Goal: Task Accomplishment & Management: Use online tool/utility

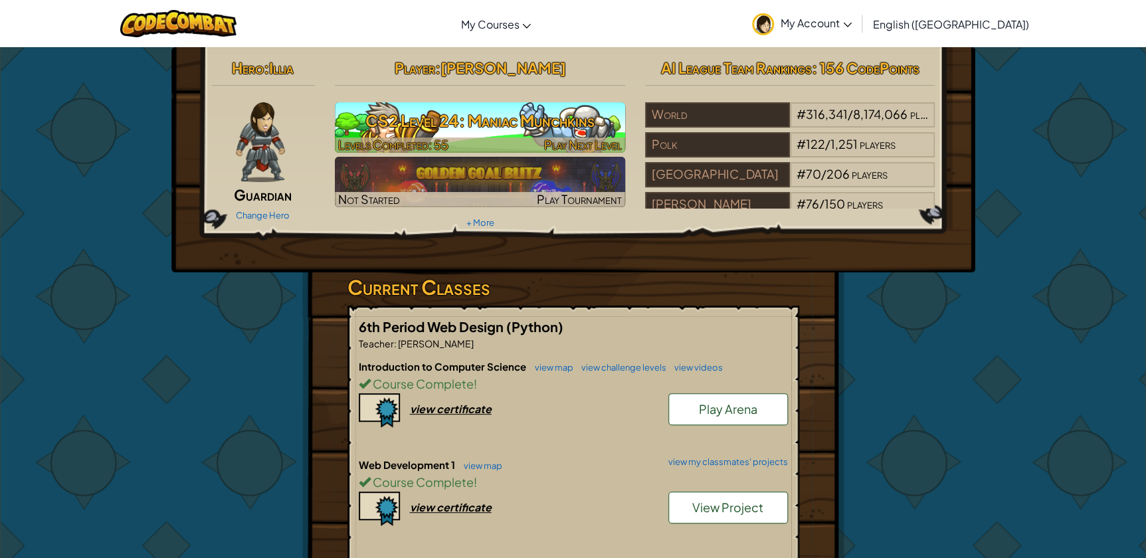
click at [567, 122] on h3 "CS2 Level 24: Maniac Munchkins" at bounding box center [480, 121] width 290 height 30
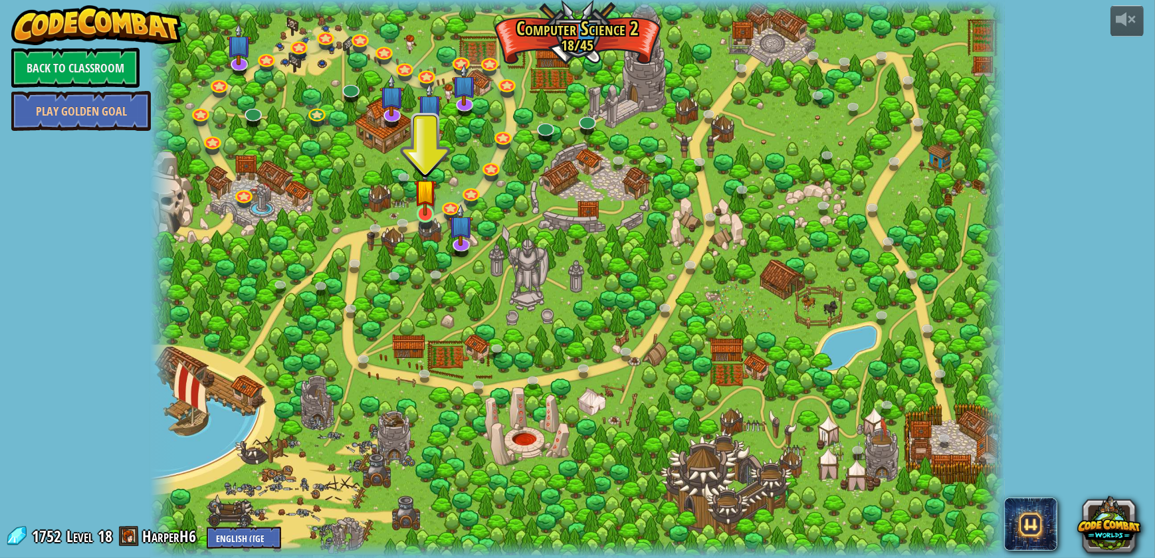
click at [424, 208] on img at bounding box center [425, 190] width 22 height 51
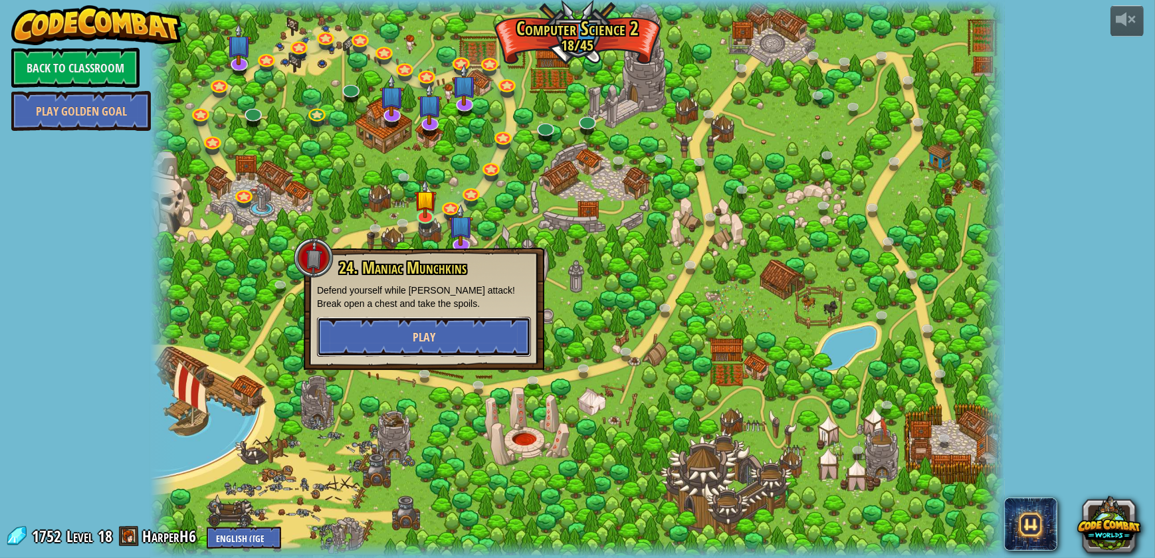
click at [490, 344] on button "Play" at bounding box center [424, 337] width 214 height 40
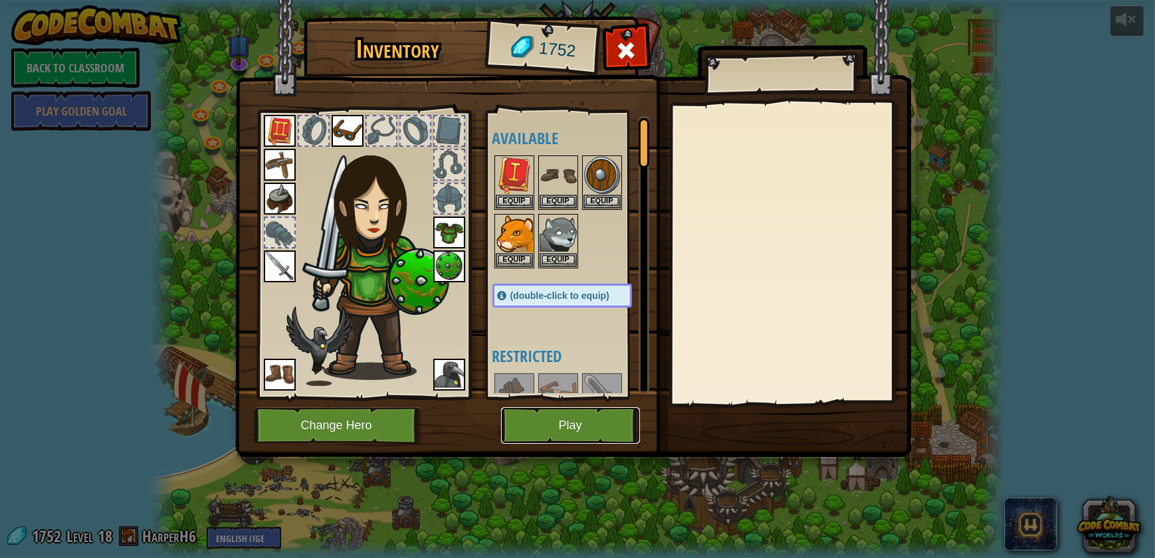
click at [591, 431] on button "Play" at bounding box center [570, 425] width 139 height 37
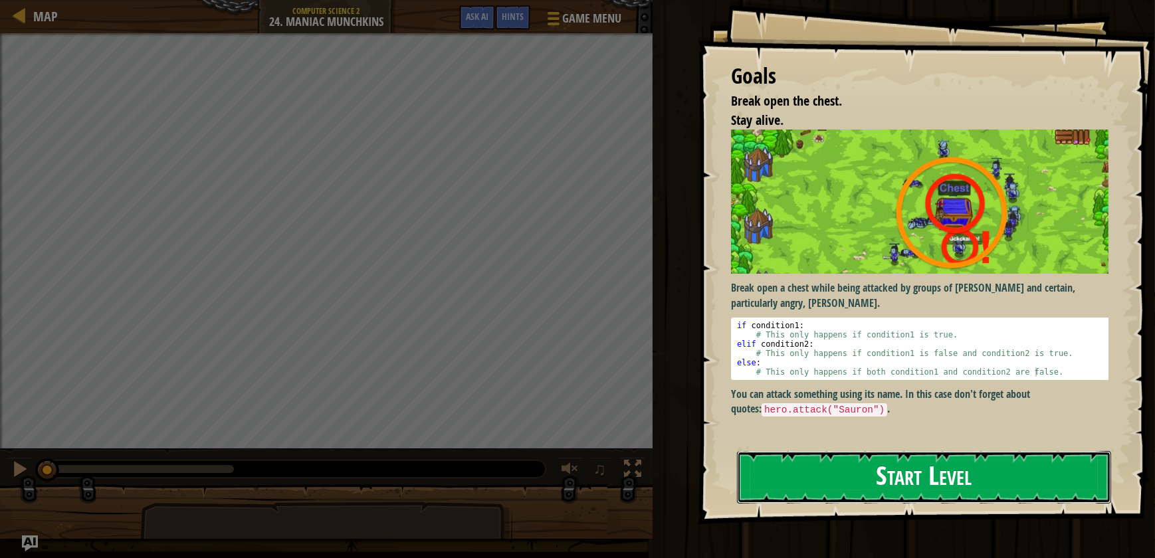
click at [950, 496] on button "Start Level" at bounding box center [924, 477] width 374 height 52
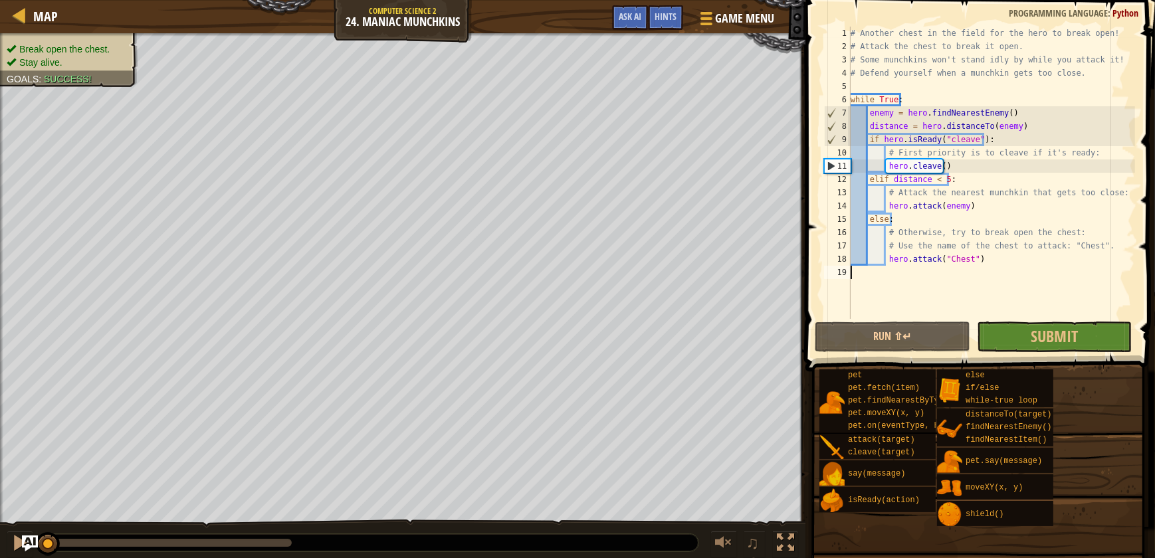
click at [900, 221] on div "# Another chest in the field for the hero to break open! # Attack the chest to …" at bounding box center [991, 186] width 287 height 319
type textarea "else:"
click at [33, 538] on img "Ask AI" at bounding box center [29, 543] width 17 height 17
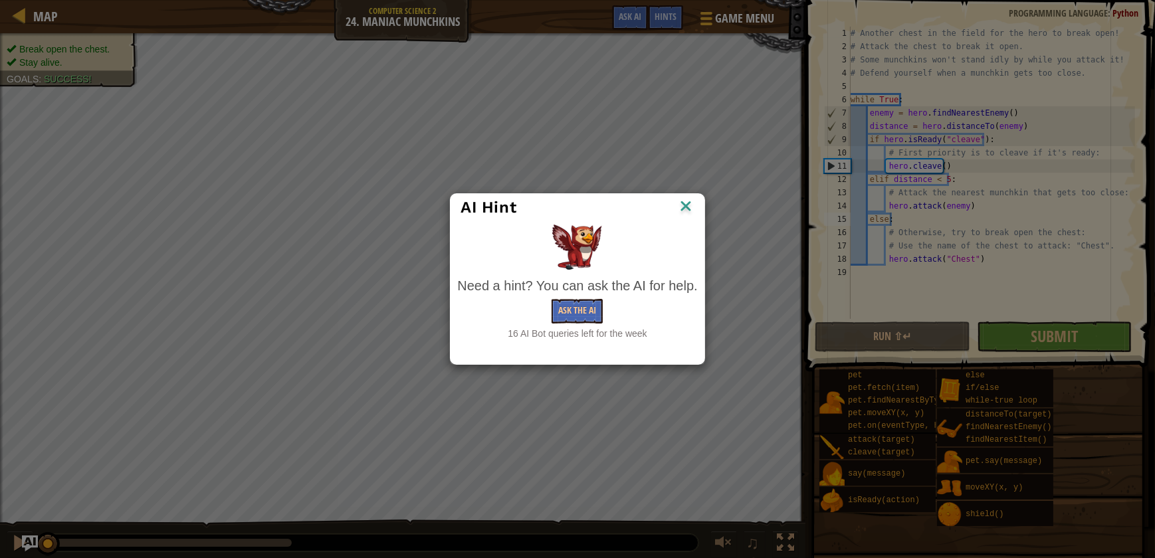
click at [585, 298] on div "Need a hint? You can ask the AI for help. Ask the AI 16 AI Bot queries left for…" at bounding box center [577, 308] width 240 height 64
click at [584, 304] on button "Ask the AI" at bounding box center [576, 311] width 51 height 25
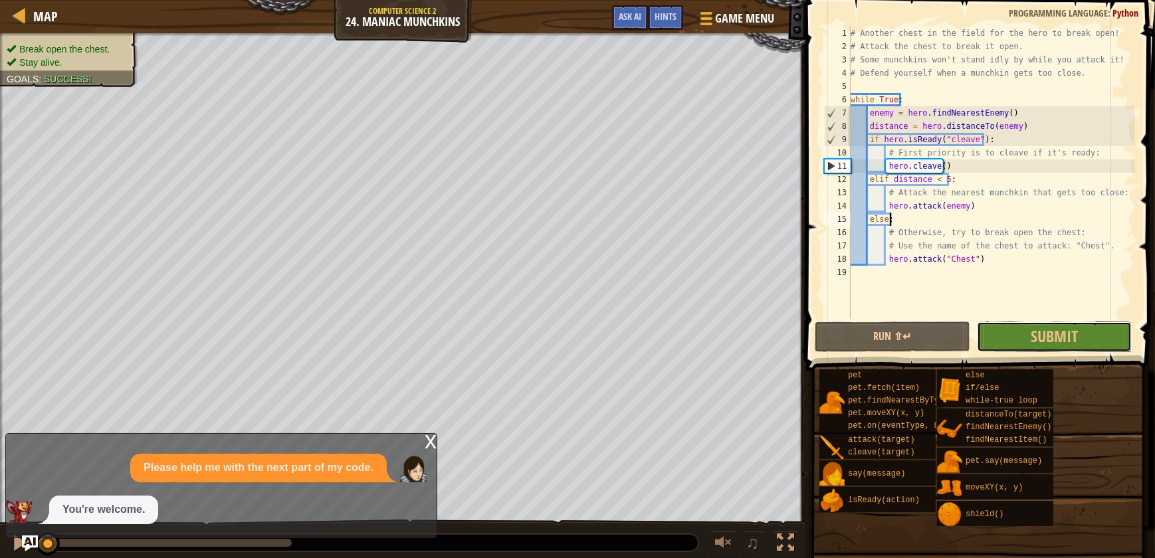
click at [1047, 339] on span "Submit" at bounding box center [1054, 336] width 47 height 21
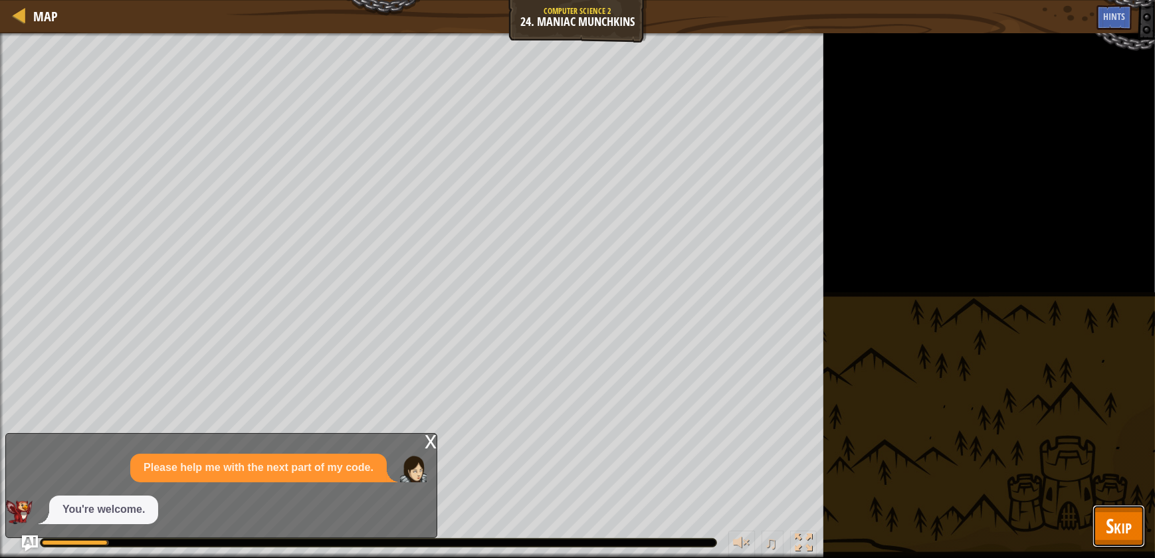
click at [1124, 530] on span "Skip" at bounding box center [1119, 525] width 26 height 27
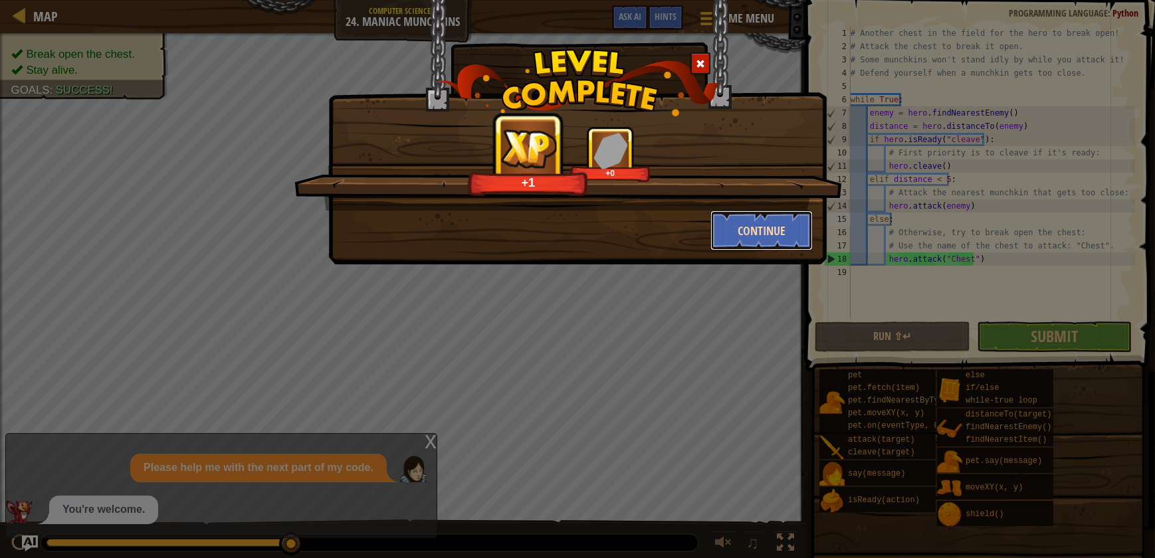
click at [776, 216] on button "Continue" at bounding box center [761, 231] width 103 height 40
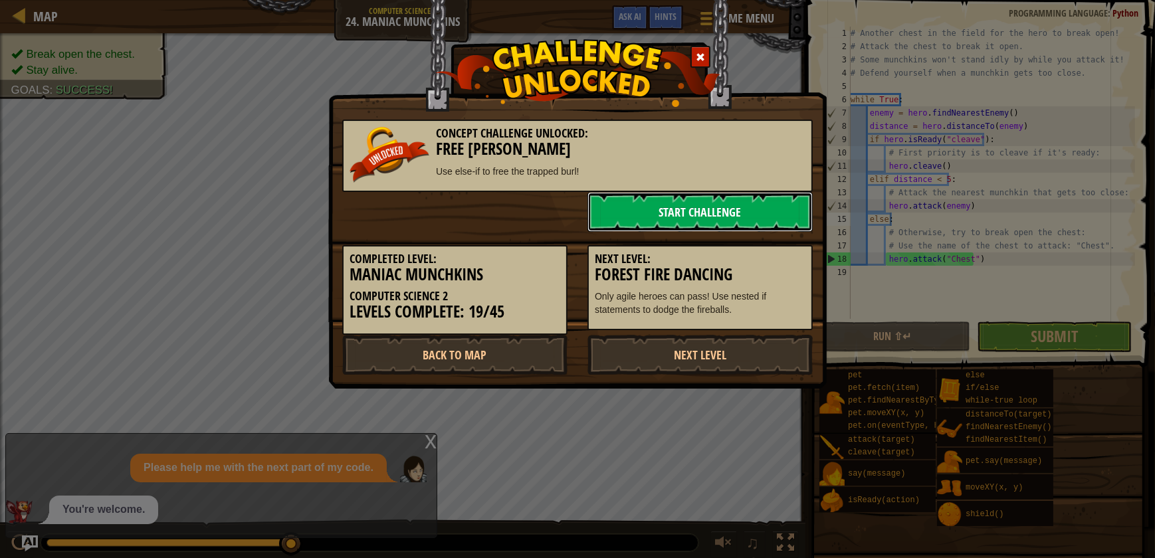
click at [727, 217] on link "Start Challenge" at bounding box center [699, 212] width 225 height 40
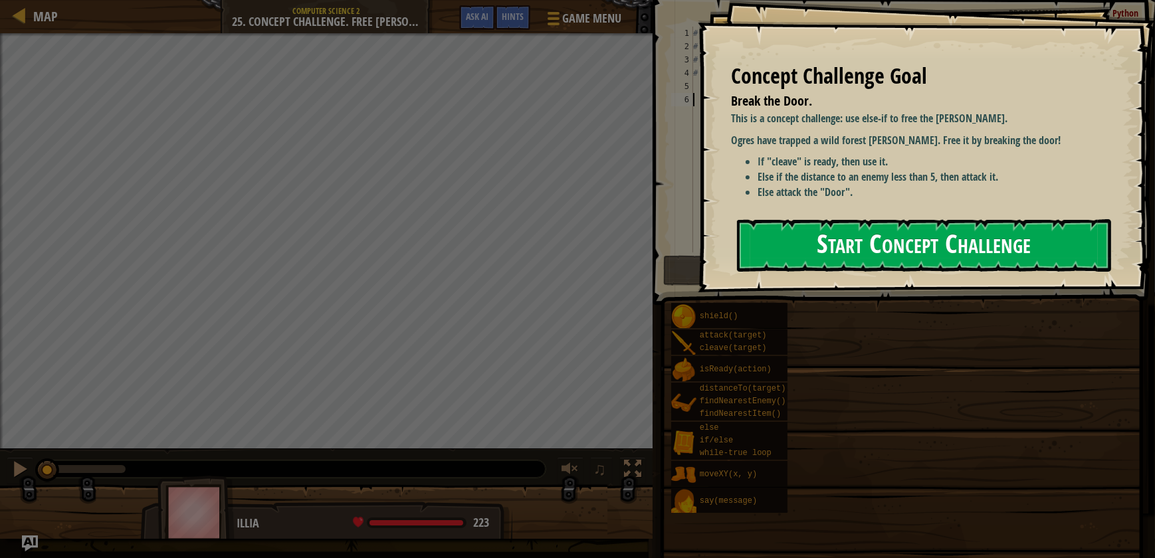
click at [807, 240] on button "Start Concept Challenge" at bounding box center [924, 245] width 374 height 52
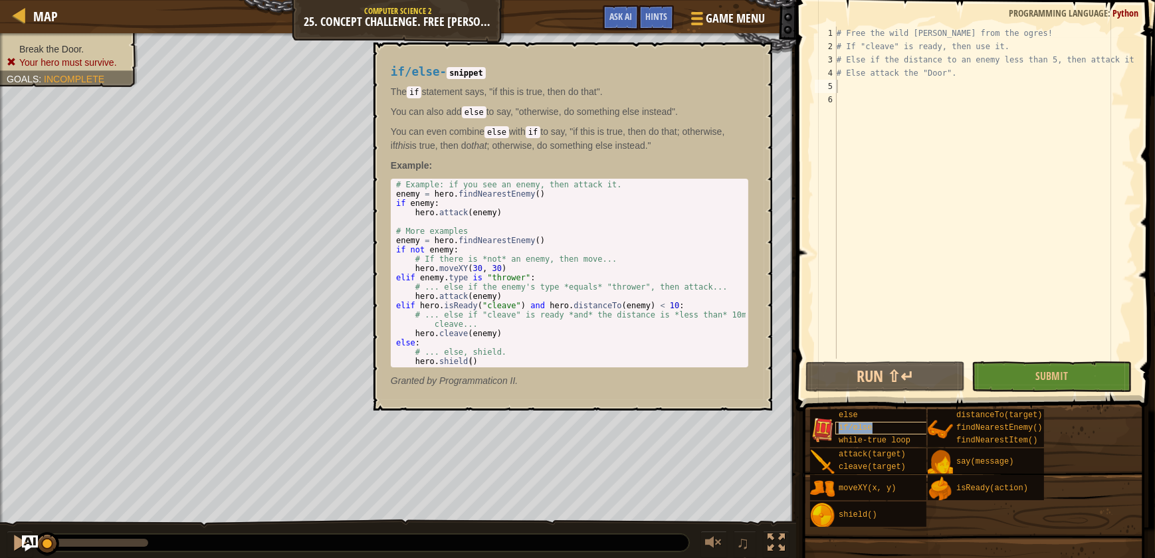
type textarea "if/else"
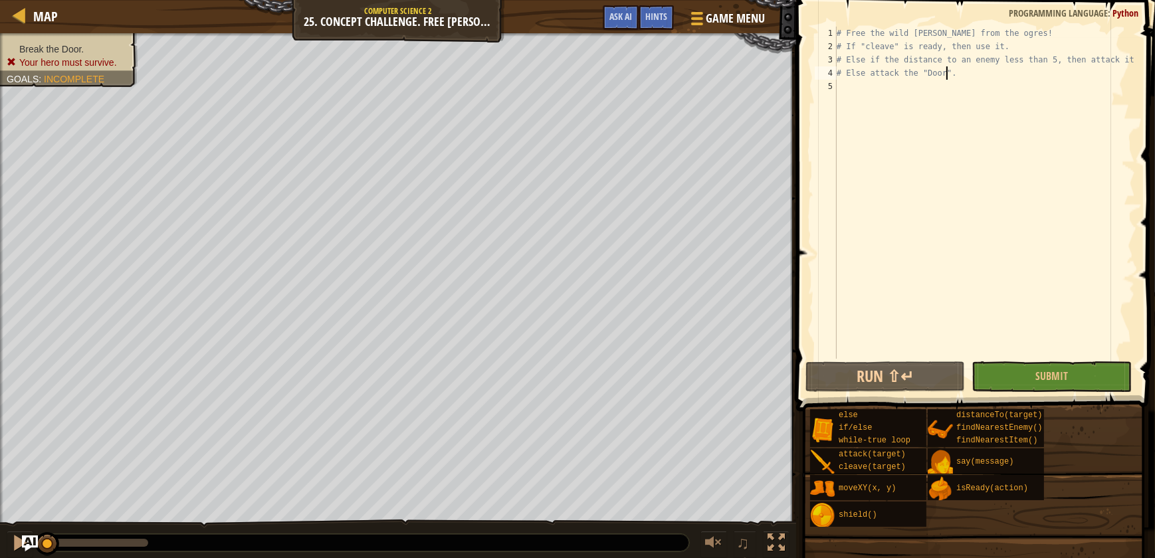
type textarea "# Else attack the "Door""
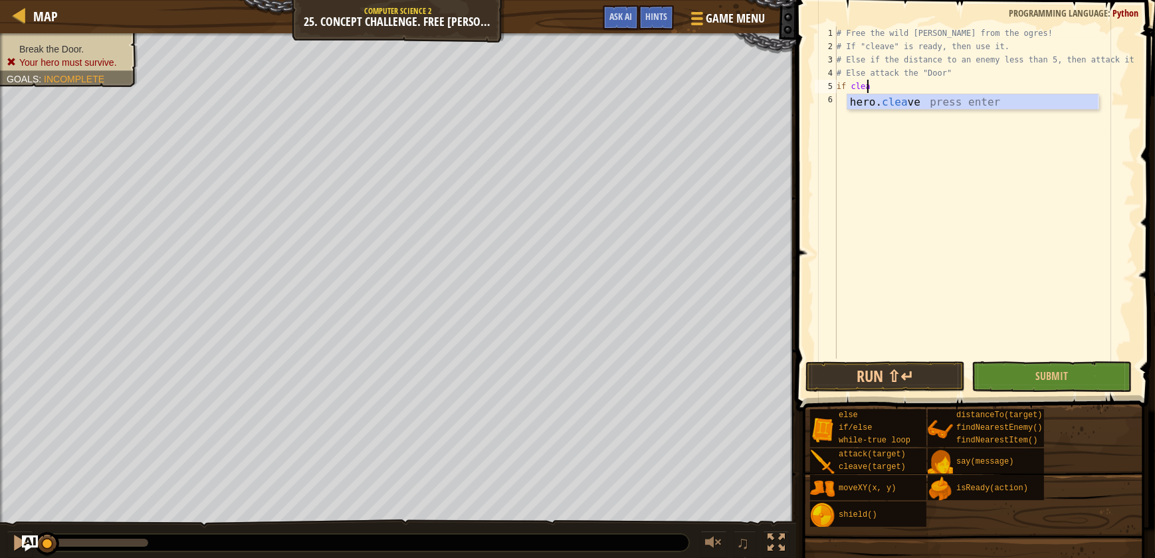
scroll to position [6, 3]
type textarea "if cleave"
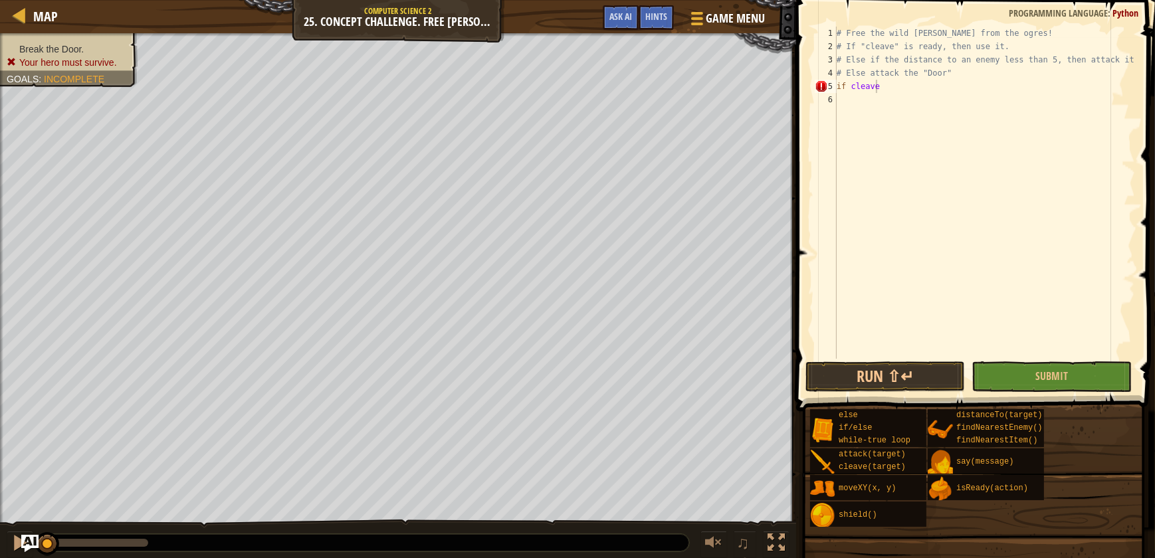
click at [35, 543] on img "Ask AI" at bounding box center [29, 543] width 17 height 17
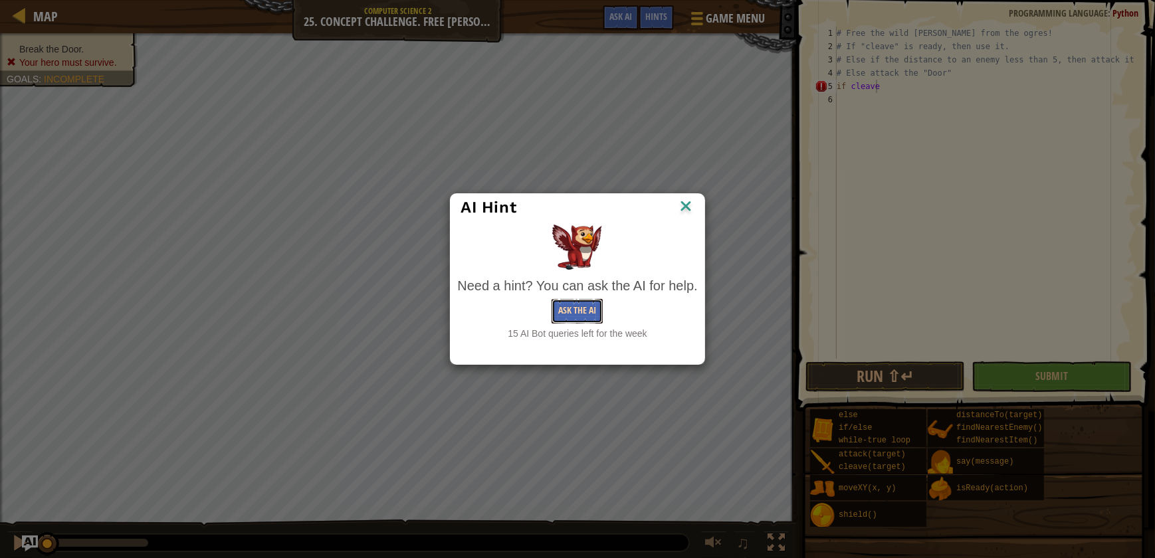
click at [584, 304] on button "Ask the AI" at bounding box center [576, 311] width 51 height 25
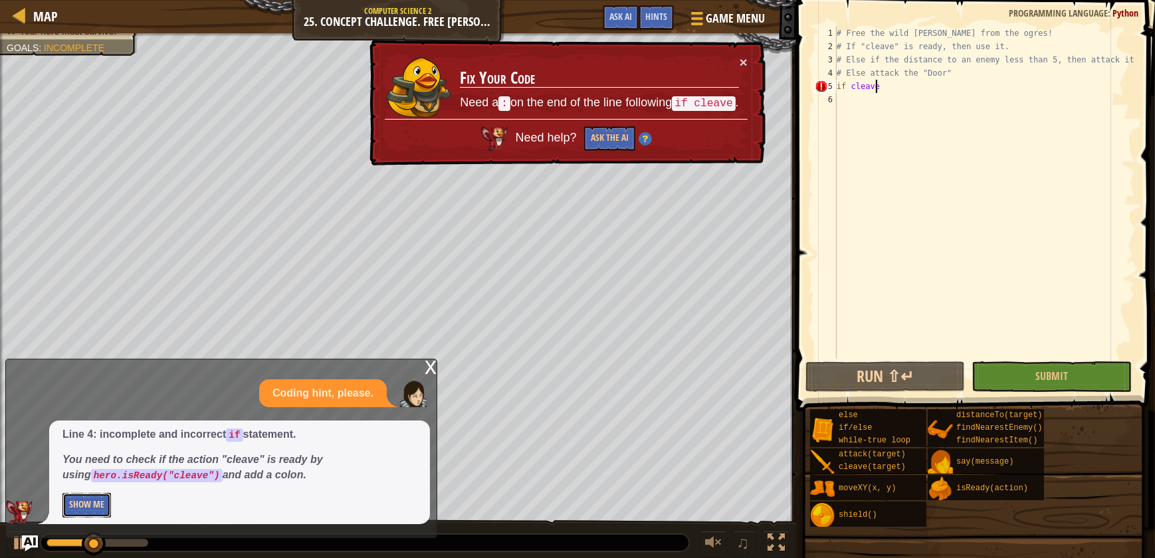
click at [73, 501] on button "Show Me" at bounding box center [86, 505] width 49 height 25
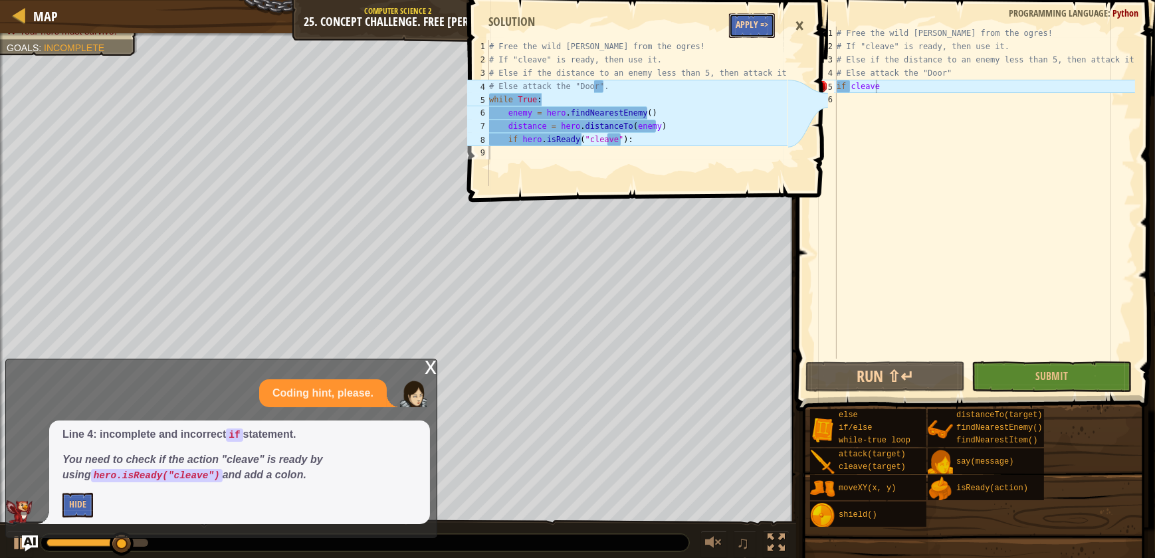
click at [752, 25] on button "Apply =>" at bounding box center [752, 25] width 46 height 25
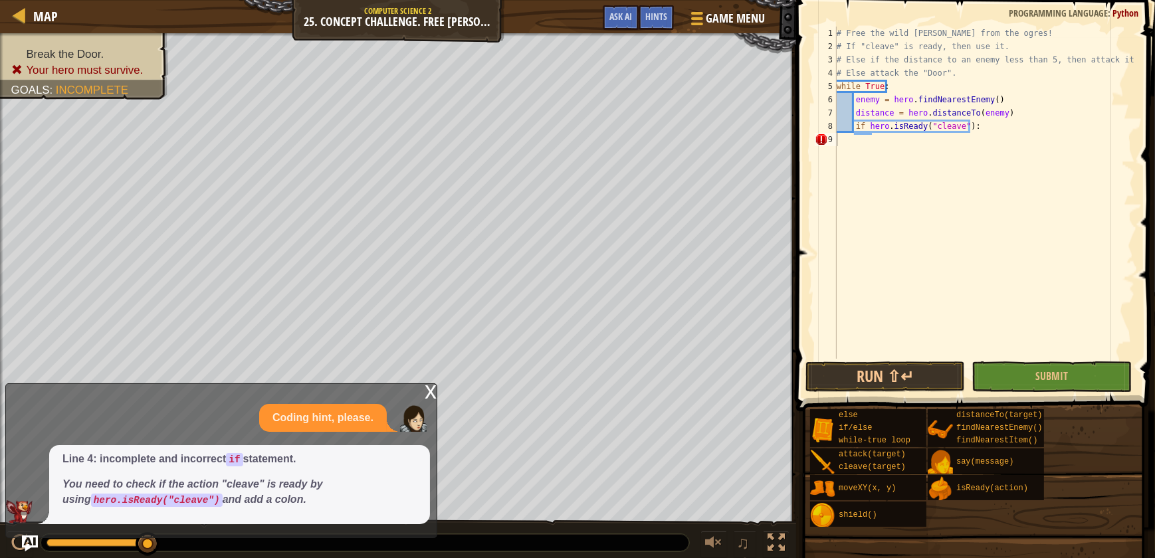
click at [416, 393] on div "x Coding hint, please. Line 4: incomplete and incorrect if statement. You need …" at bounding box center [221, 460] width 432 height 155
click at [426, 389] on div "x" at bounding box center [431, 390] width 12 height 13
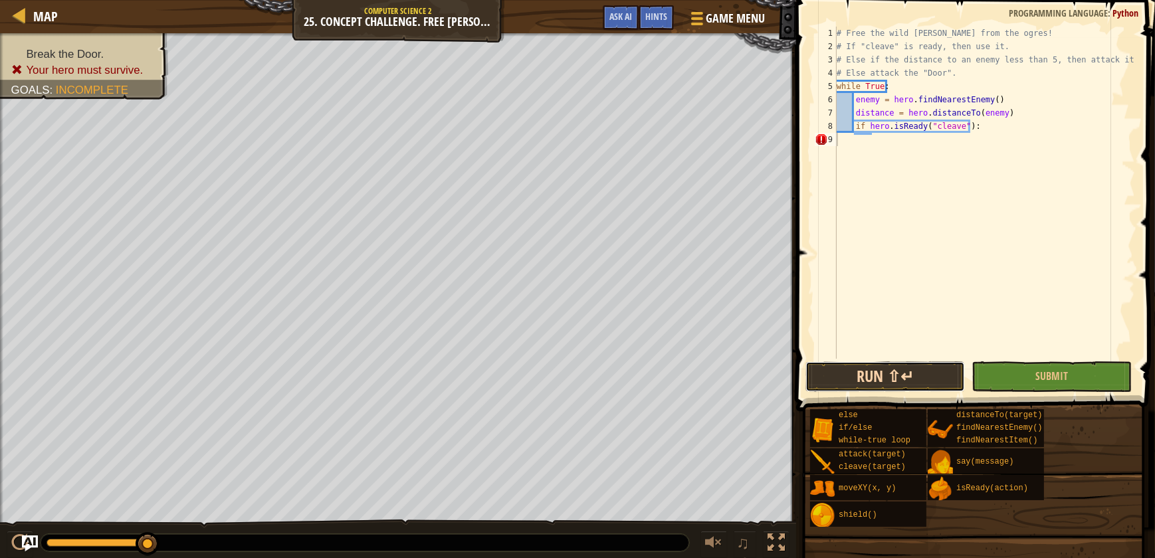
click at [924, 368] on button "Run ⇧↵" at bounding box center [884, 376] width 159 height 31
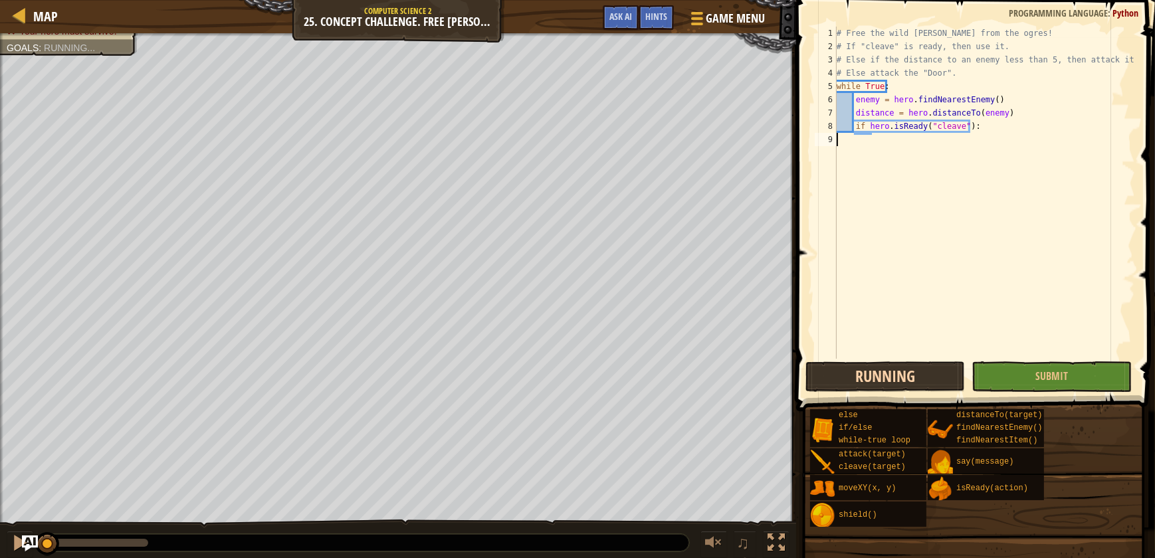
scroll to position [6, 0]
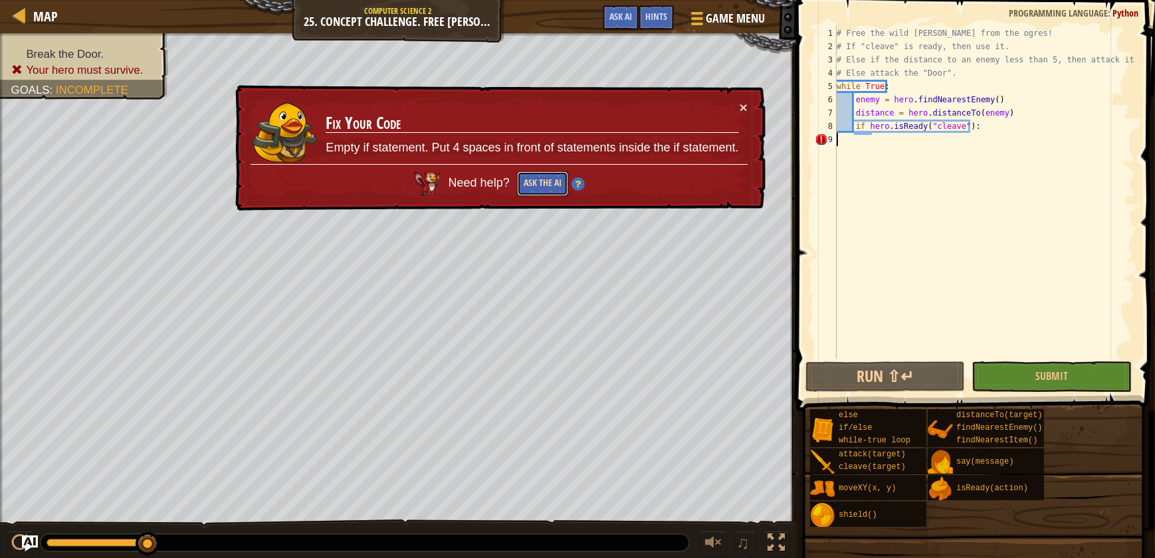
click at [551, 186] on button "Ask the AI" at bounding box center [542, 183] width 51 height 25
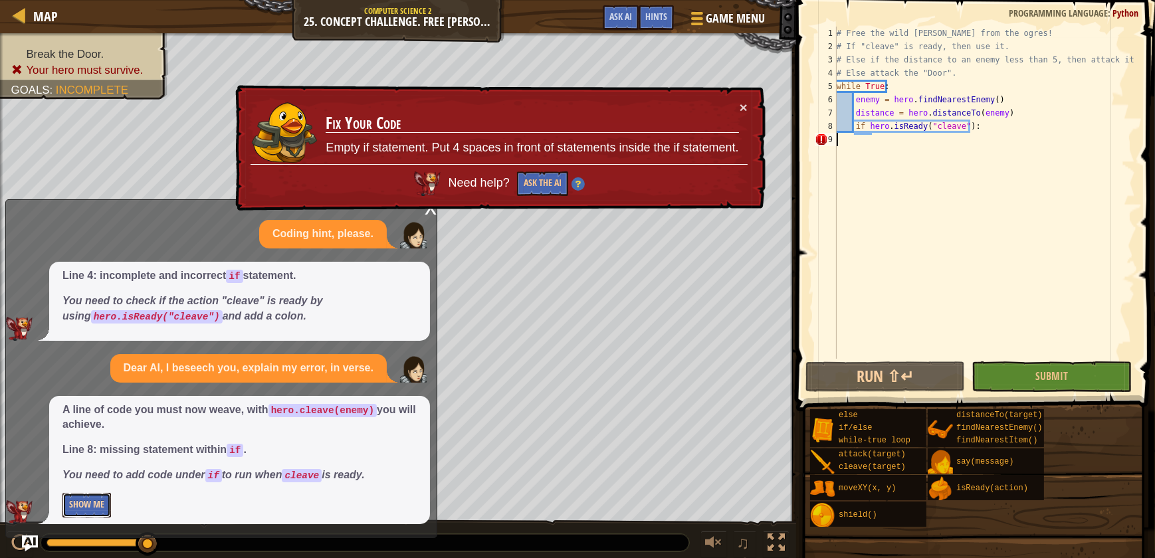
click at [88, 504] on button "Show Me" at bounding box center [86, 505] width 49 height 25
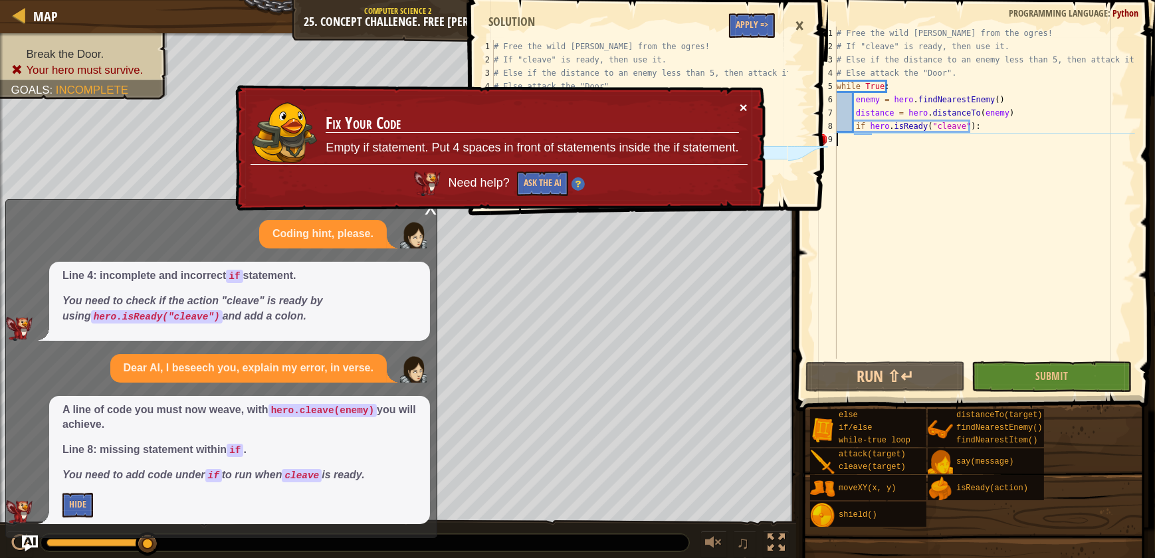
click at [740, 108] on button "×" at bounding box center [744, 107] width 8 height 14
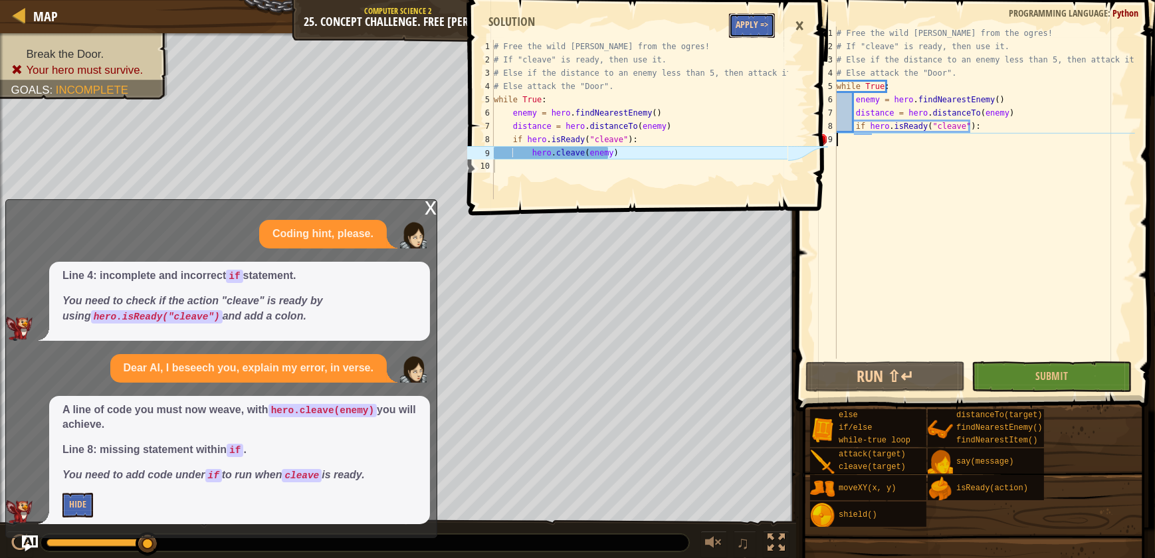
click at [755, 29] on button "Apply =>" at bounding box center [752, 25] width 46 height 25
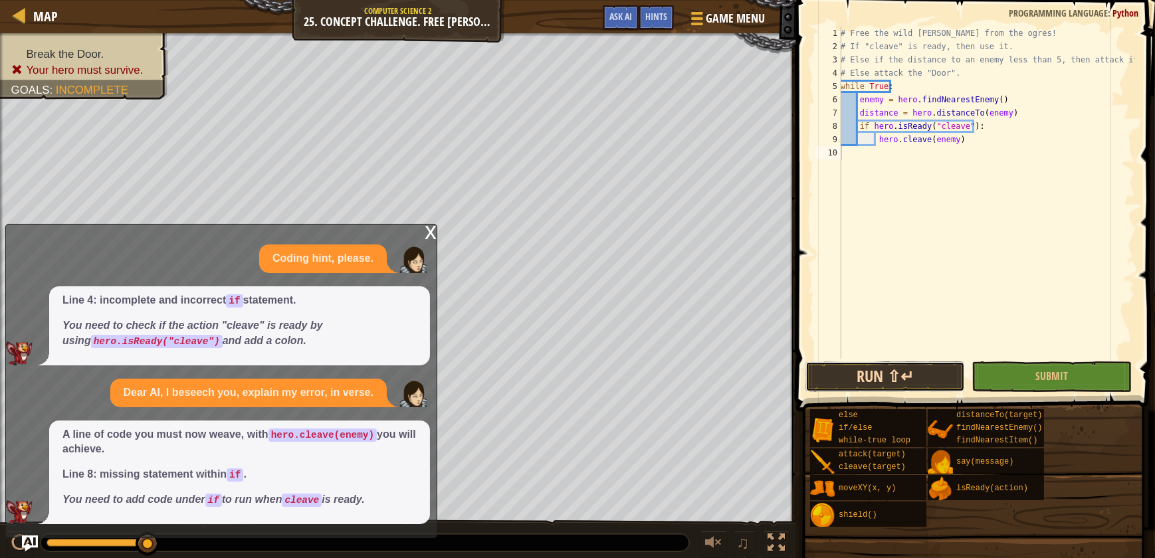
click at [872, 370] on button "Run ⇧↵" at bounding box center [884, 376] width 159 height 31
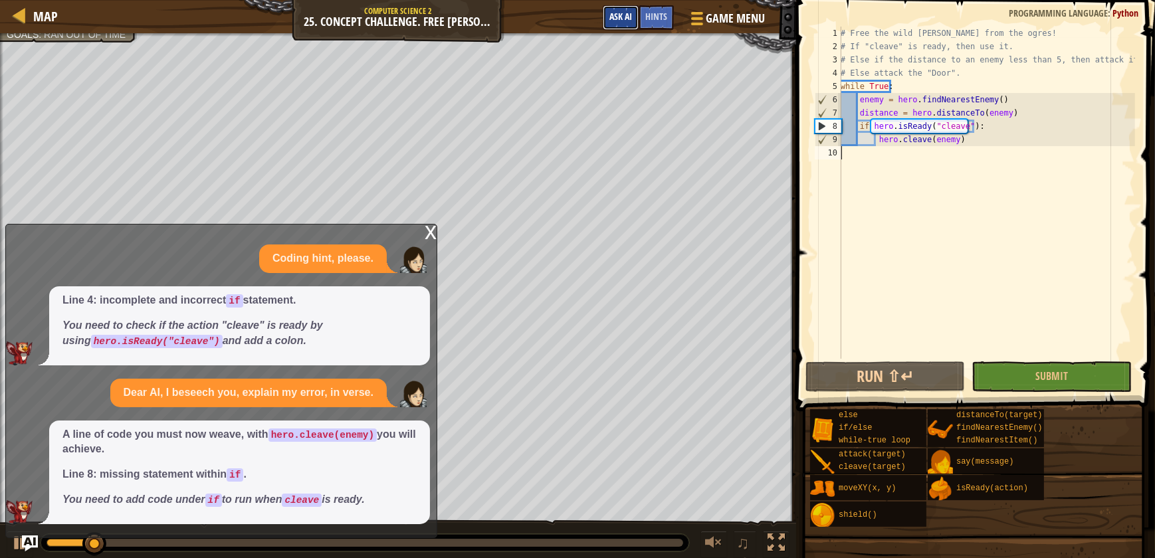
click at [616, 15] on span "Ask AI" at bounding box center [620, 16] width 23 height 13
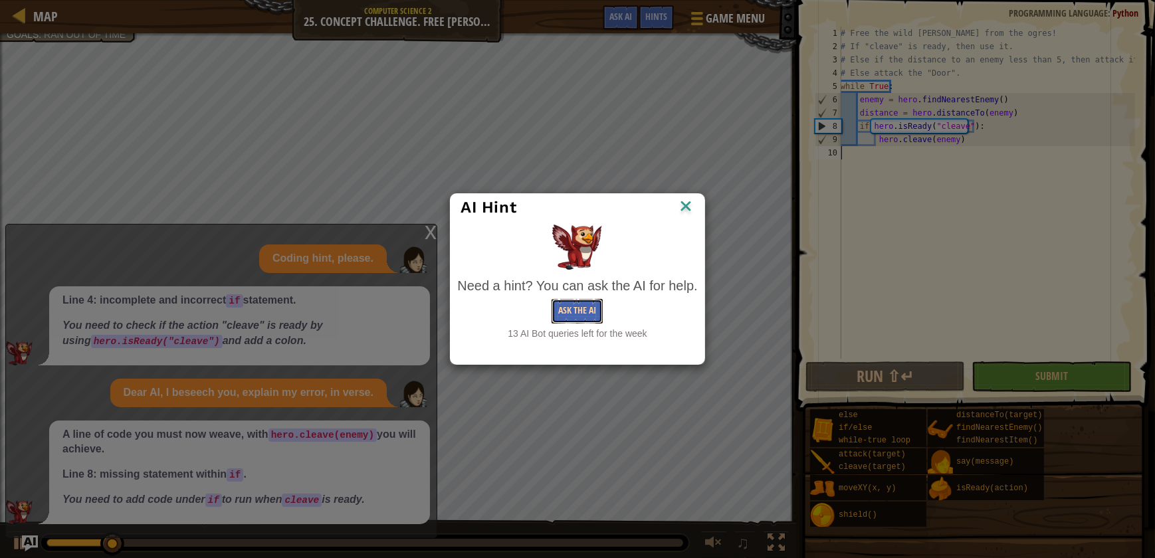
click at [577, 300] on button "Ask the AI" at bounding box center [576, 311] width 51 height 25
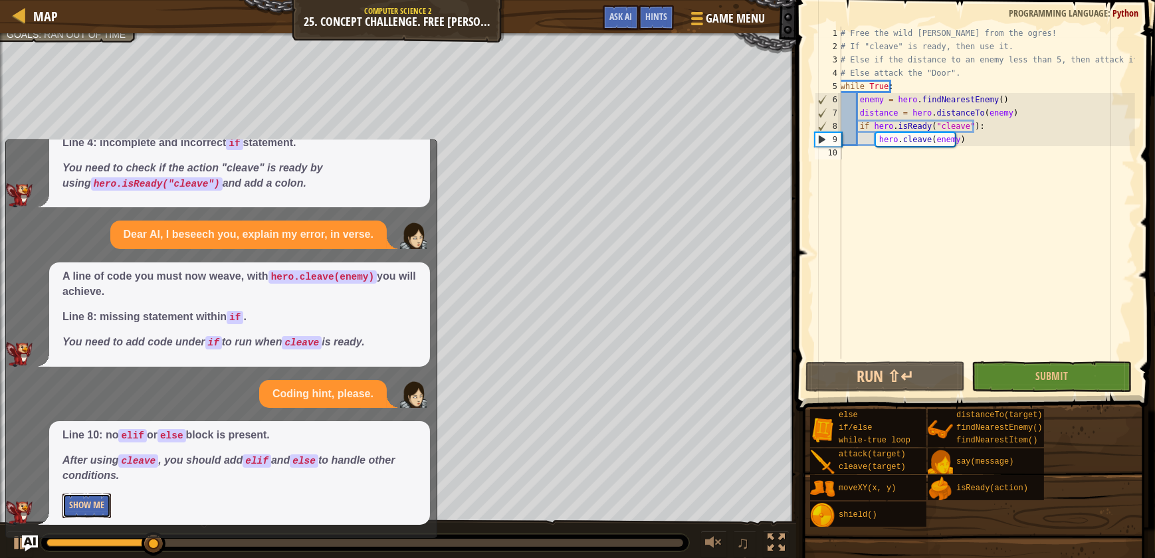
scroll to position [72, 0]
click at [81, 506] on button "Show Me" at bounding box center [86, 506] width 49 height 25
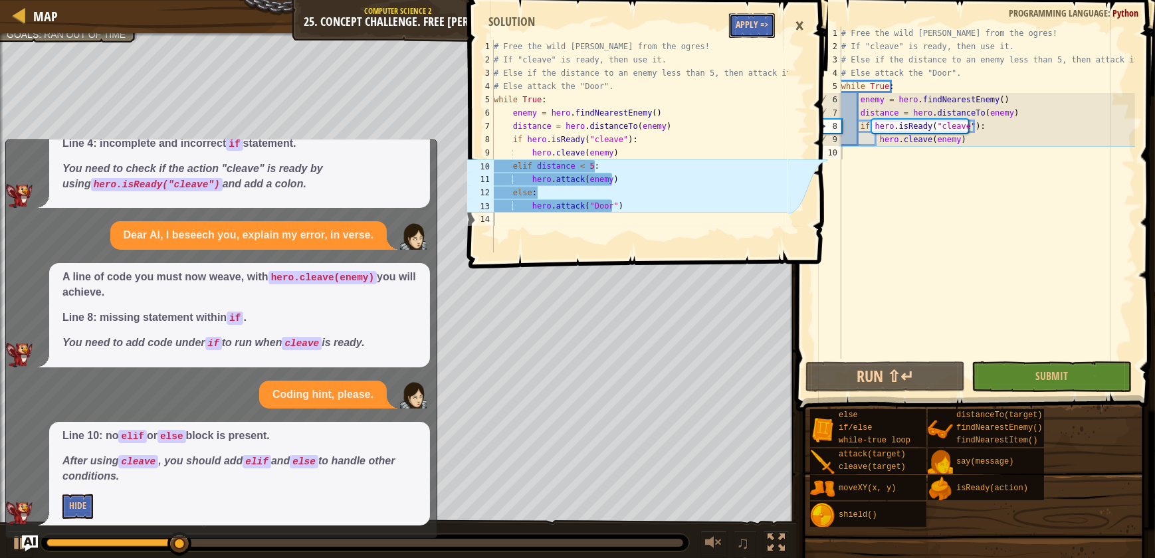
click at [755, 33] on button "Apply =>" at bounding box center [752, 25] width 46 height 25
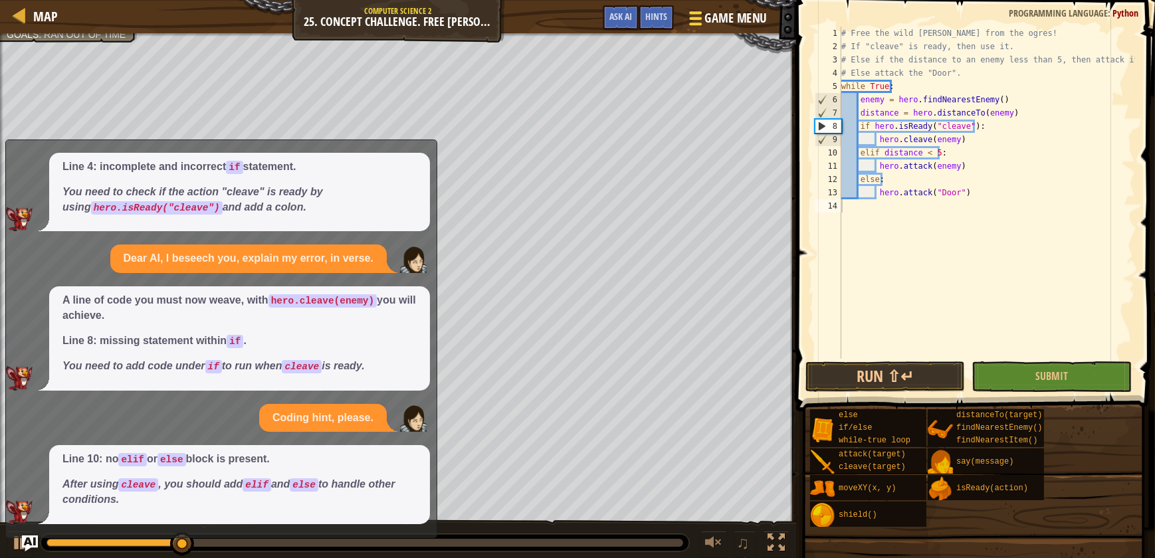
scroll to position [49, 0]
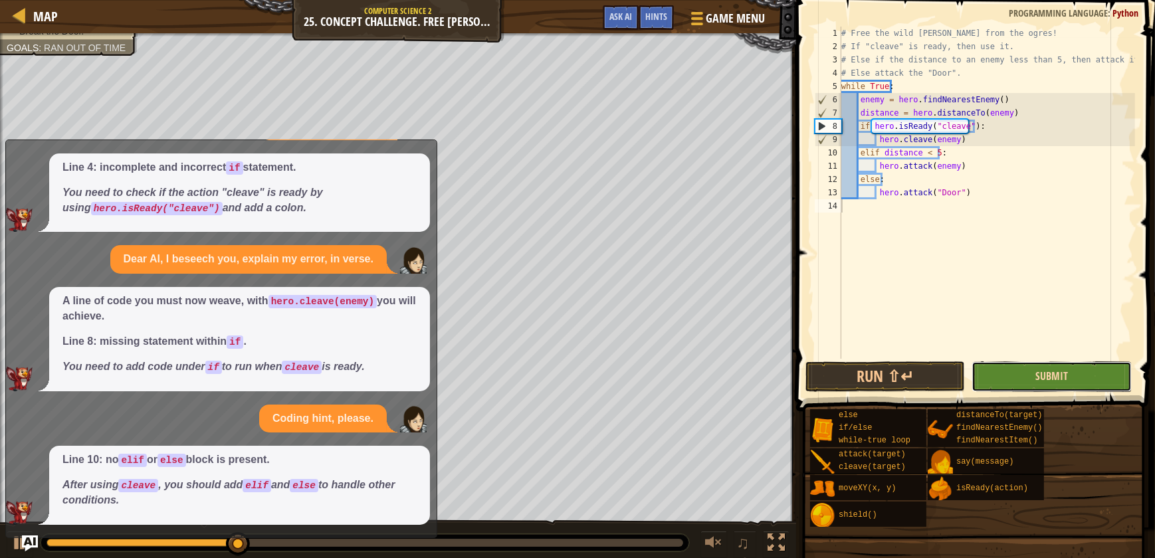
click at [1050, 372] on span "Submit" at bounding box center [1051, 376] width 33 height 15
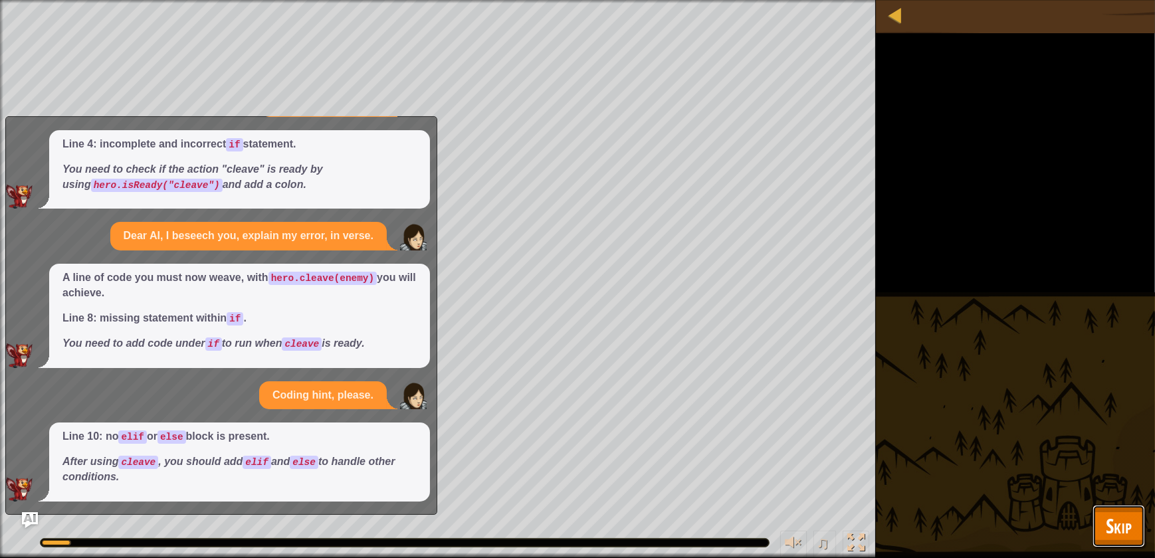
click at [1121, 525] on span "Skip" at bounding box center [1119, 525] width 26 height 27
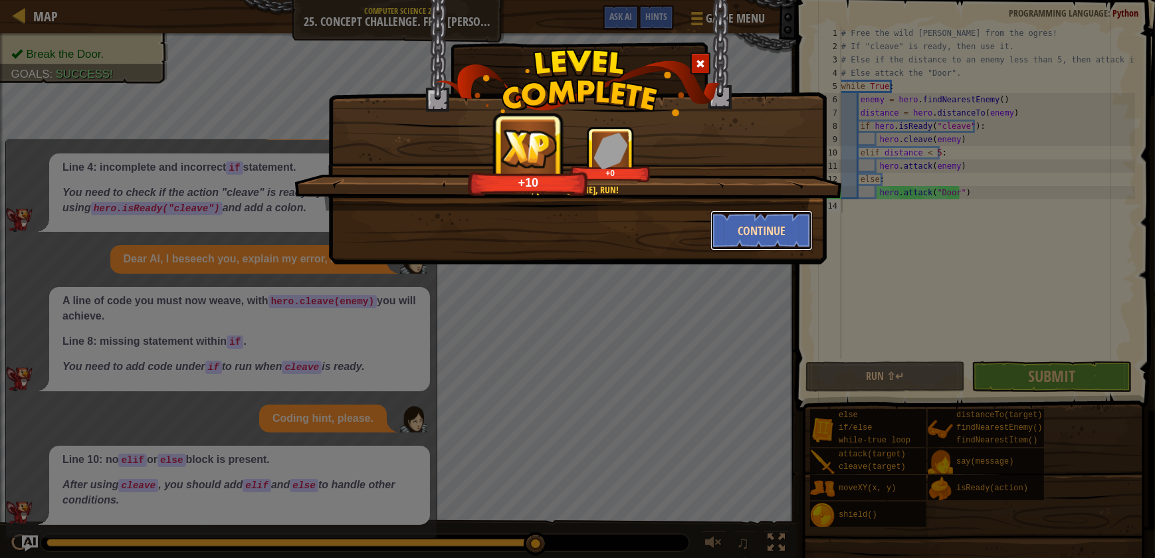
click at [738, 222] on button "Continue" at bounding box center [761, 231] width 103 height 40
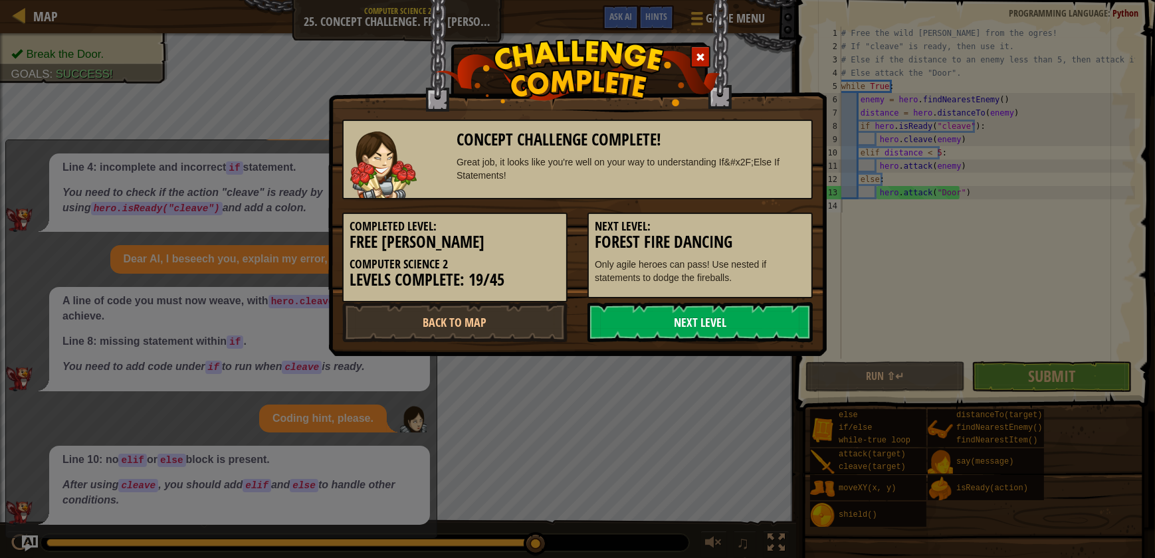
click at [721, 321] on link "Next Level" at bounding box center [699, 322] width 225 height 40
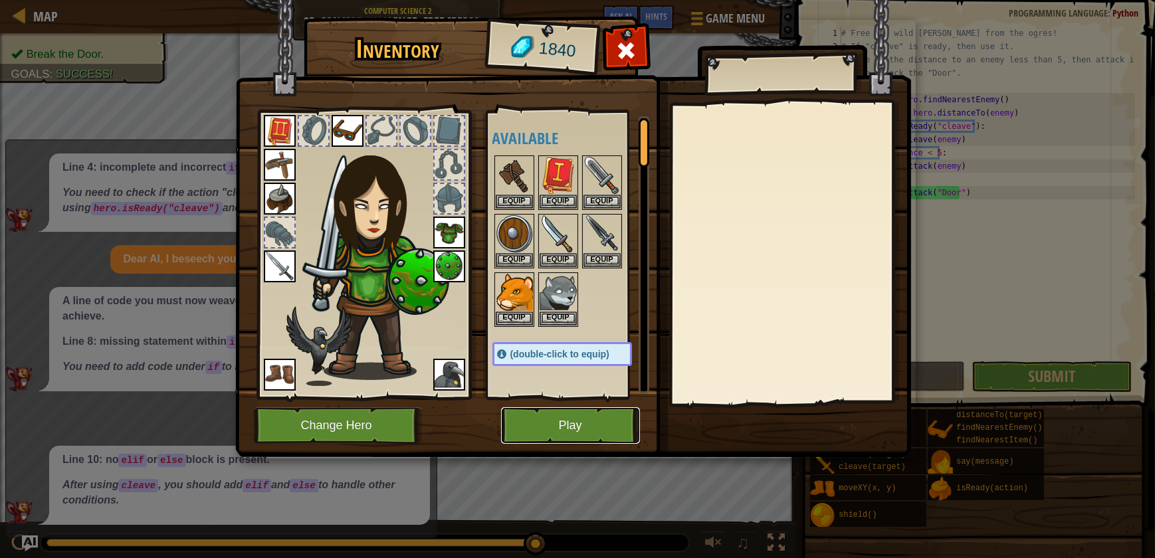
click at [551, 417] on button "Play" at bounding box center [570, 425] width 139 height 37
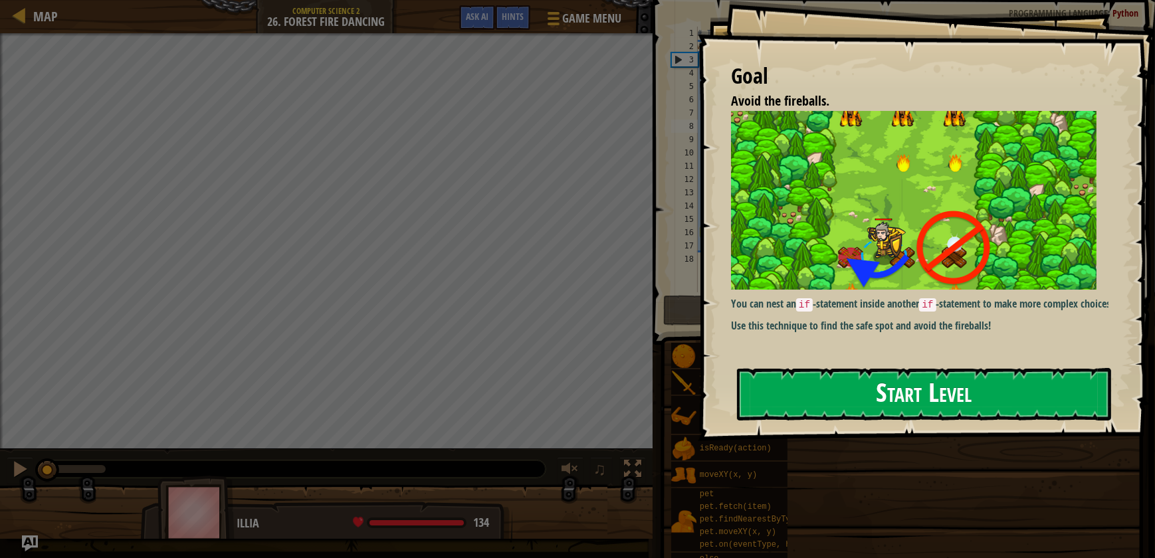
click at [853, 385] on button "Start Level" at bounding box center [924, 394] width 374 height 52
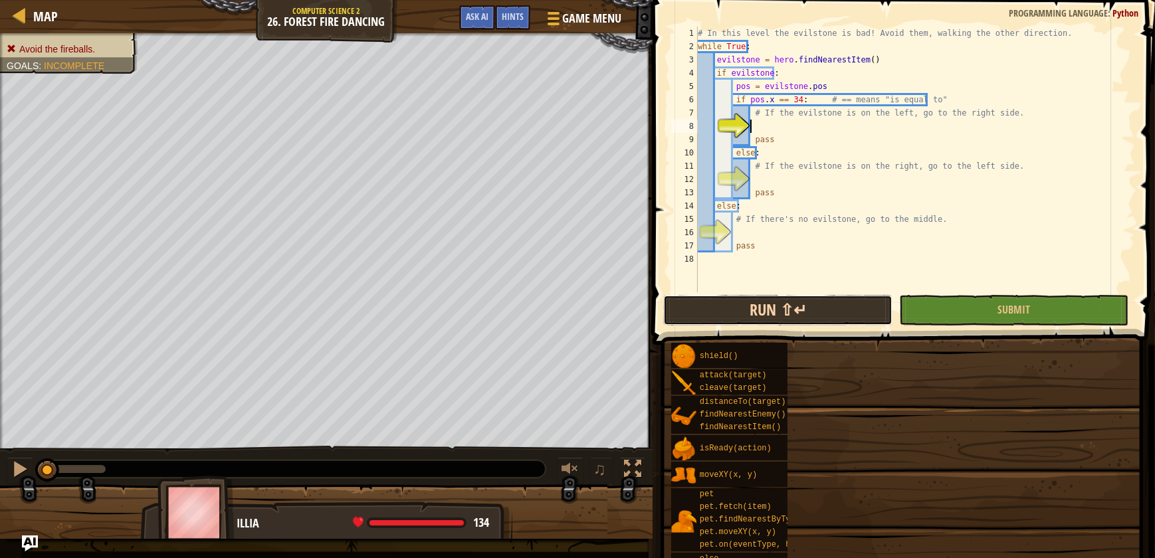
click at [797, 300] on button "Run ⇧↵" at bounding box center [777, 310] width 229 height 31
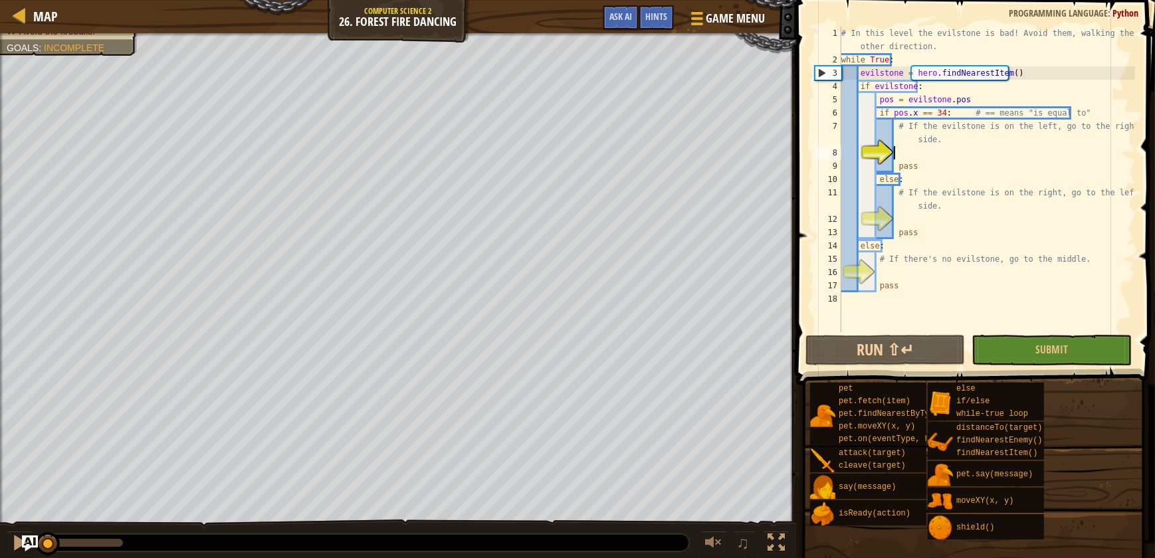
drag, startPoint x: 121, startPoint y: 543, endPoint x: 0, endPoint y: 529, distance: 121.7
click at [0, 0] on html "Map Computer Science 2 26. Forest Fire Dancing Game Menu Done Hints Ask AI 1 הה…" at bounding box center [577, 0] width 1155 height 0
click at [650, 19] on span "Hints" at bounding box center [656, 16] width 22 height 13
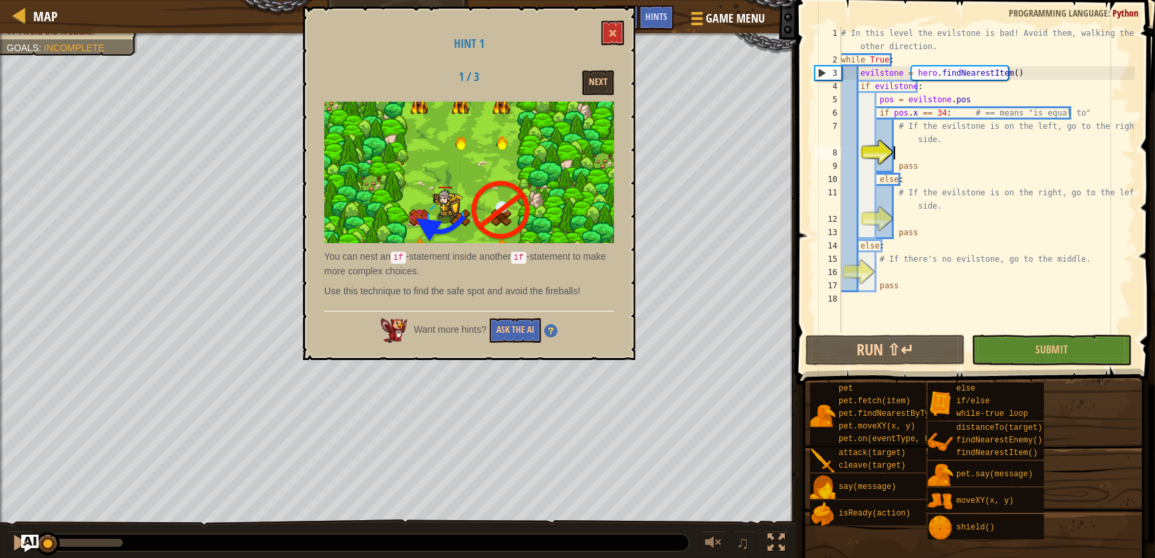
click at [29, 546] on img "Ask AI" at bounding box center [29, 543] width 17 height 17
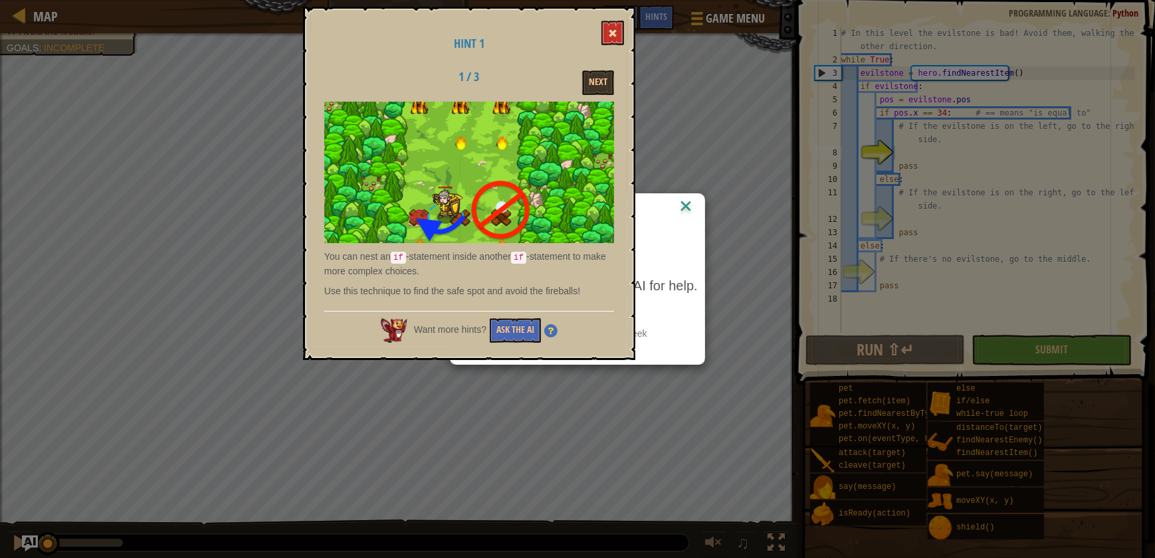
click at [604, 27] on button at bounding box center [612, 33] width 23 height 25
click at [605, 27] on button at bounding box center [612, 33] width 23 height 25
click at [621, 27] on button at bounding box center [612, 33] width 23 height 25
click at [614, 24] on button at bounding box center [612, 33] width 23 height 25
drag, startPoint x: 615, startPoint y: 24, endPoint x: 612, endPoint y: 60, distance: 36.0
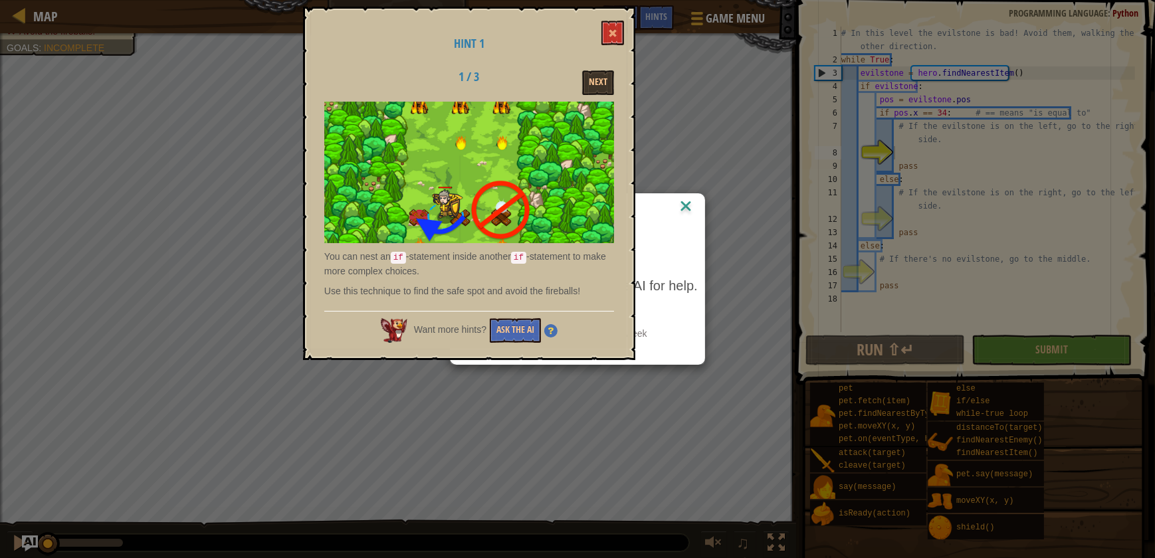
click at [615, 25] on button at bounding box center [612, 33] width 23 height 25
click at [509, 324] on button "Ask the AI" at bounding box center [515, 330] width 51 height 25
click at [688, 204] on img at bounding box center [685, 207] width 17 height 20
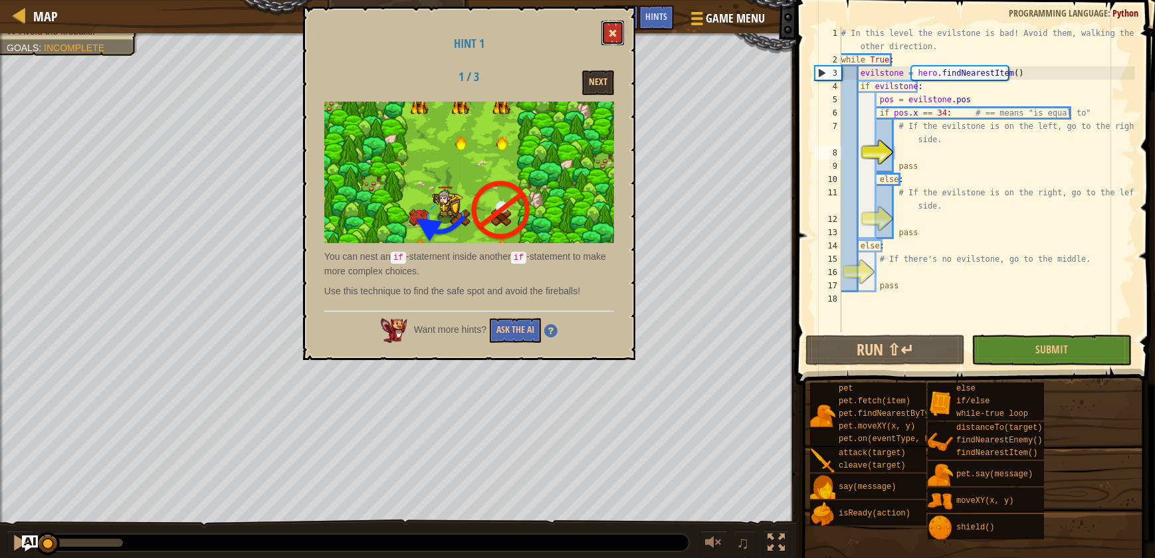
click at [604, 30] on button at bounding box center [612, 33] width 23 height 25
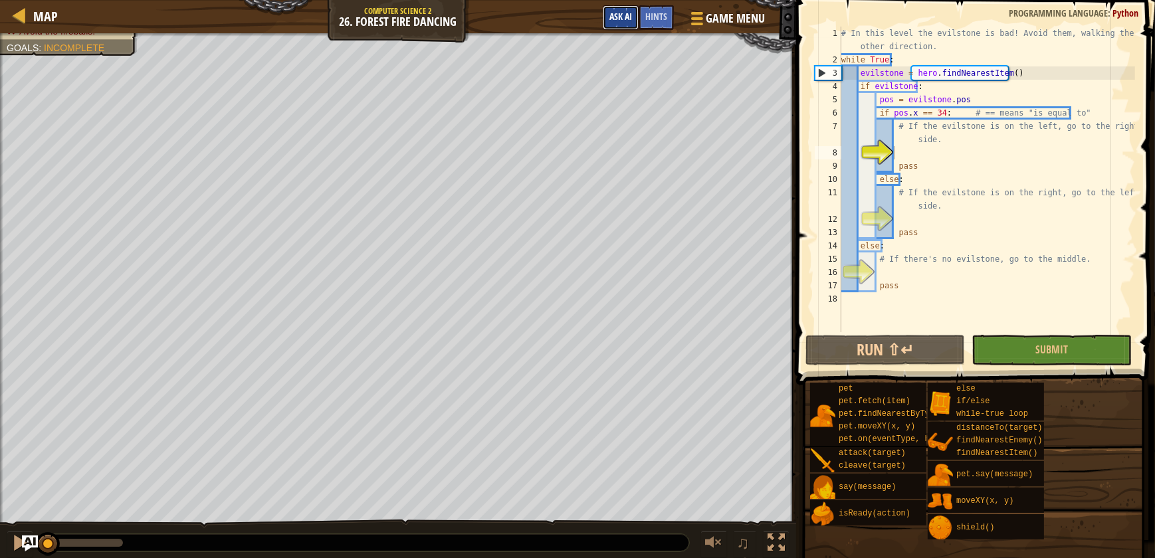
click at [621, 13] on span "Ask AI" at bounding box center [620, 16] width 23 height 13
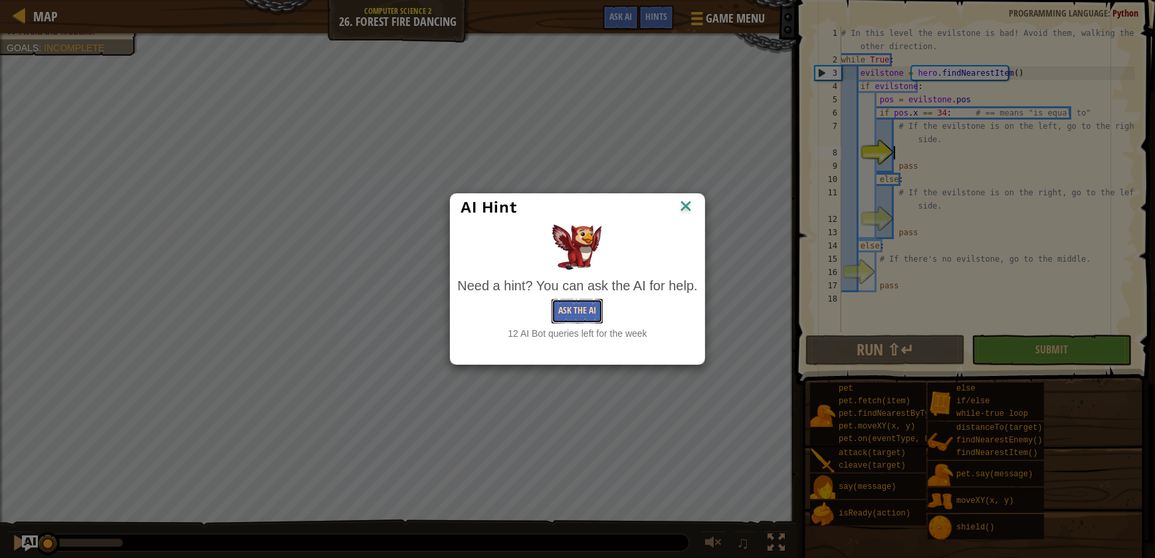
click at [581, 312] on button "Ask the AI" at bounding box center [576, 311] width 51 height 25
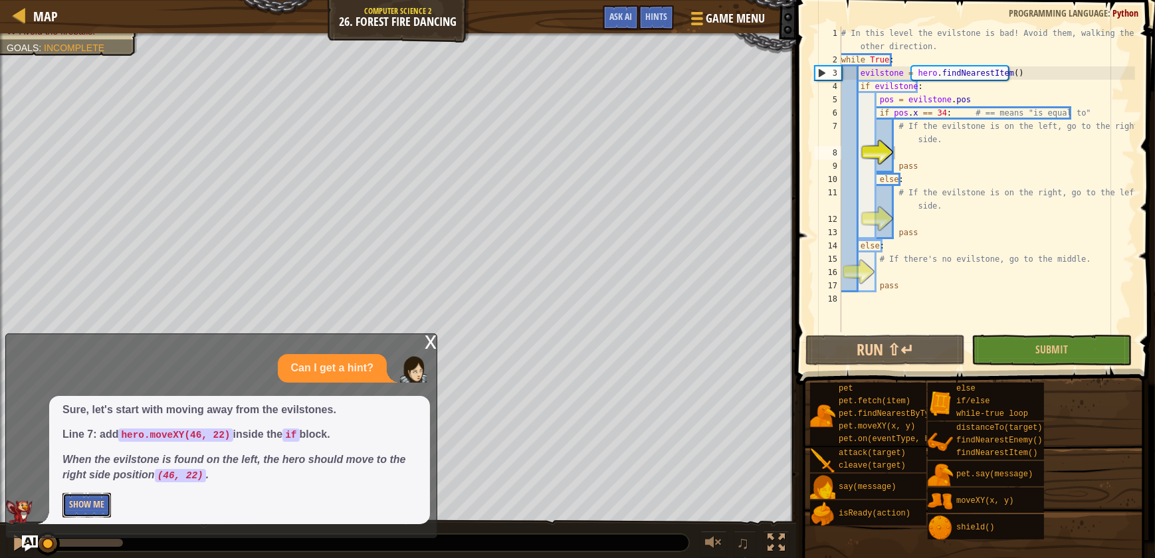
click at [100, 504] on button "Show Me" at bounding box center [86, 505] width 49 height 25
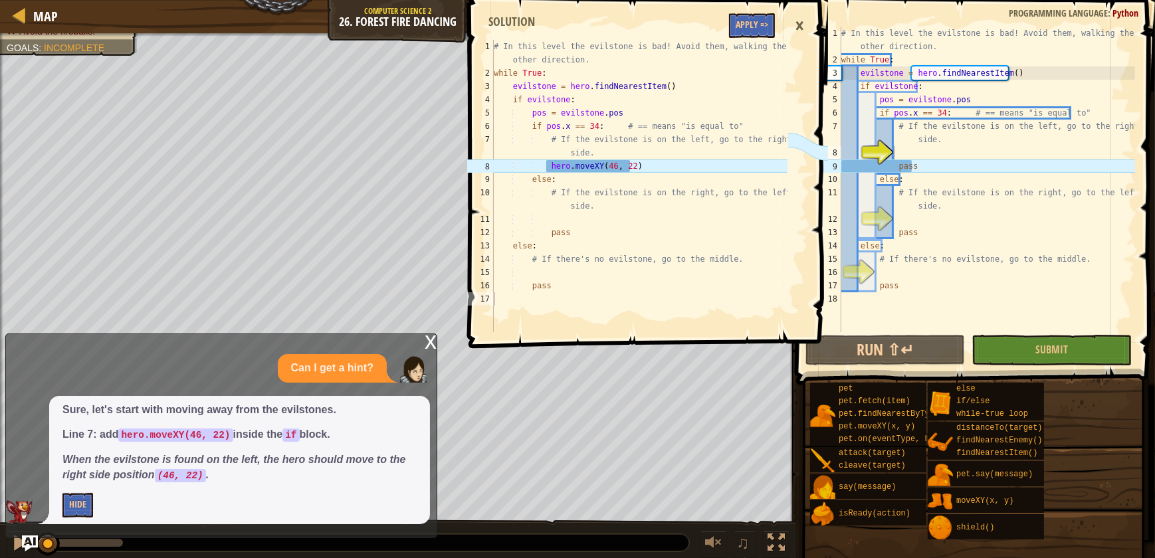
click at [900, 158] on div "# In this level the evilstone is bad! Avoid them, walking the other direction. …" at bounding box center [987, 200] width 296 height 346
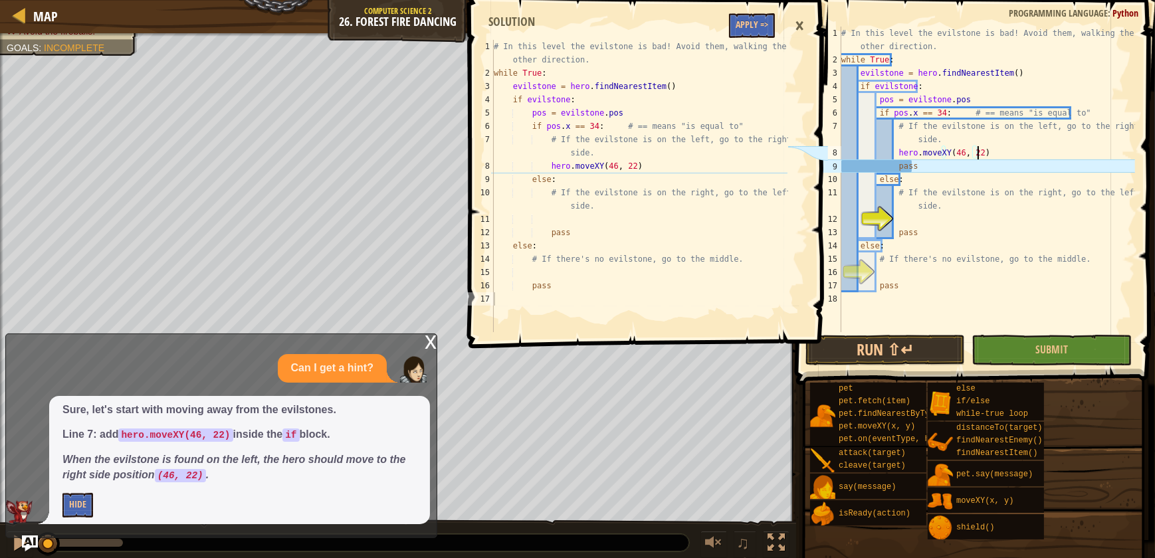
scroll to position [6, 11]
click at [797, 29] on div "×" at bounding box center [799, 26] width 23 height 31
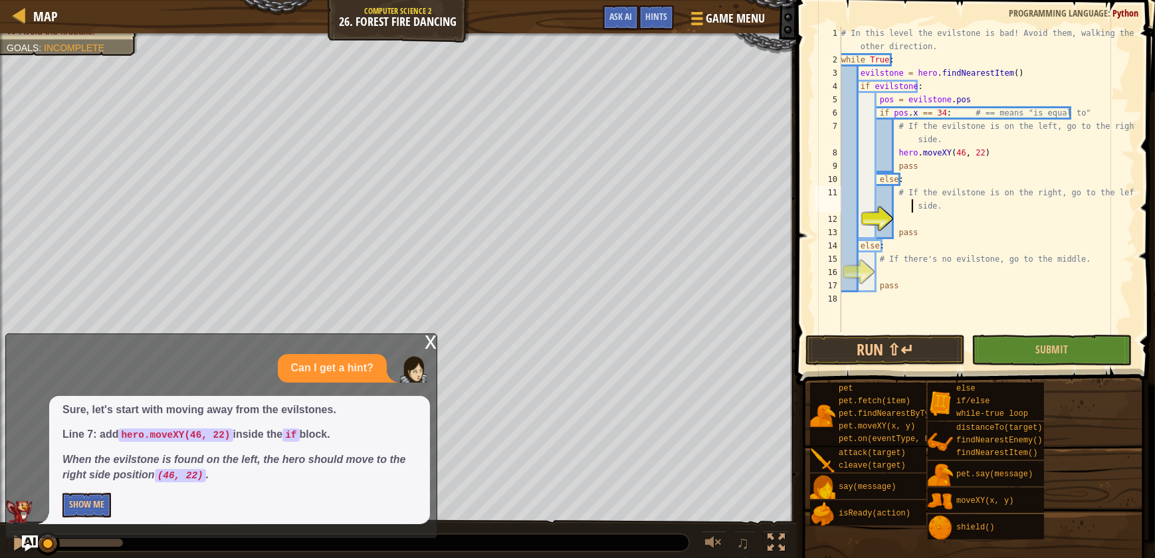
click at [910, 209] on div "# In this level the evilstone is bad! Avoid them, walking the other direction. …" at bounding box center [987, 200] width 296 height 346
click at [913, 226] on div "# In this level the evilstone is bad! Avoid them, walking the other direction. …" at bounding box center [987, 200] width 296 height 346
type textarea "pass"
click at [916, 219] on div "# In this level the evilstone is bad! Avoid them, walking the other direction. …" at bounding box center [987, 180] width 296 height 306
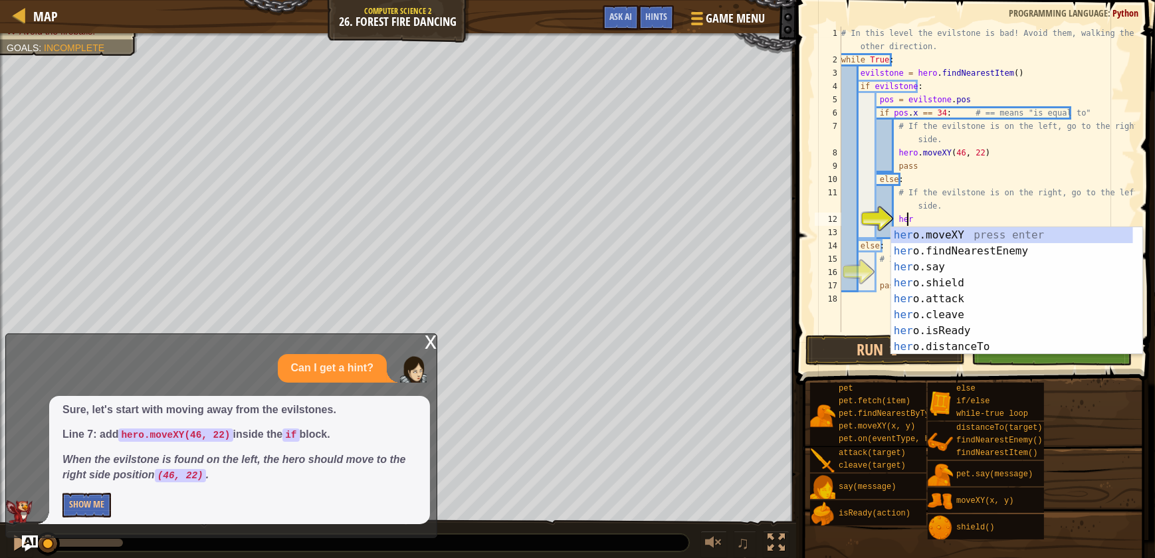
scroll to position [6, 5]
click at [944, 234] on div "her o.moveXY press enter her o.findNearestEnemy press enter her o.say press ent…" at bounding box center [1012, 306] width 242 height 159
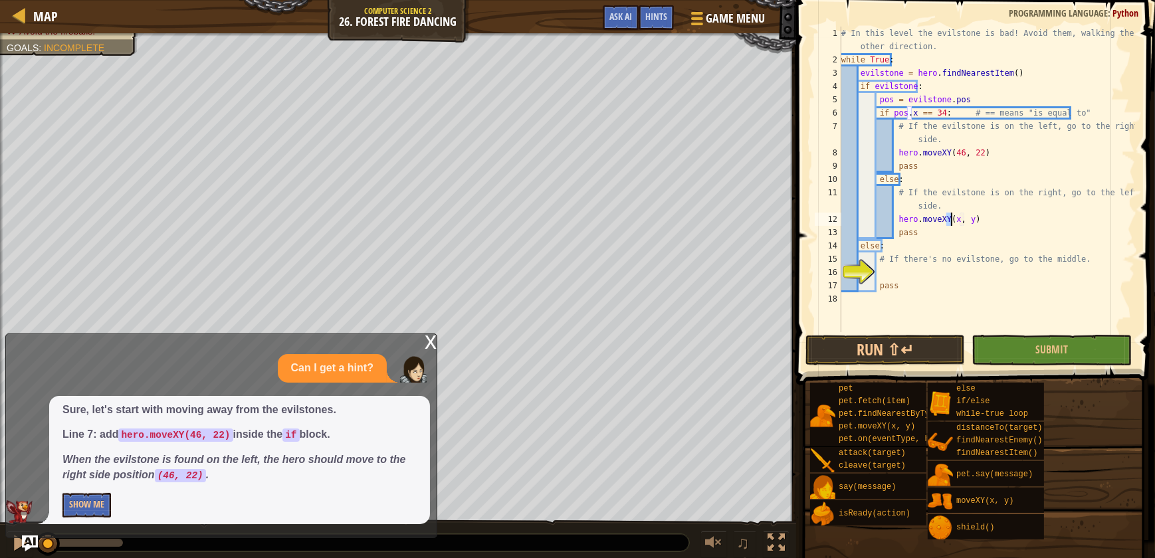
click at [427, 342] on div "x" at bounding box center [431, 340] width 12 height 13
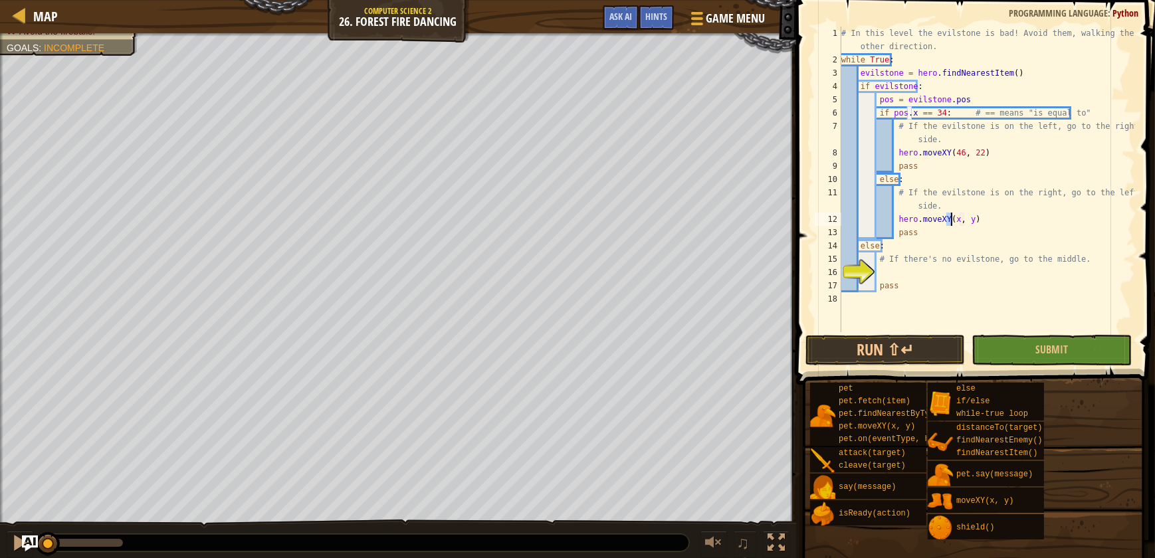
click at [950, 222] on div "# In this level the evilstone is bad! Avoid them, walking the other direction. …" at bounding box center [987, 180] width 296 height 306
type textarea "hero.moveXY(34, 23)"
click at [884, 274] on div "# In this level the evilstone is bad! Avoid them, walking the other direction. …" at bounding box center [987, 200] width 296 height 346
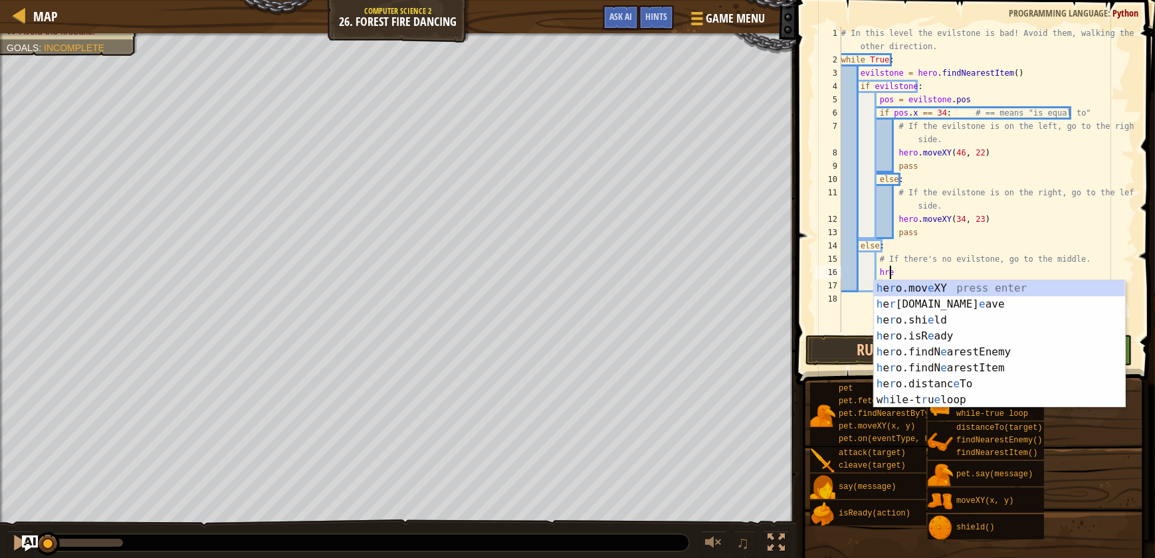
scroll to position [6, 3]
click at [938, 292] on div "h e r o.mov e XY press enter h e r [DOMAIN_NAME] e ave press enter h e r o.shi …" at bounding box center [999, 359] width 251 height 159
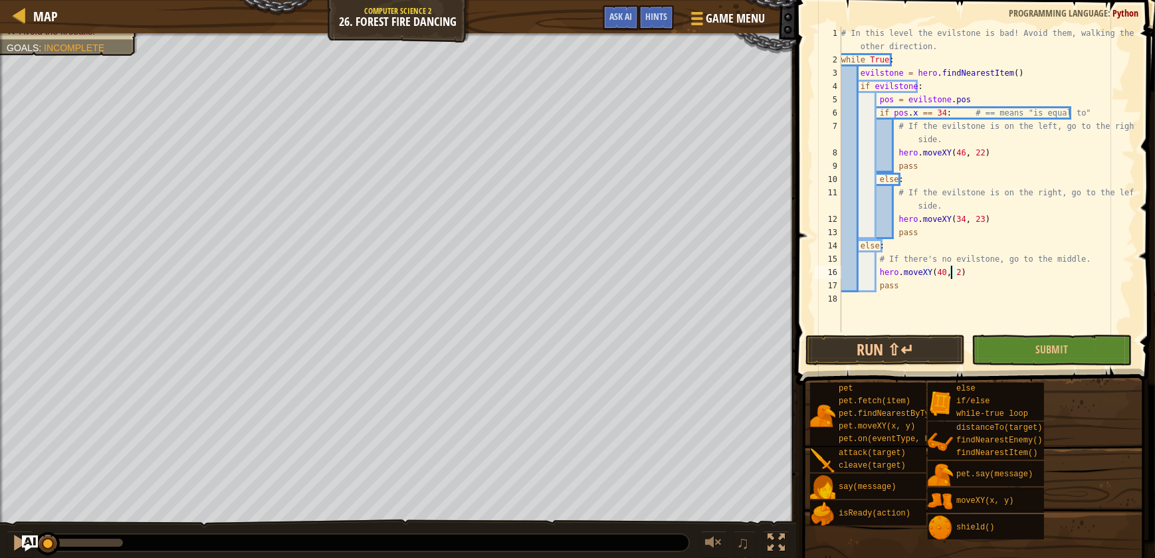
scroll to position [6, 9]
type textarea "hero.moveXY(40, 22)"
click at [940, 355] on button "Run ⇧↵" at bounding box center [884, 350] width 159 height 31
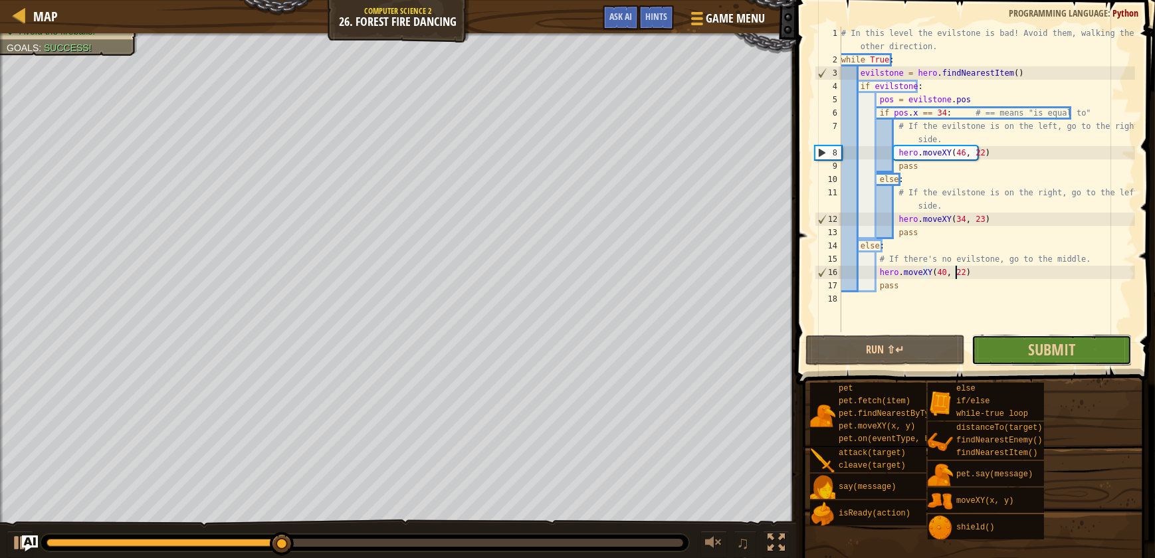
click at [983, 346] on button "Submit" at bounding box center [1050, 350] width 159 height 31
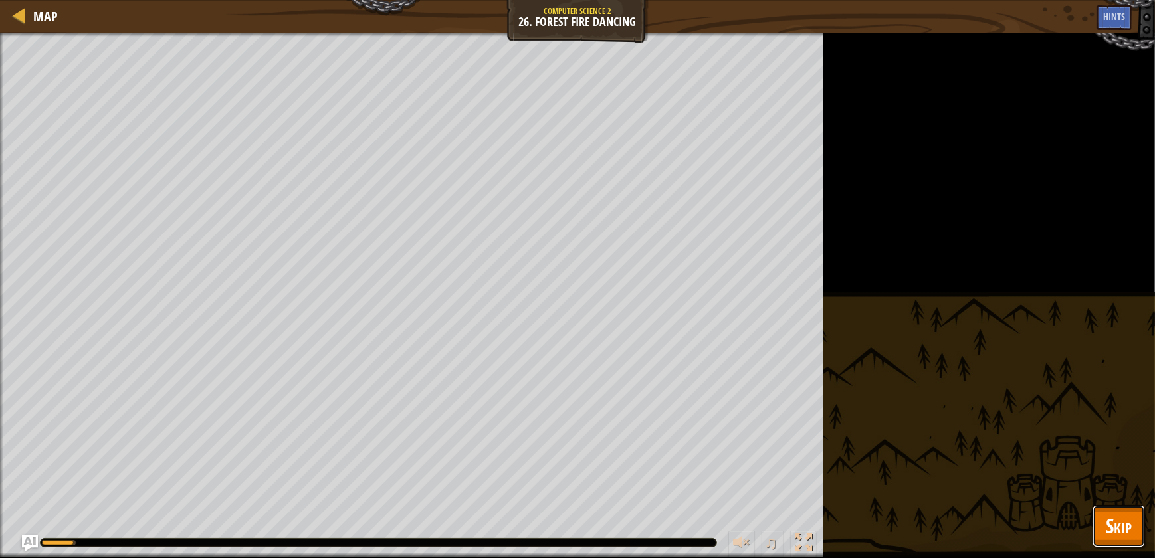
click at [1116, 524] on span "Skip" at bounding box center [1119, 525] width 26 height 27
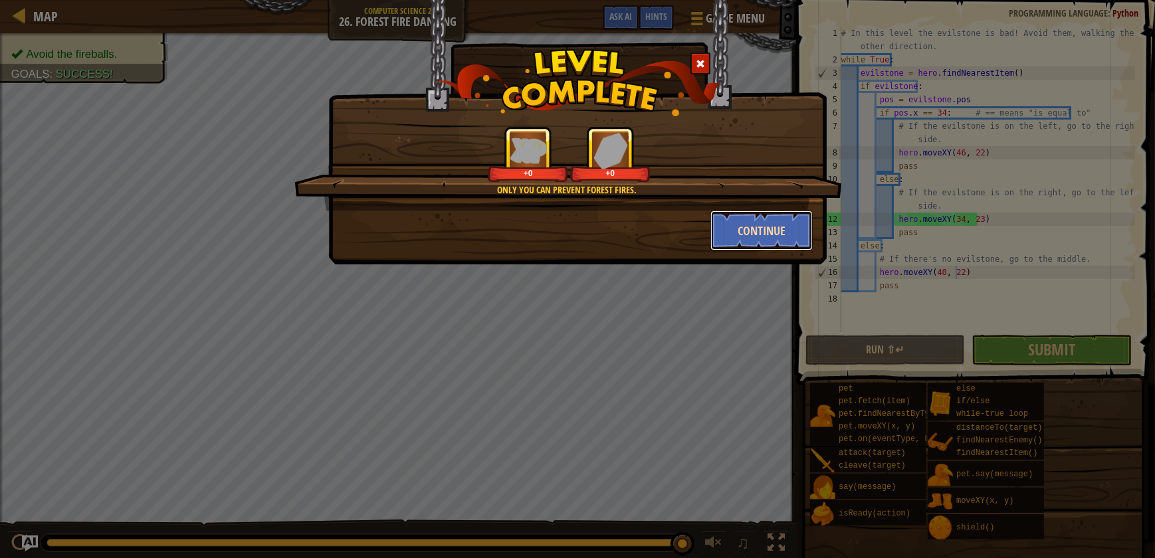
click at [783, 216] on button "Continue" at bounding box center [761, 231] width 103 height 40
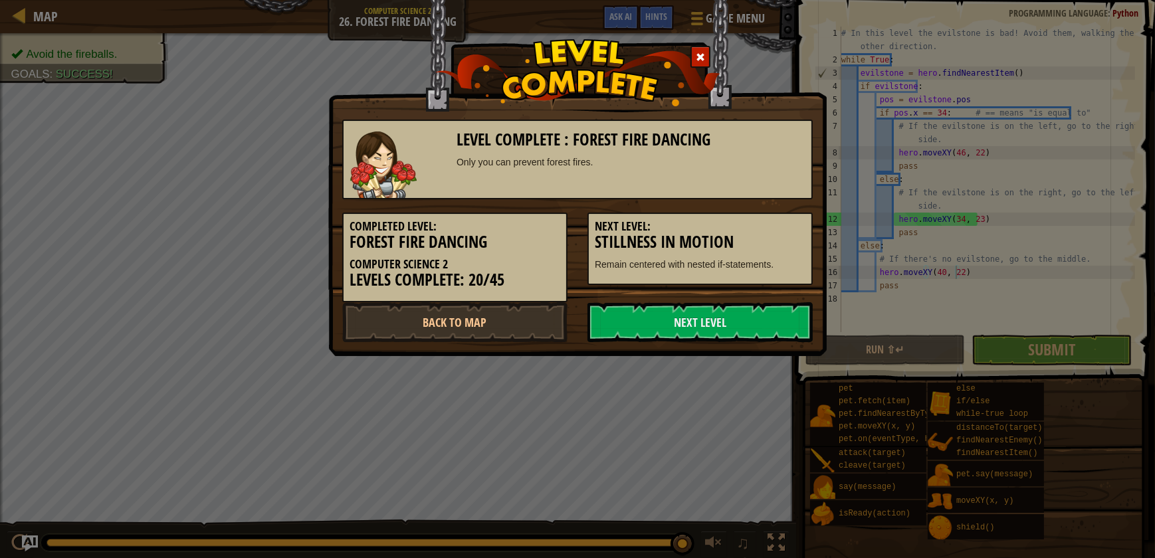
click at [772, 231] on h5 "Next Level:" at bounding box center [700, 226] width 211 height 13
click at [730, 323] on link "Next Level" at bounding box center [699, 322] width 225 height 40
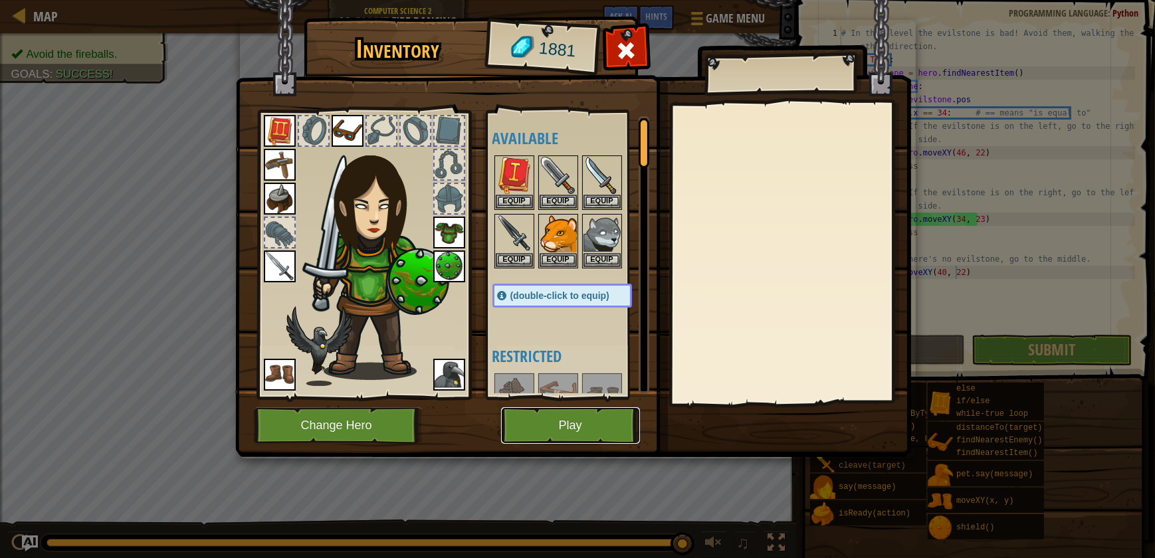
click at [593, 428] on button "Play" at bounding box center [570, 425] width 139 height 37
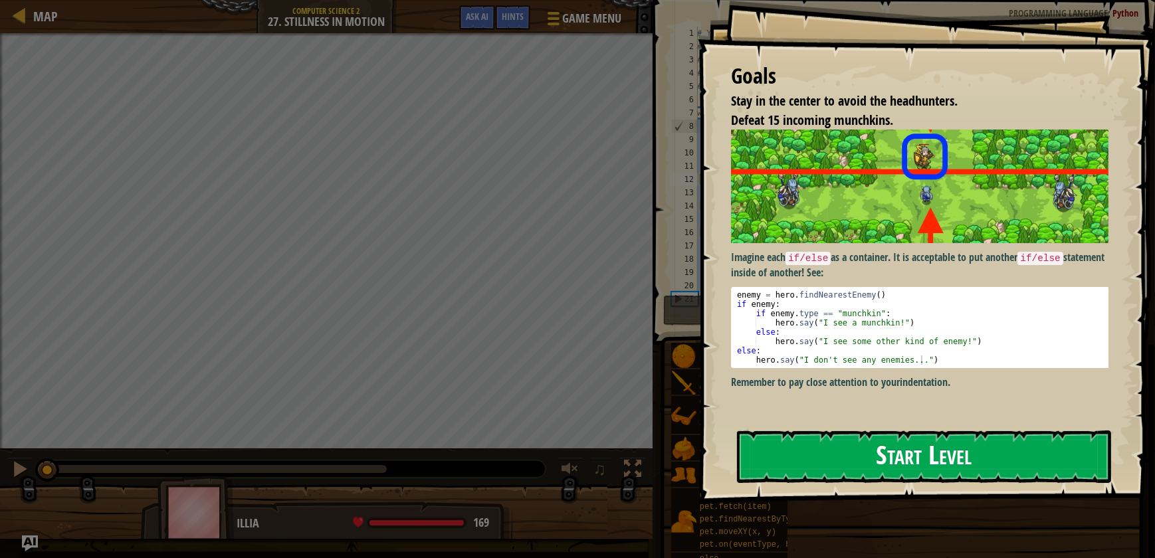
click at [835, 454] on button "Start Level" at bounding box center [924, 457] width 374 height 52
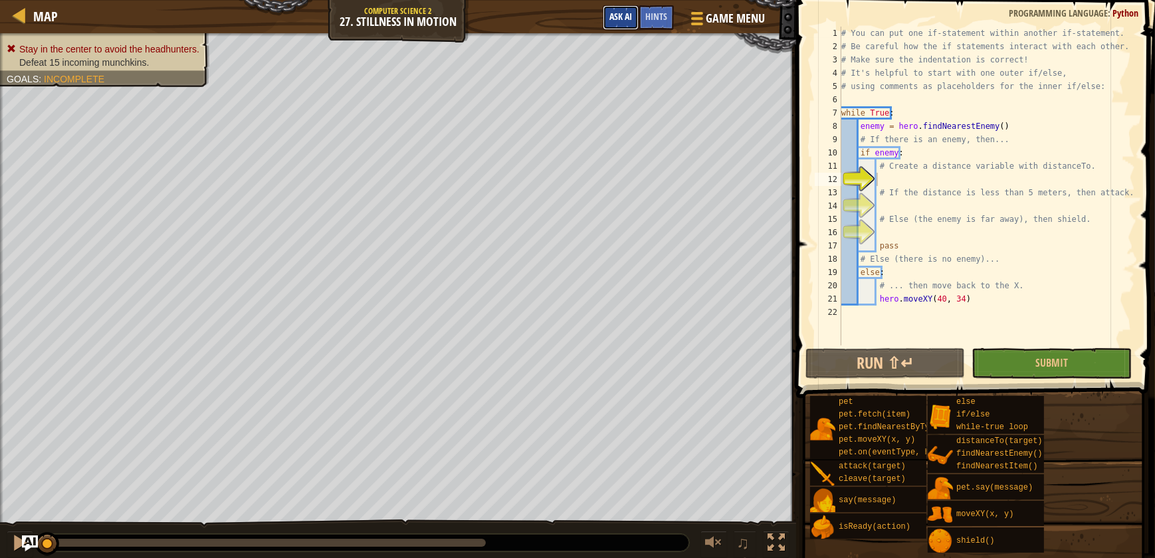
click at [603, 10] on button "Ask AI" at bounding box center [621, 17] width 36 height 25
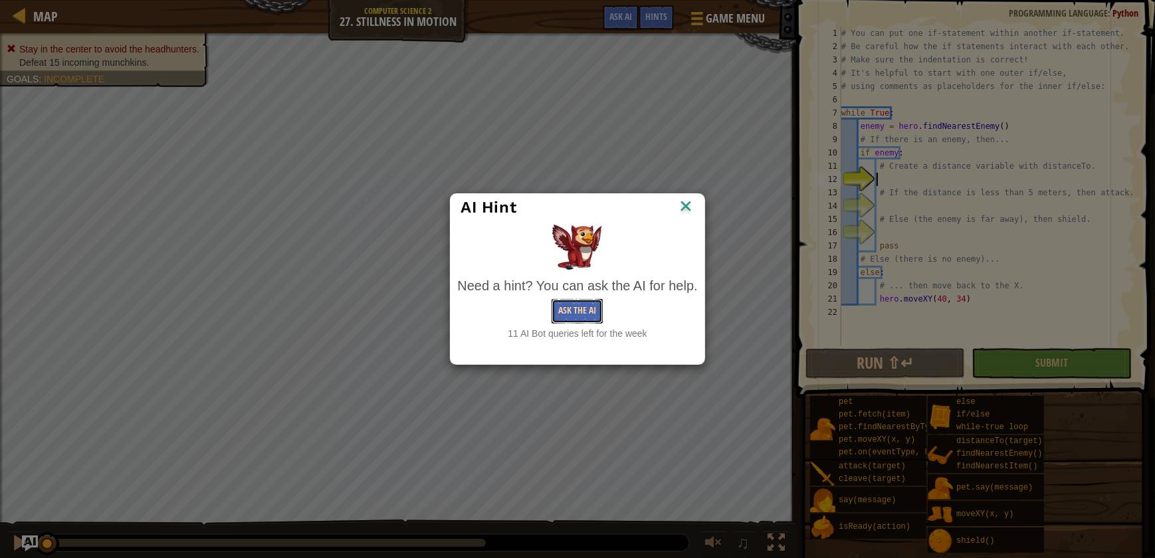
click at [579, 308] on button "Ask the AI" at bounding box center [576, 311] width 51 height 25
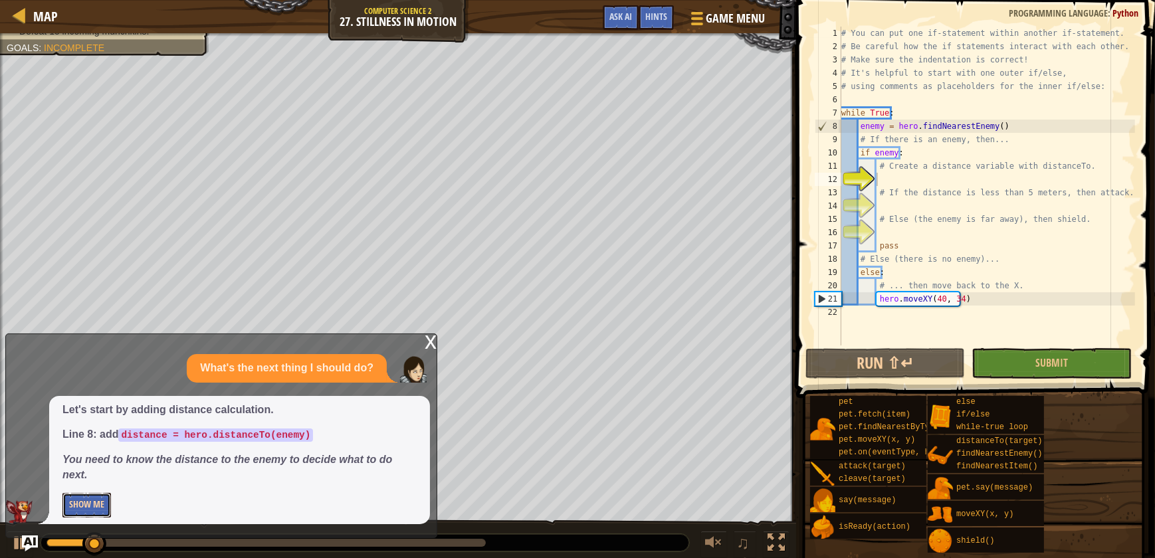
click at [88, 498] on button "Show Me" at bounding box center [86, 505] width 49 height 25
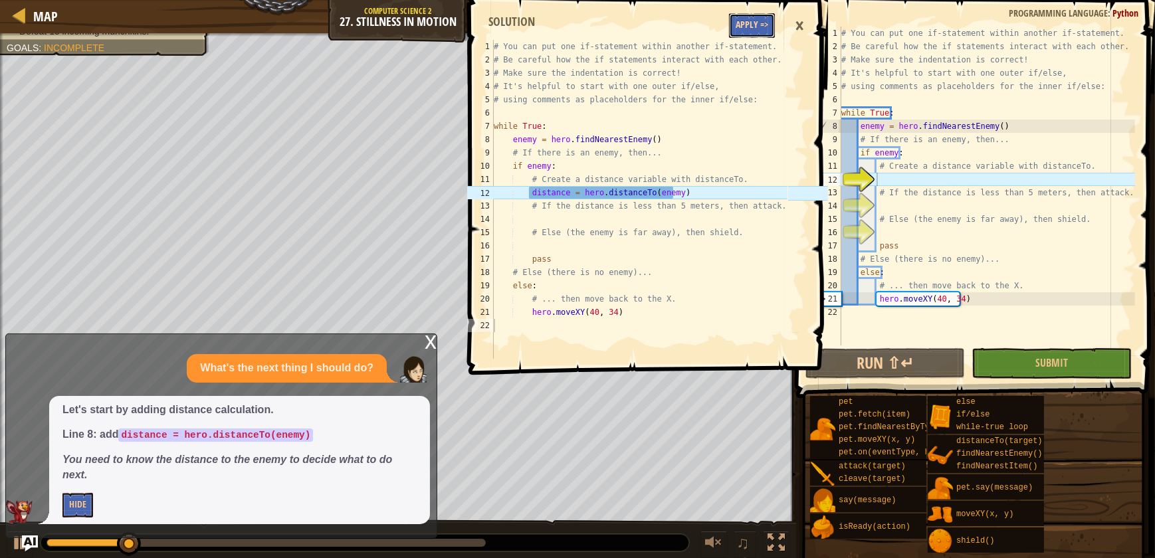
click at [740, 27] on button "Apply =>" at bounding box center [752, 25] width 46 height 25
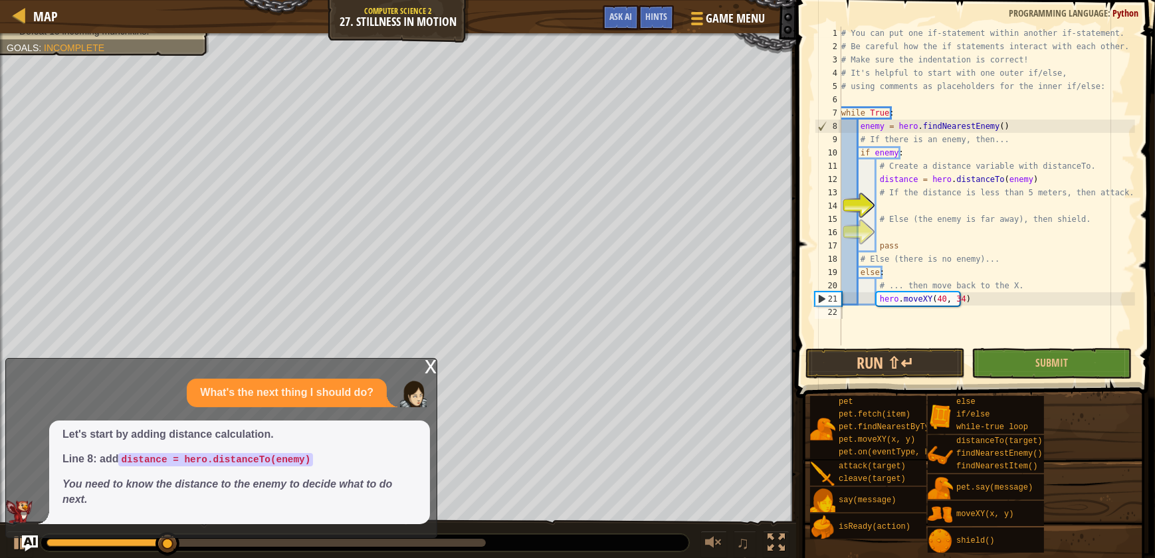
click at [890, 207] on div "# You can put one if-statement within another if-statement. # Be careful how th…" at bounding box center [987, 200] width 296 height 346
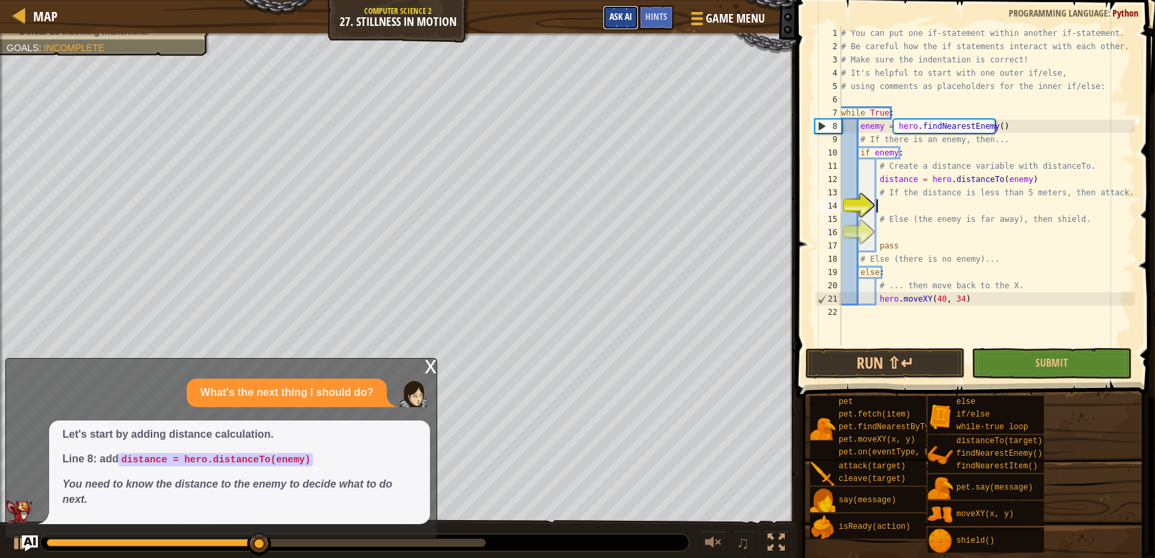
click at [619, 17] on span "Ask AI" at bounding box center [620, 16] width 23 height 13
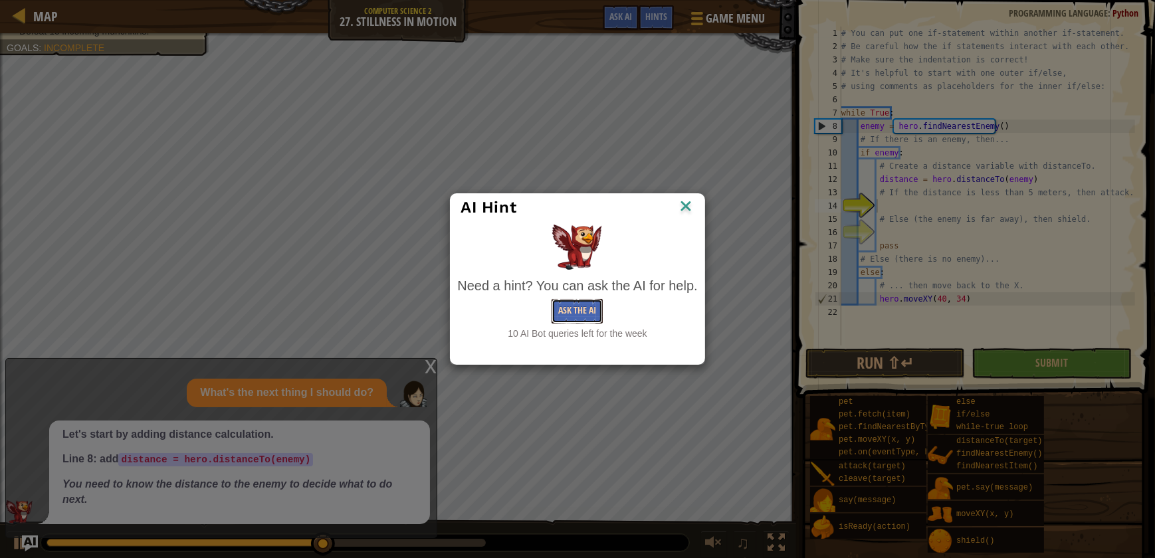
click at [565, 312] on button "Ask the AI" at bounding box center [576, 311] width 51 height 25
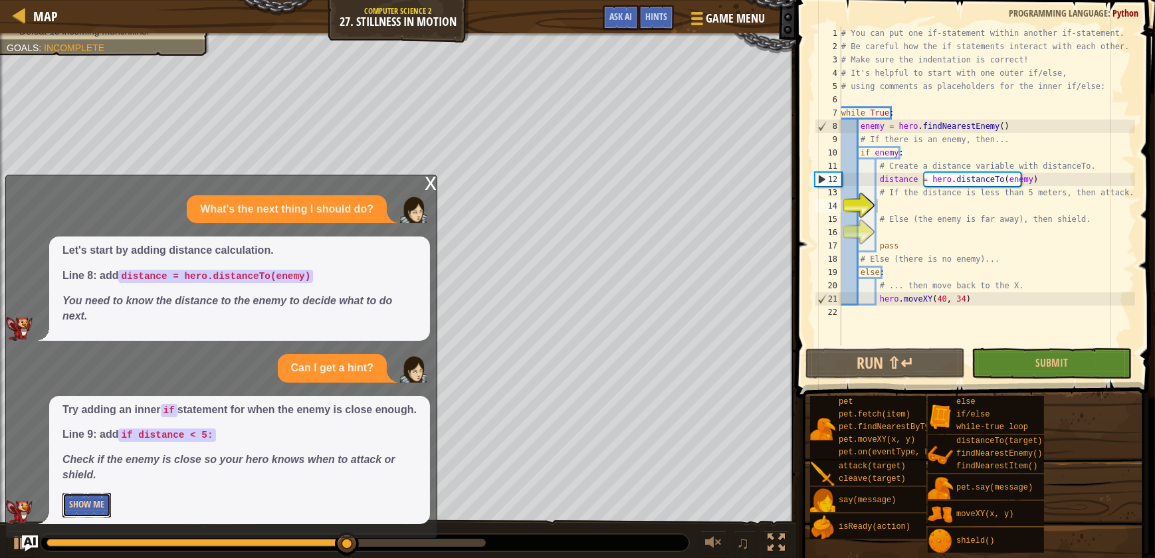
click at [92, 504] on button "Show Me" at bounding box center [86, 505] width 49 height 25
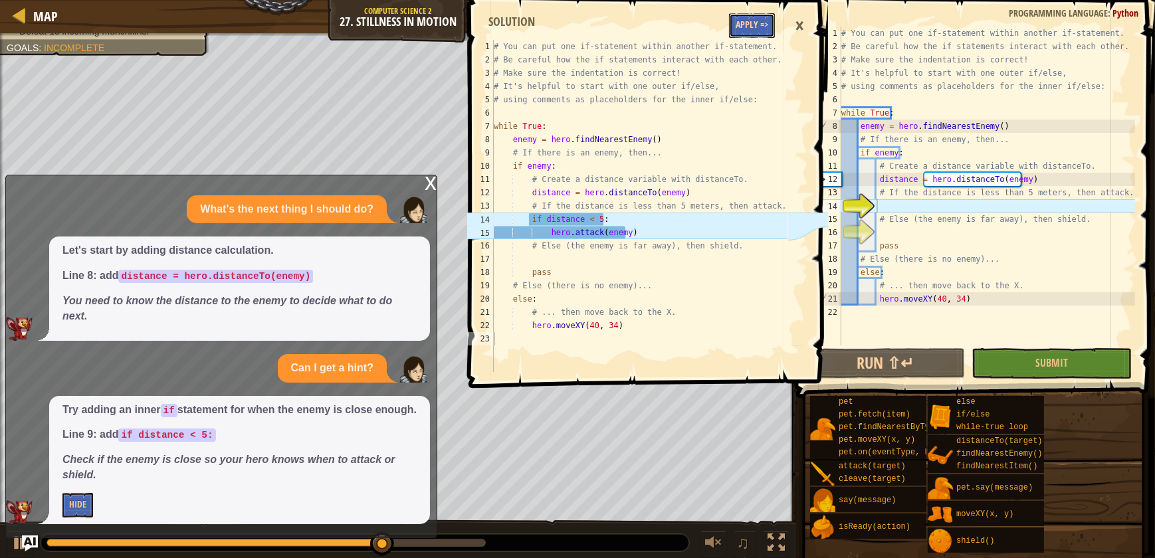
click at [734, 27] on button "Apply =>" at bounding box center [752, 25] width 46 height 25
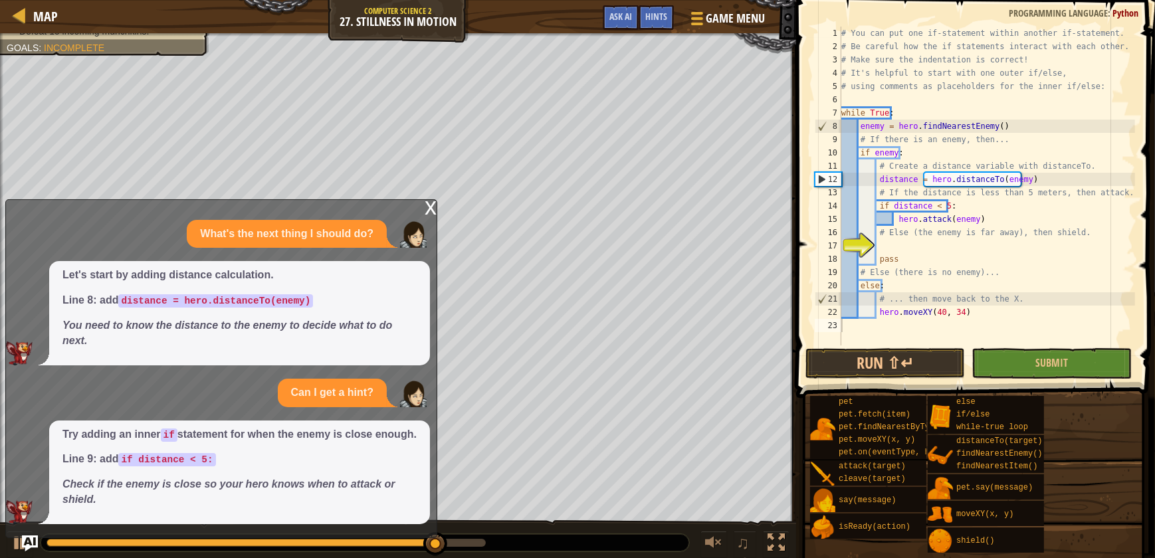
click at [882, 246] on div "# You can put one if-statement within another if-statement. # Be careful how th…" at bounding box center [987, 200] width 296 height 346
click at [626, 4] on div "Map Computer Science 2 27. Stillness in Motion Game Menu Done Hints Ask AI" at bounding box center [398, 16] width 796 height 33
click at [625, 18] on span "Ask AI" at bounding box center [620, 16] width 23 height 13
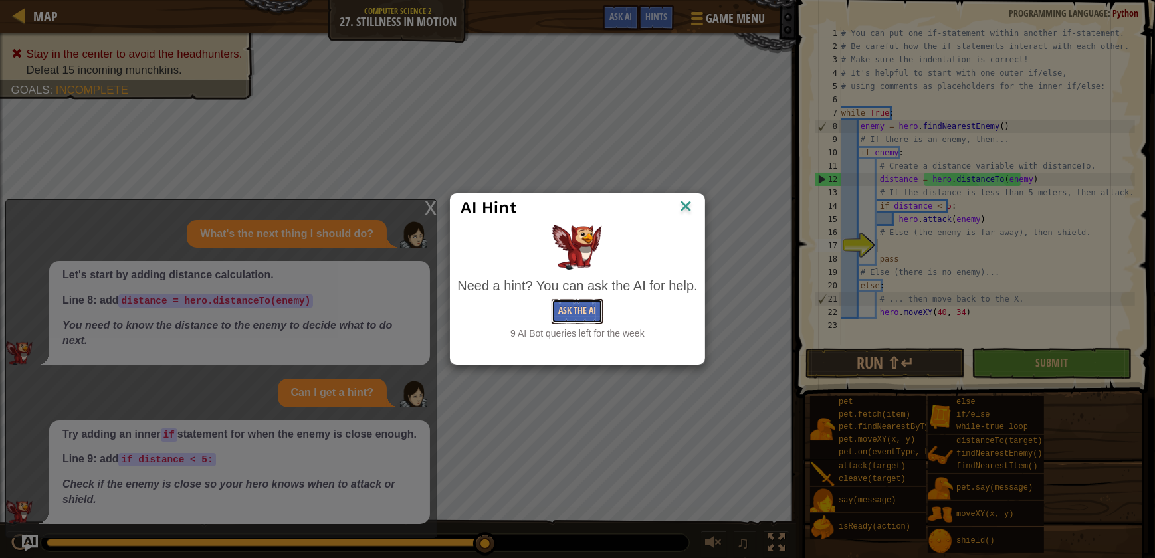
click at [575, 308] on button "Ask the AI" at bounding box center [576, 311] width 51 height 25
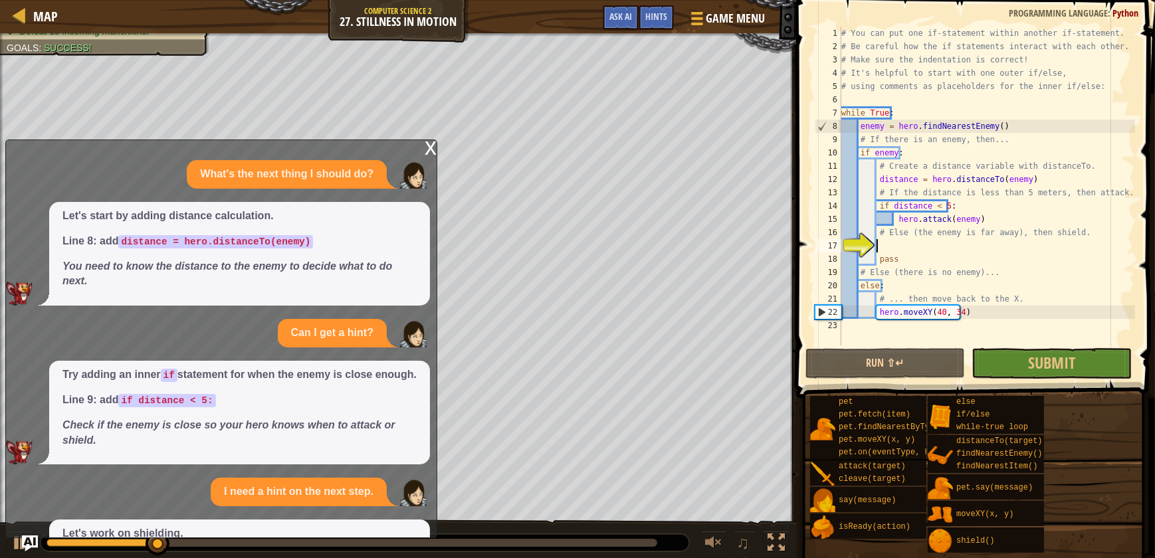
scroll to position [139, 0]
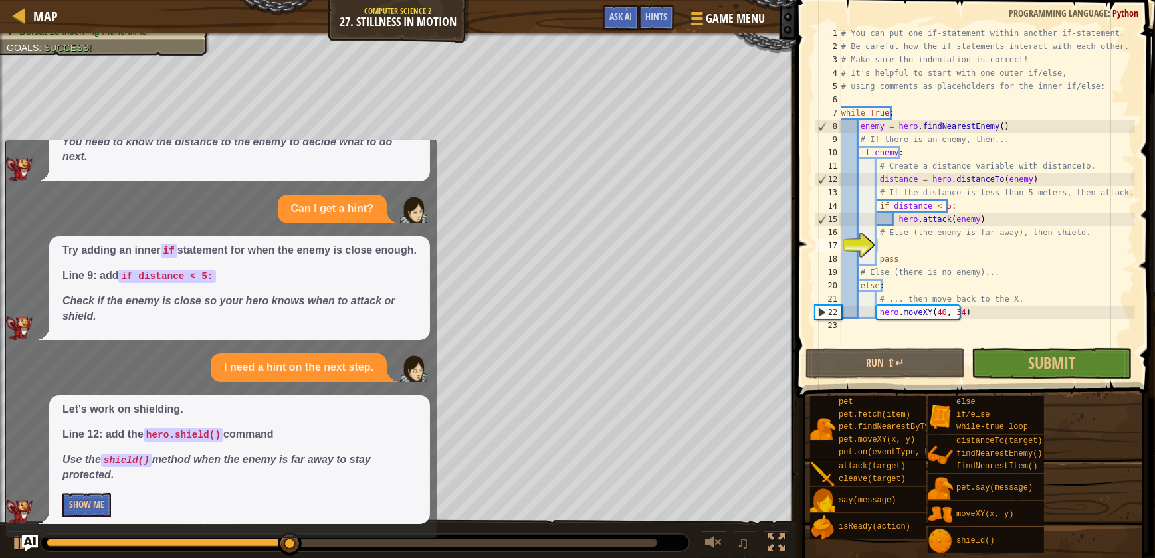
drag, startPoint x: 53, startPoint y: 493, endPoint x: 45, endPoint y: 557, distance: 64.9
click at [45, 551] on div "Map Computer Science 2 27. Stillness in Motion Game Menu Done Hints Ask AI 1 2 …" at bounding box center [577, 279] width 1155 height 558
click at [70, 499] on button "Show Me" at bounding box center [86, 505] width 49 height 25
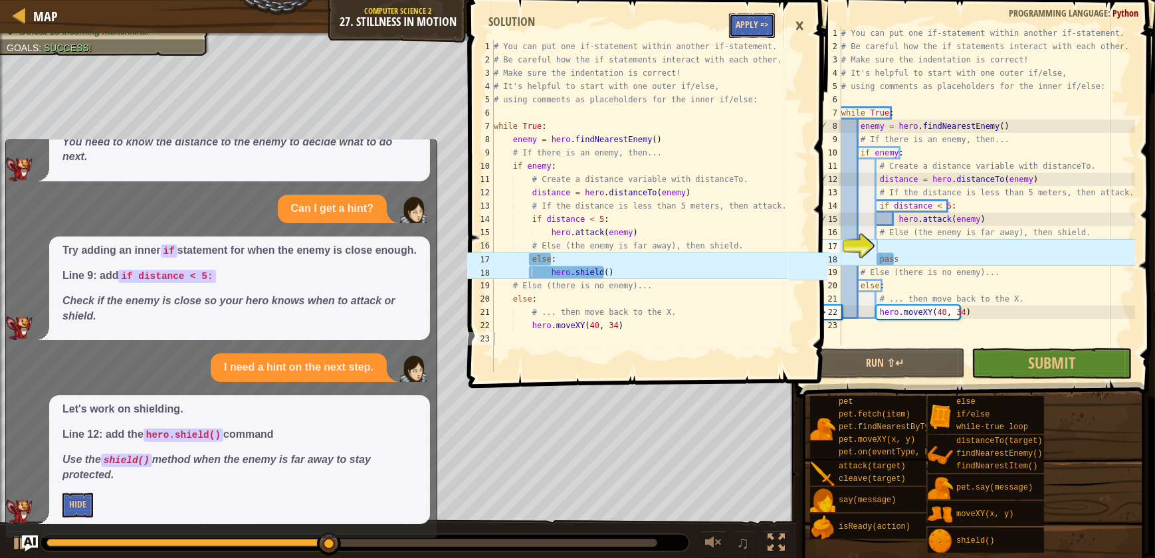
click at [736, 27] on button "Apply =>" at bounding box center [752, 25] width 46 height 25
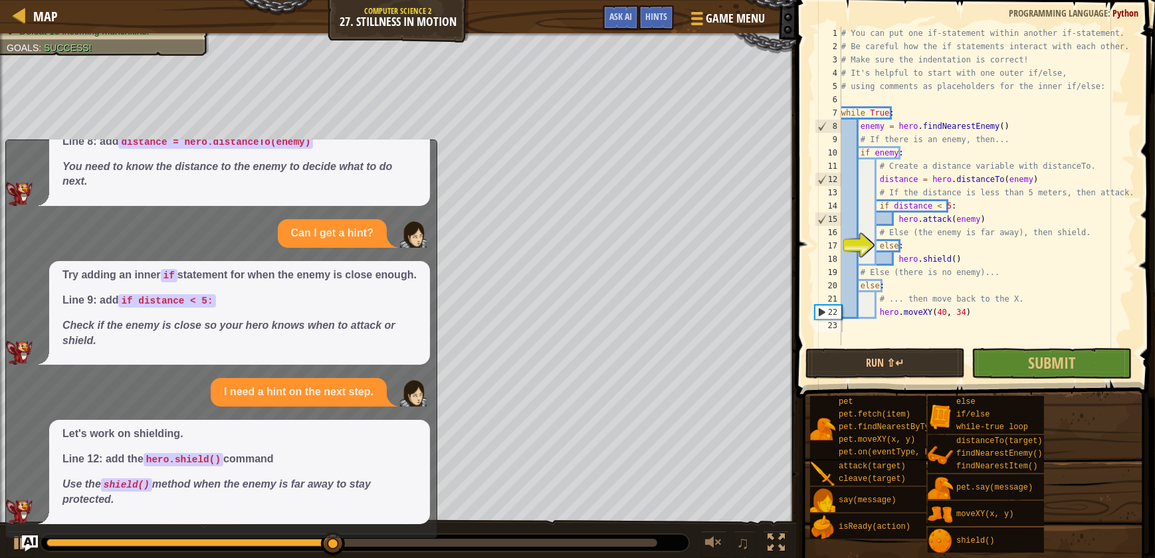
scroll to position [114, 0]
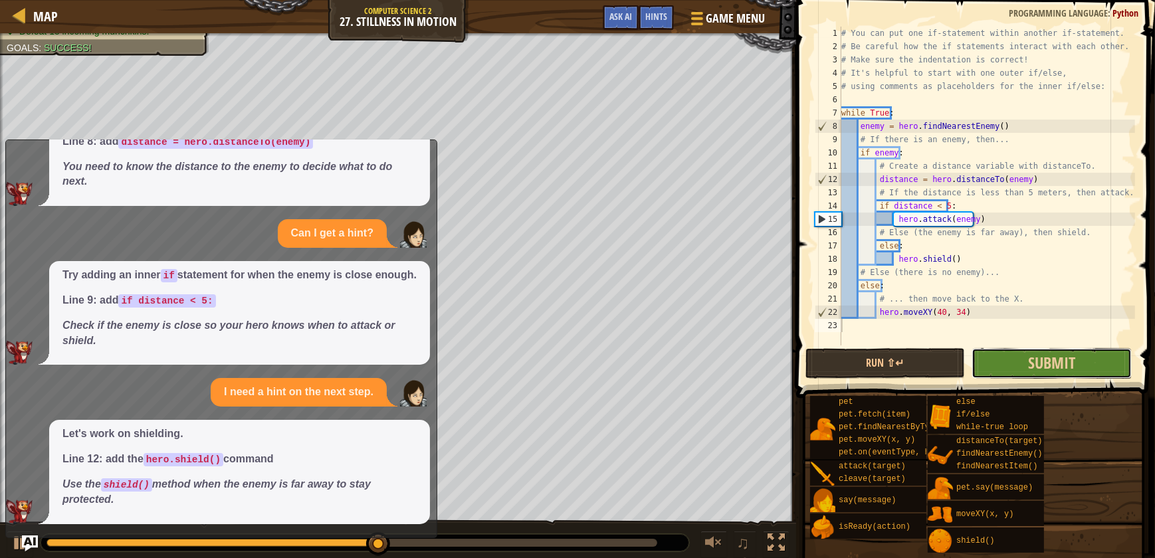
click at [990, 356] on button "Submit" at bounding box center [1050, 363] width 159 height 31
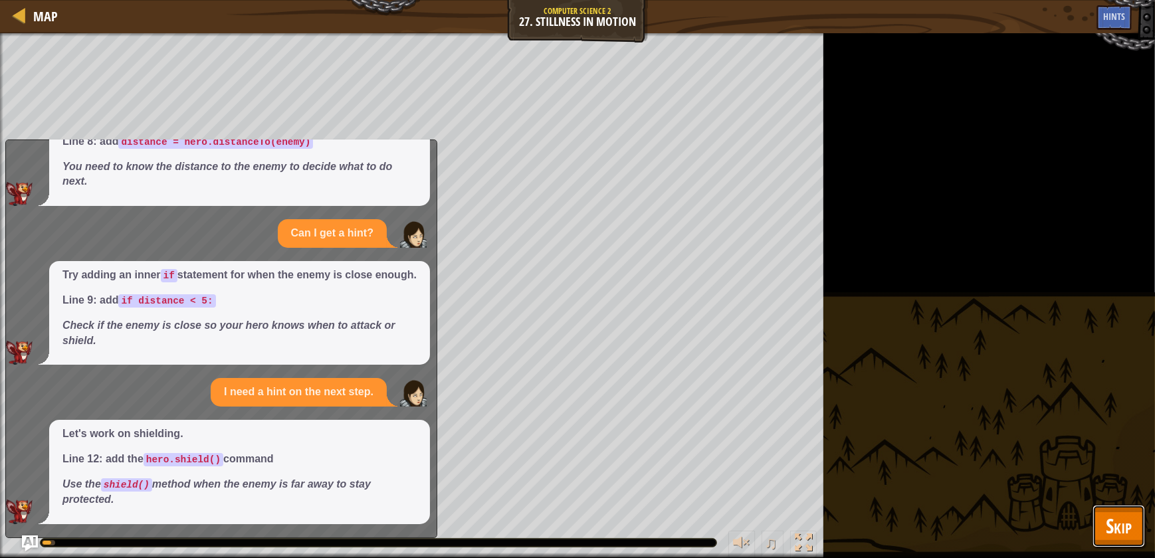
click at [1131, 517] on span "Skip" at bounding box center [1119, 525] width 26 height 27
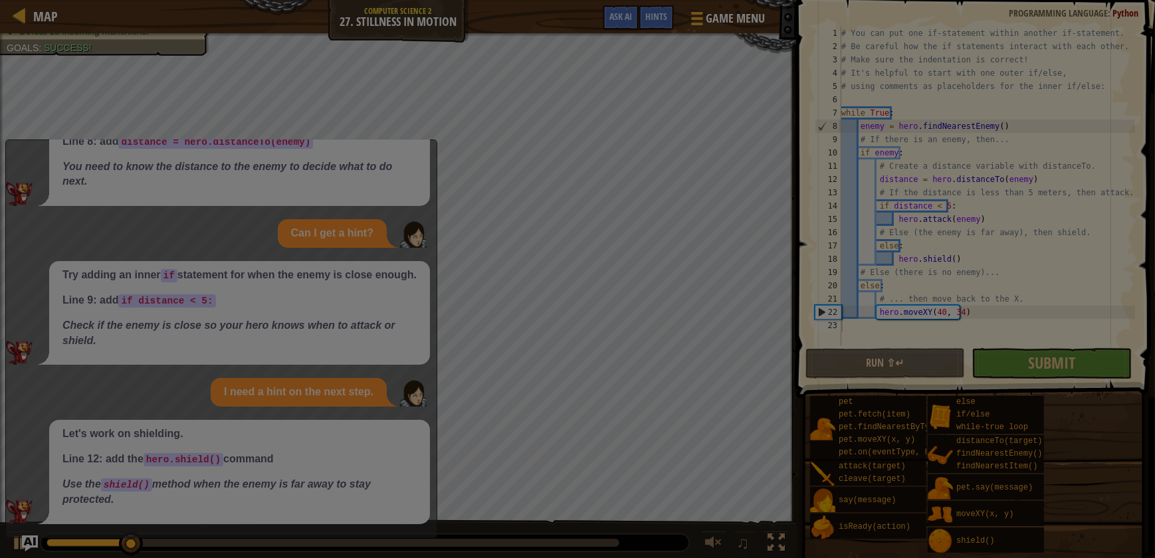
click at [1043, 352] on div at bounding box center [577, 279] width 1155 height 558
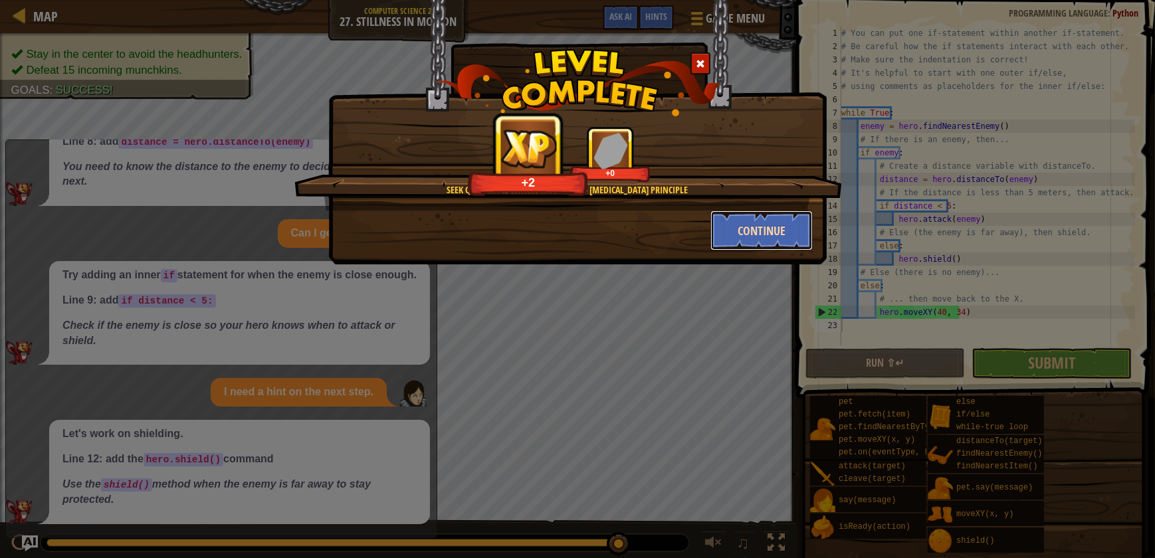
click at [767, 227] on button "Continue" at bounding box center [761, 231] width 103 height 40
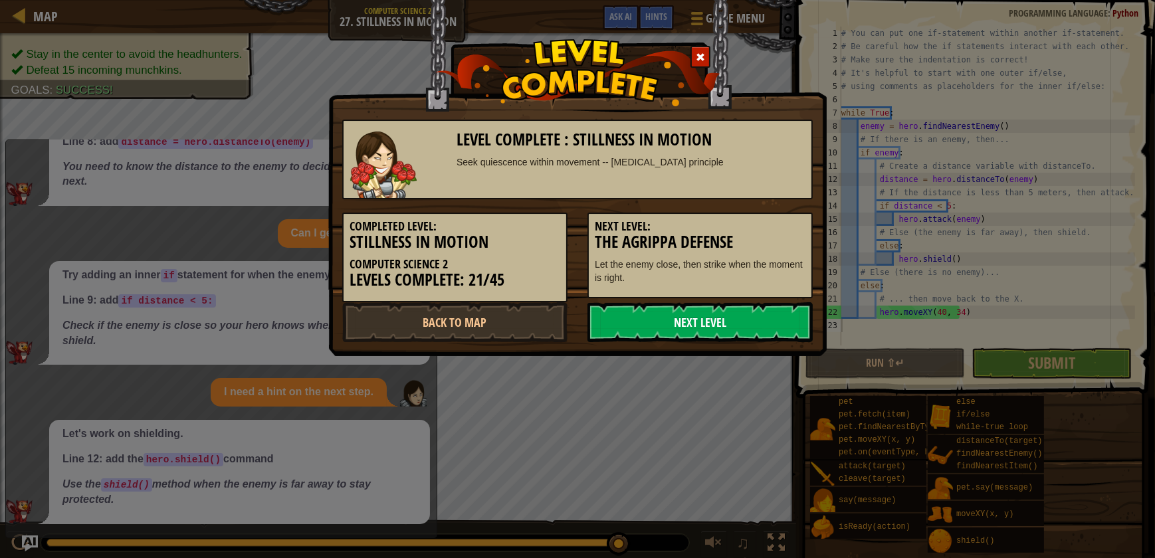
click at [751, 311] on link "Next Level" at bounding box center [699, 322] width 225 height 40
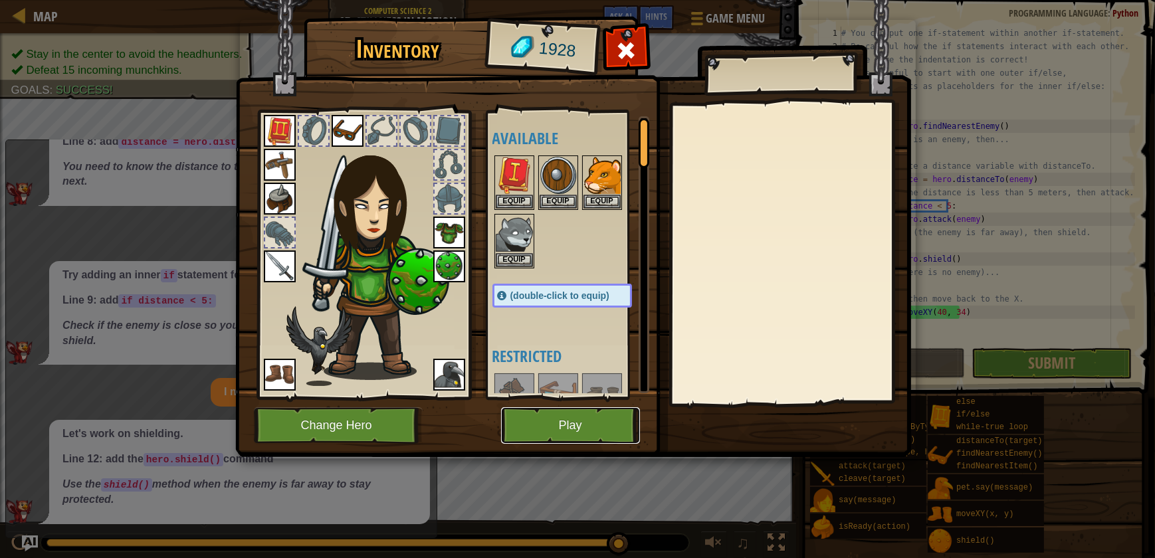
click at [607, 433] on button "Play" at bounding box center [570, 425] width 139 height 37
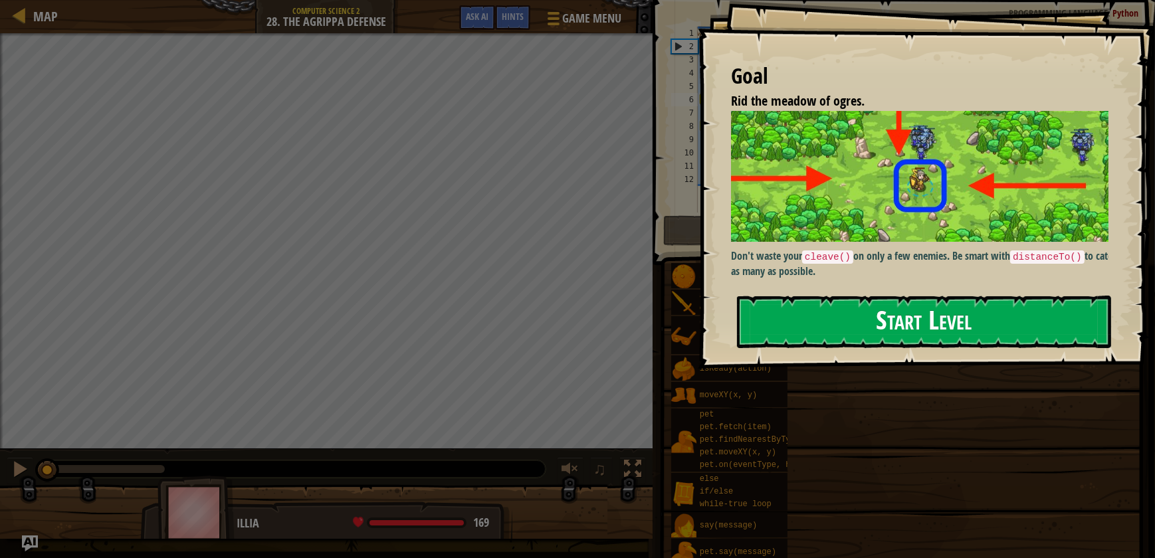
click at [890, 318] on button "Start Level" at bounding box center [924, 322] width 374 height 52
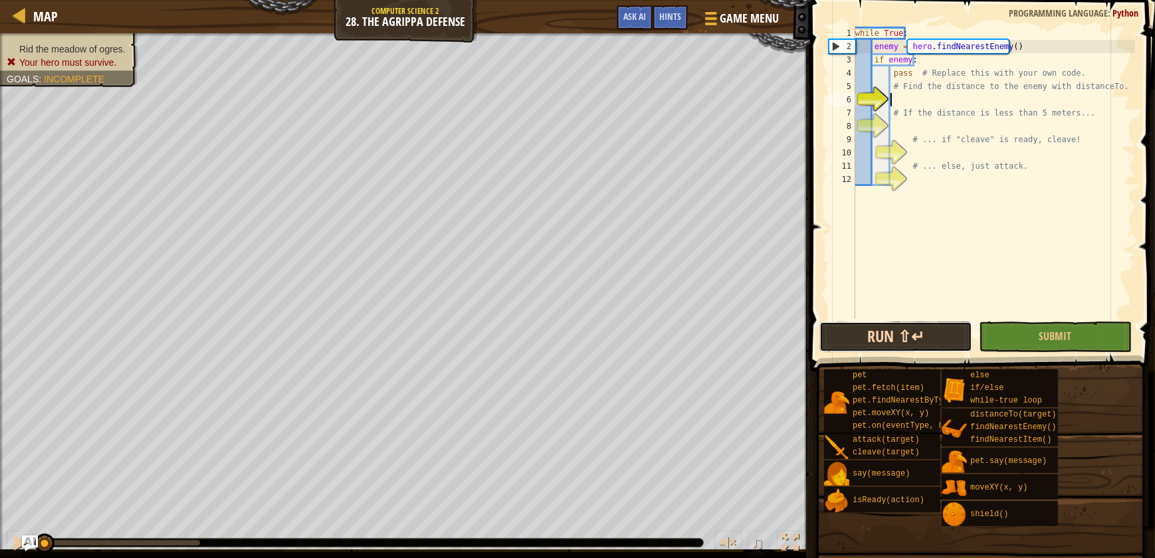
click at [902, 344] on button "Run ⇧↵" at bounding box center [895, 337] width 153 height 31
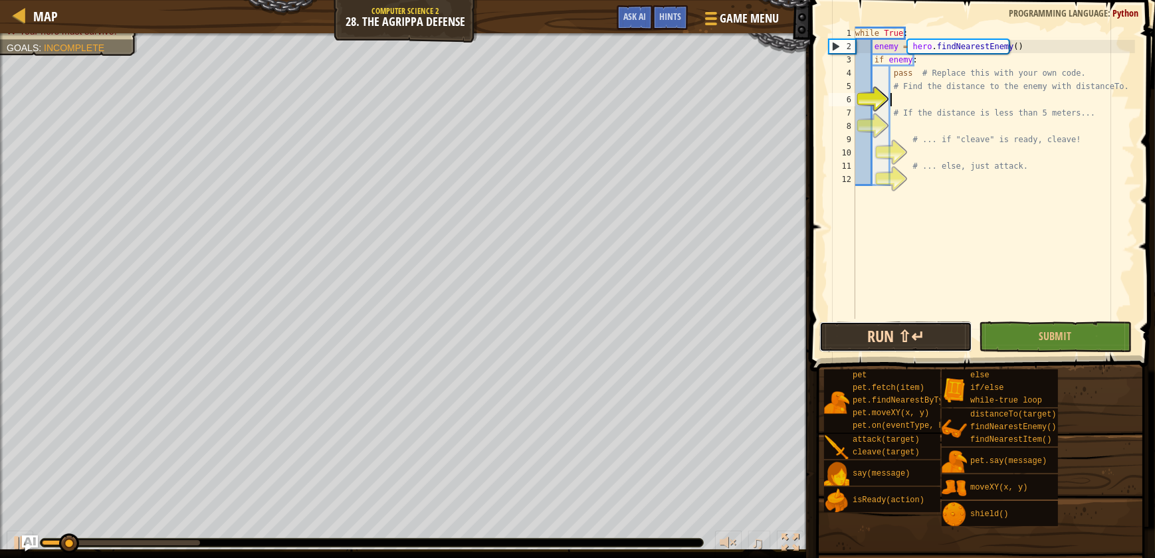
click at [905, 340] on button "Run ⇧↵" at bounding box center [895, 337] width 153 height 31
click at [13, 539] on div at bounding box center [19, 542] width 17 height 17
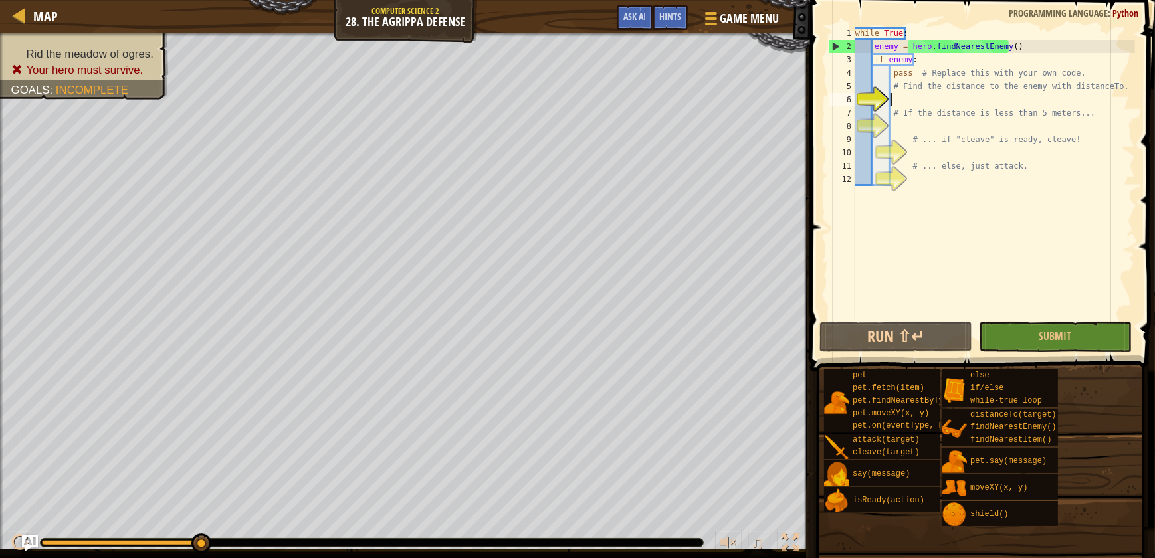
drag, startPoint x: 148, startPoint y: 540, endPoint x: 237, endPoint y: 550, distance: 88.9
click at [237, 550] on div "♫" at bounding box center [405, 540] width 810 height 40
click at [641, 9] on button "Ask AI" at bounding box center [635, 17] width 36 height 25
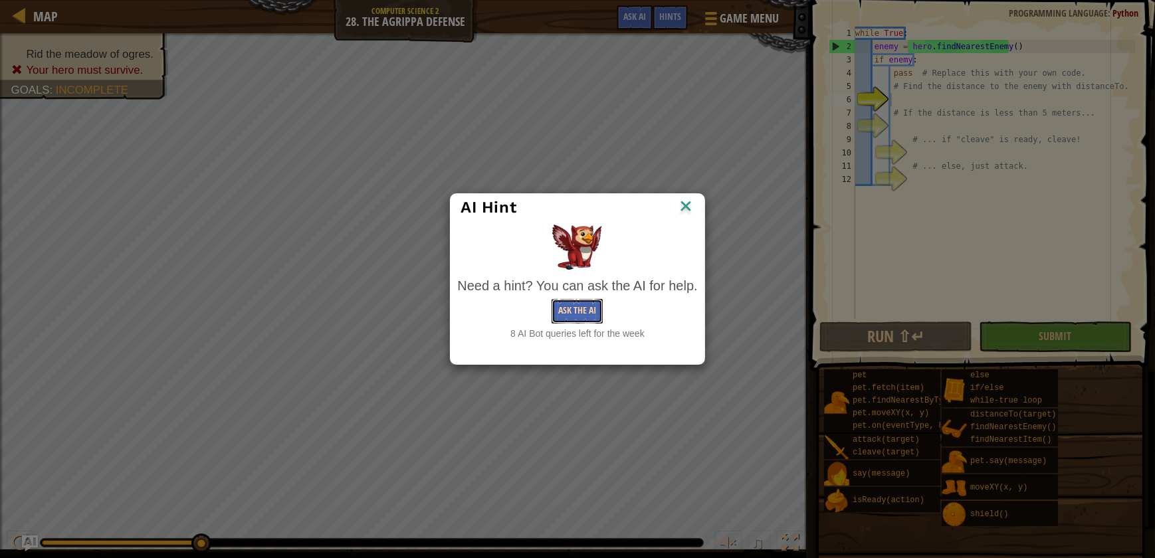
click at [575, 303] on button "Ask the AI" at bounding box center [576, 311] width 51 height 25
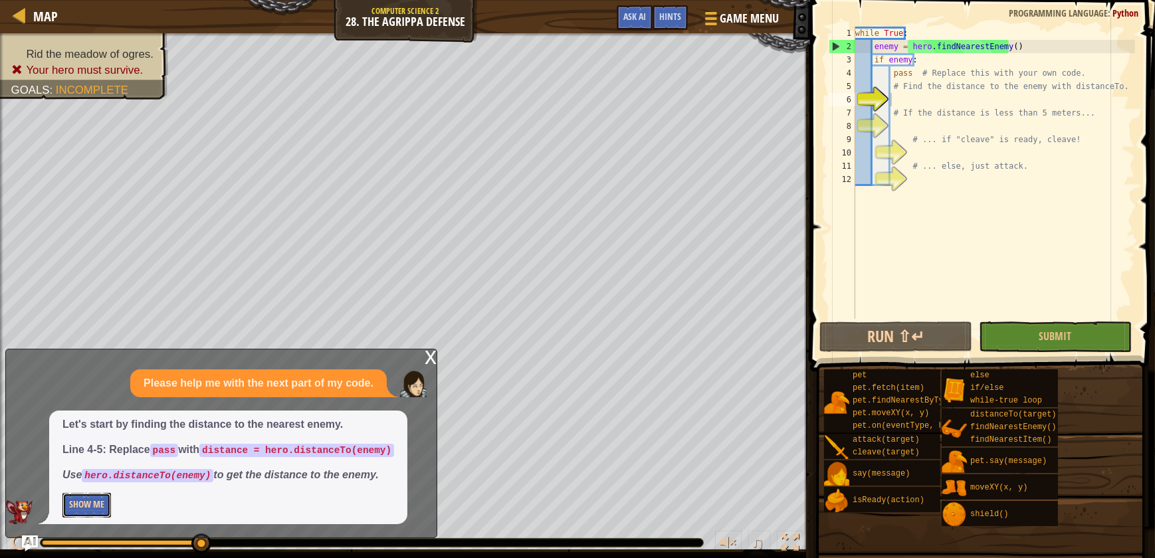
click at [95, 502] on button "Show Me" at bounding box center [86, 505] width 49 height 25
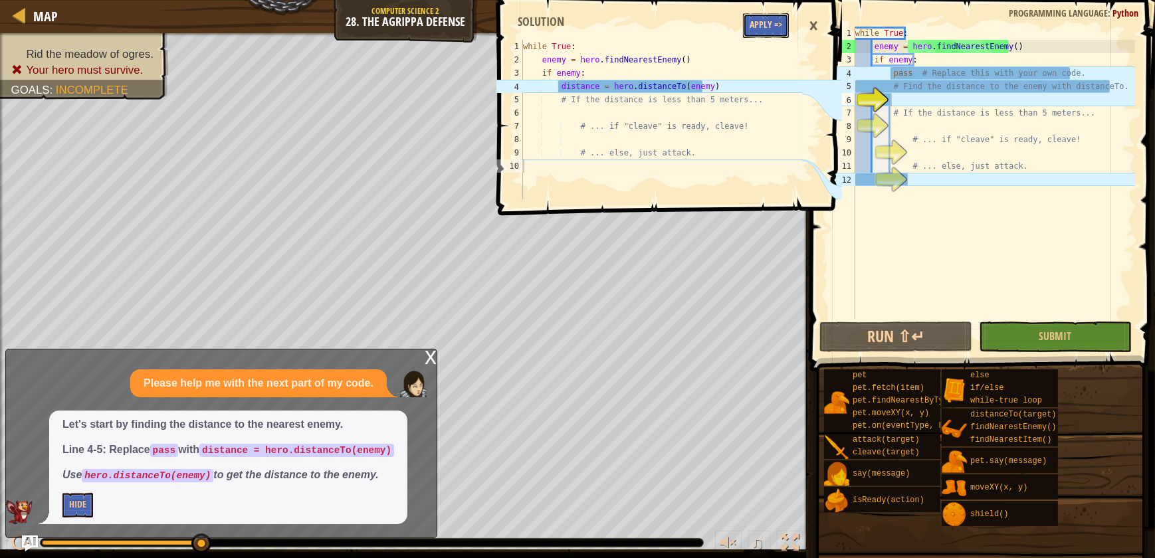
click at [765, 25] on button "Apply =>" at bounding box center [766, 25] width 46 height 25
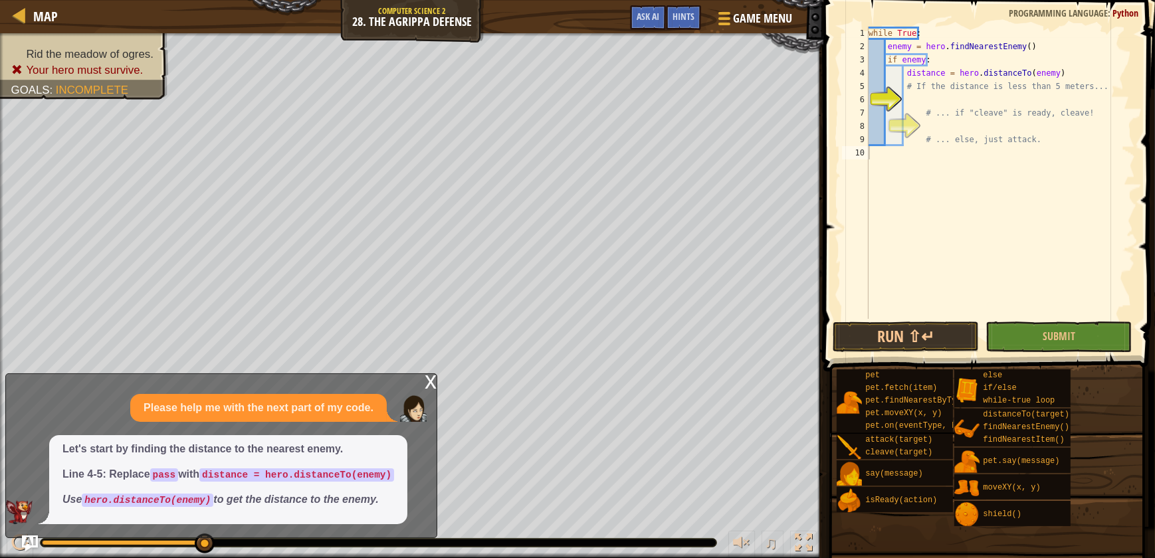
type textarea "# If the distance is less than 5 meters..."
click at [936, 92] on div "while True : enemy = hero . findNearestEnemy ( ) if enemy : distance = hero . d…" at bounding box center [1000, 186] width 269 height 319
click at [936, 104] on div "while True : enemy = hero . findNearestEnemy ( ) if enemy : distance = hero . d…" at bounding box center [1000, 186] width 269 height 319
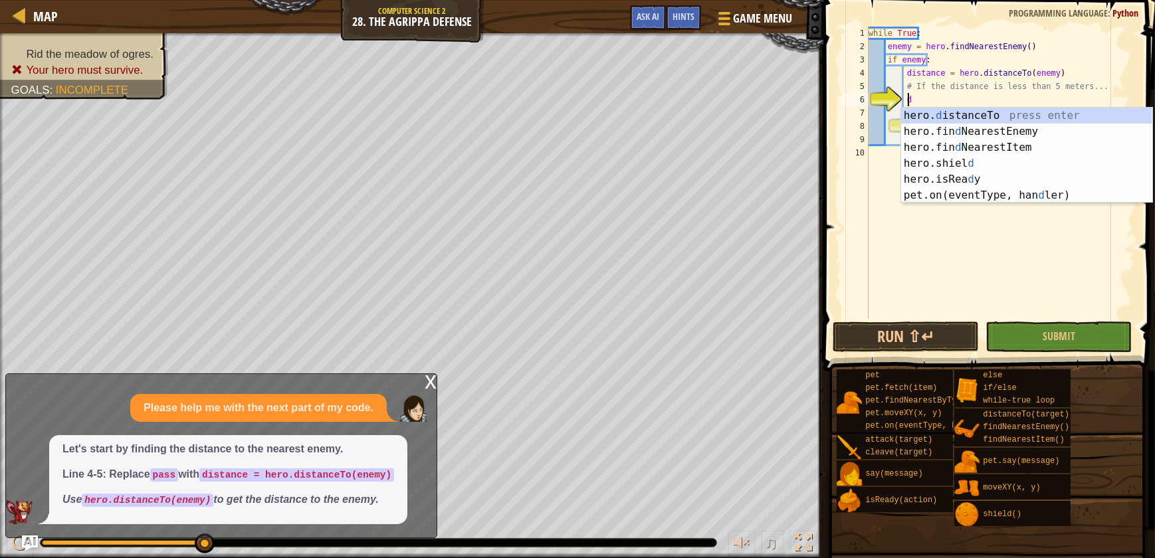
scroll to position [6, 3]
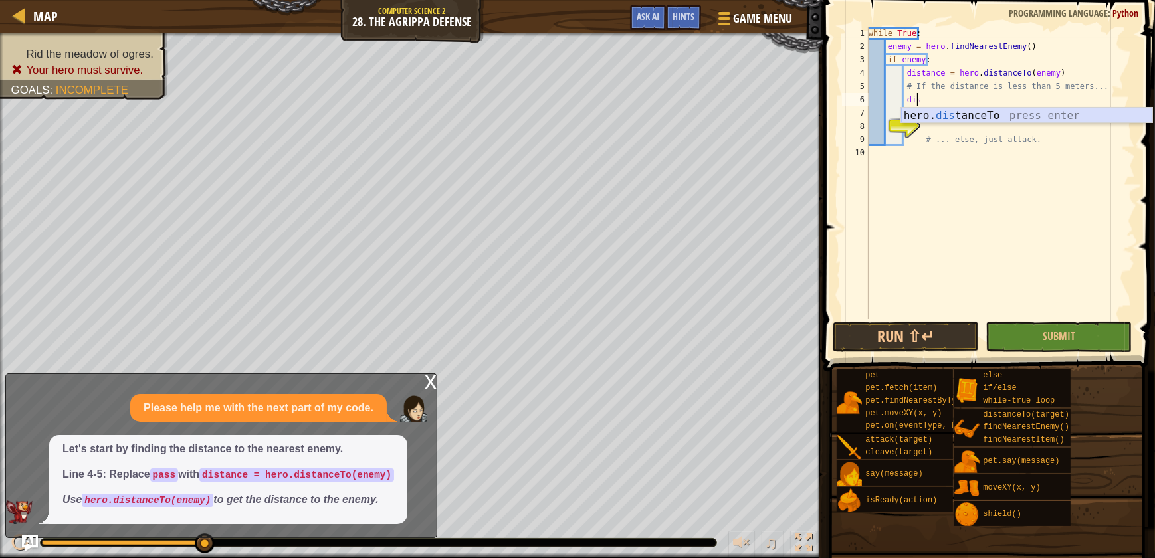
click at [1012, 114] on div "hero. dis tanceTo press enter" at bounding box center [1026, 132] width 251 height 48
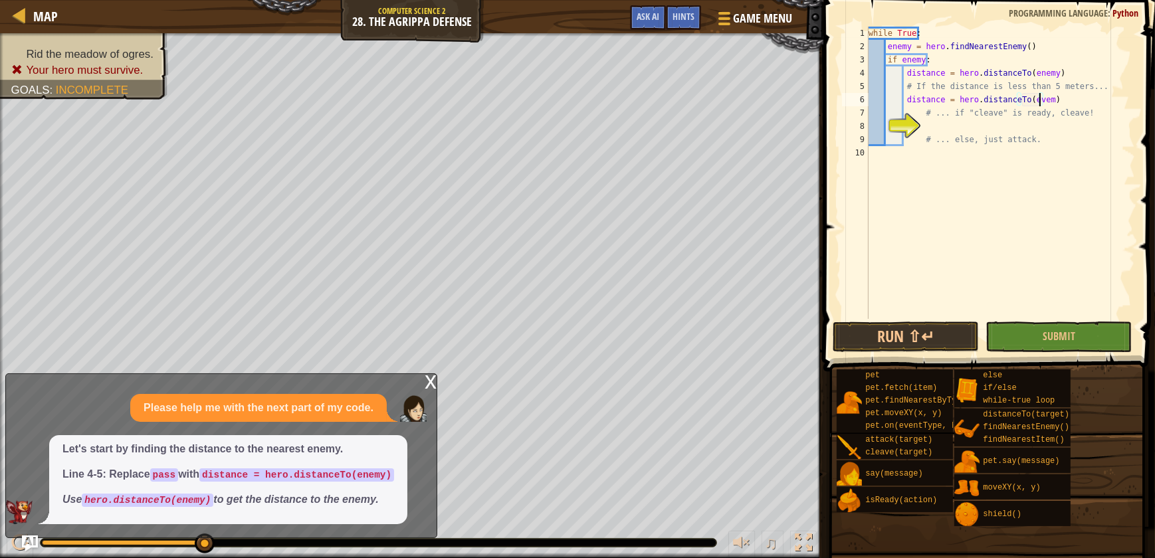
scroll to position [6, 13]
click at [940, 102] on div "while True : enemy = hero . findNearestEnemy ( ) if enemy : distance = hero . d…" at bounding box center [1000, 186] width 269 height 319
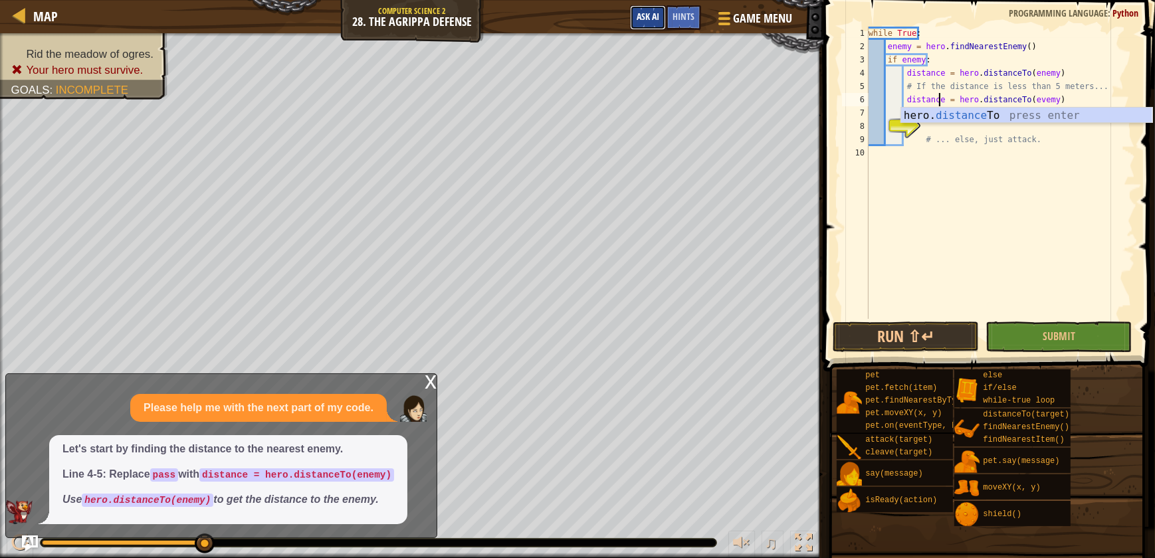
click at [638, 15] on span "Ask AI" at bounding box center [648, 16] width 23 height 13
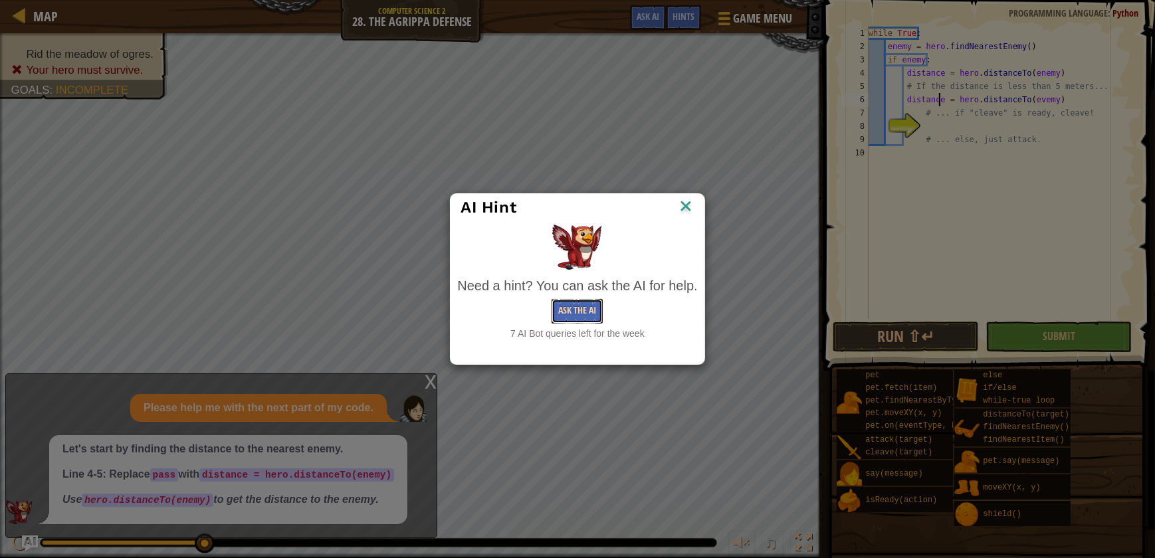
click at [582, 314] on button "Ask the AI" at bounding box center [576, 311] width 51 height 25
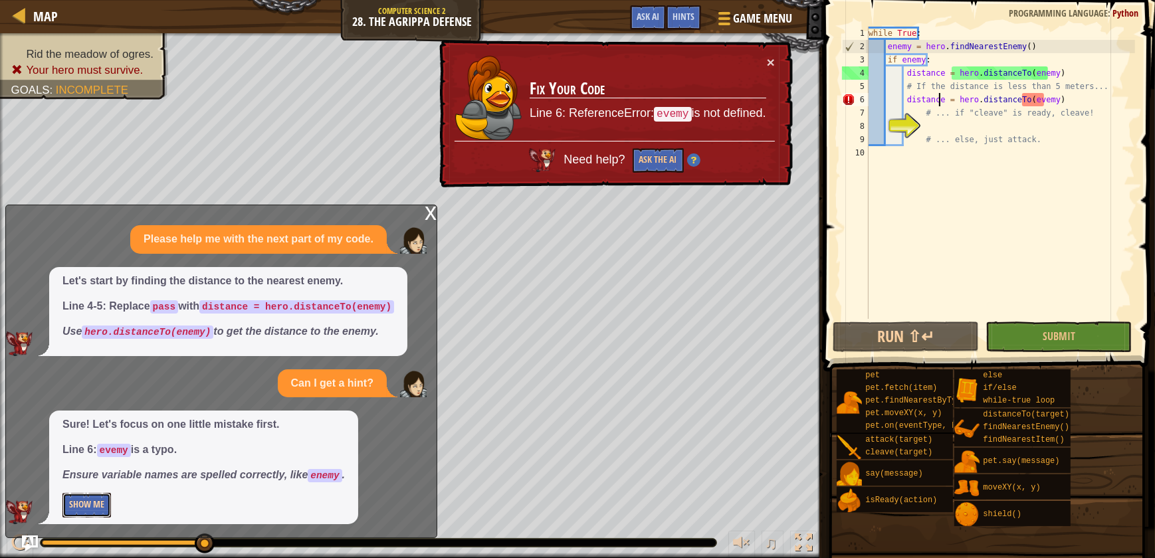
click at [79, 512] on button "Show Me" at bounding box center [86, 505] width 49 height 25
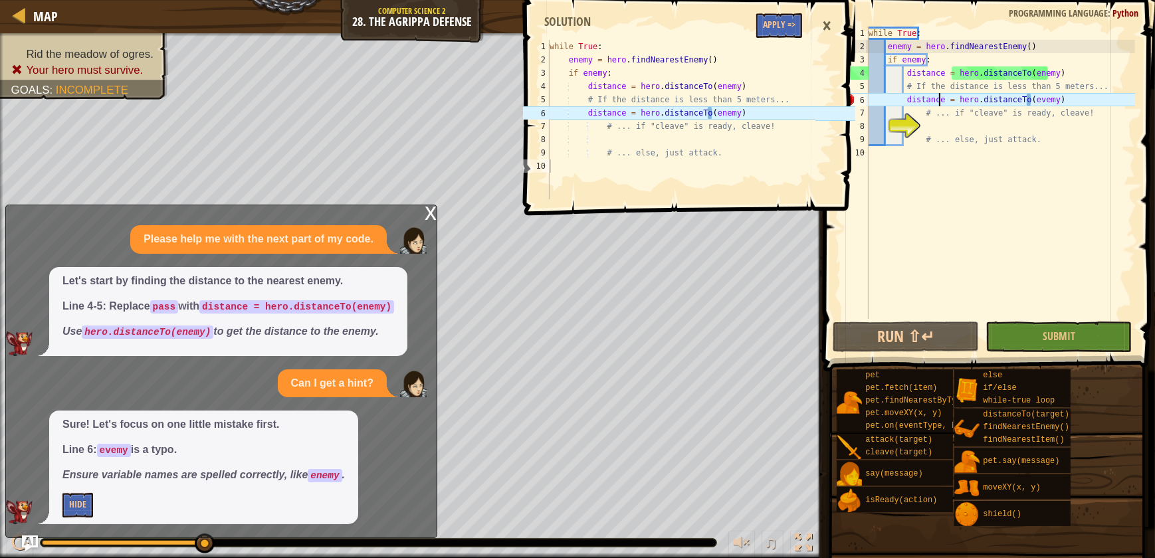
click at [1029, 101] on div "while True : enemy = hero . findNearestEnemy ( ) if enemy : distance = hero . d…" at bounding box center [1000, 186] width 269 height 319
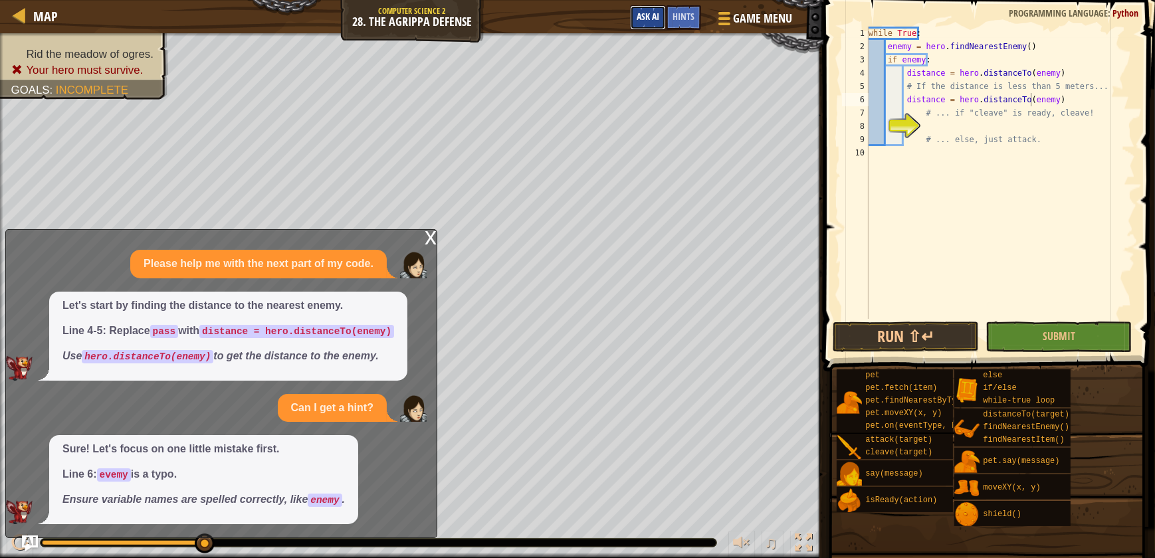
click at [656, 7] on button "Ask AI" at bounding box center [648, 17] width 36 height 25
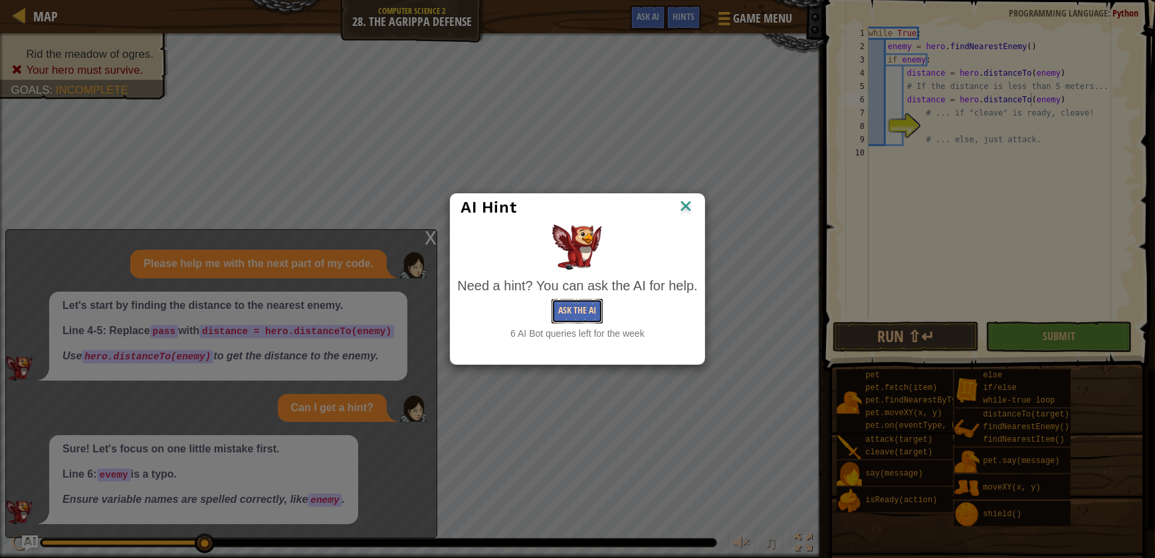
click at [565, 305] on button "Ask the AI" at bounding box center [576, 311] width 51 height 25
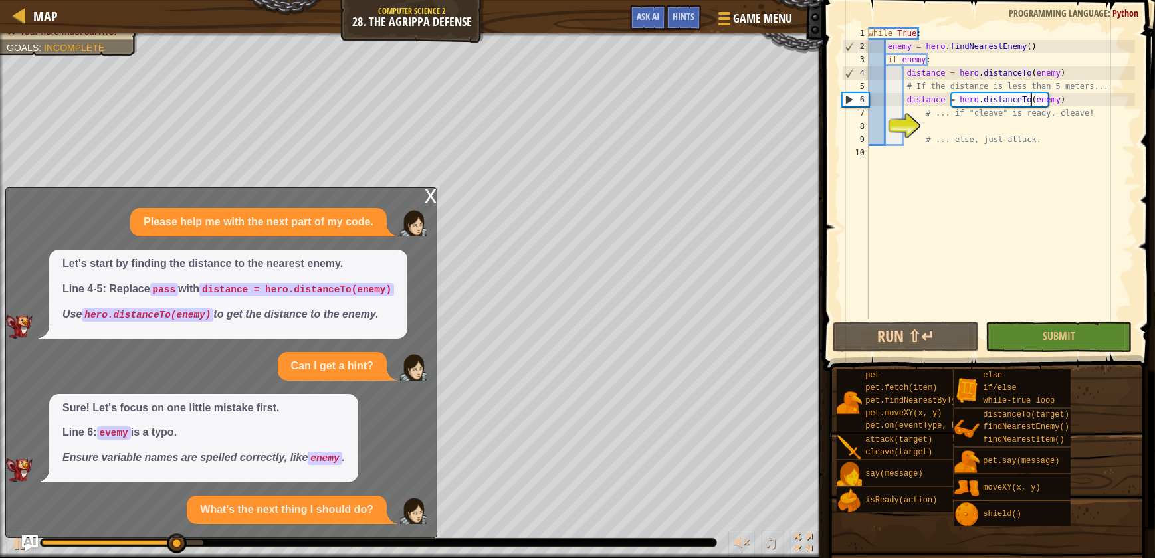
scroll to position [52, 0]
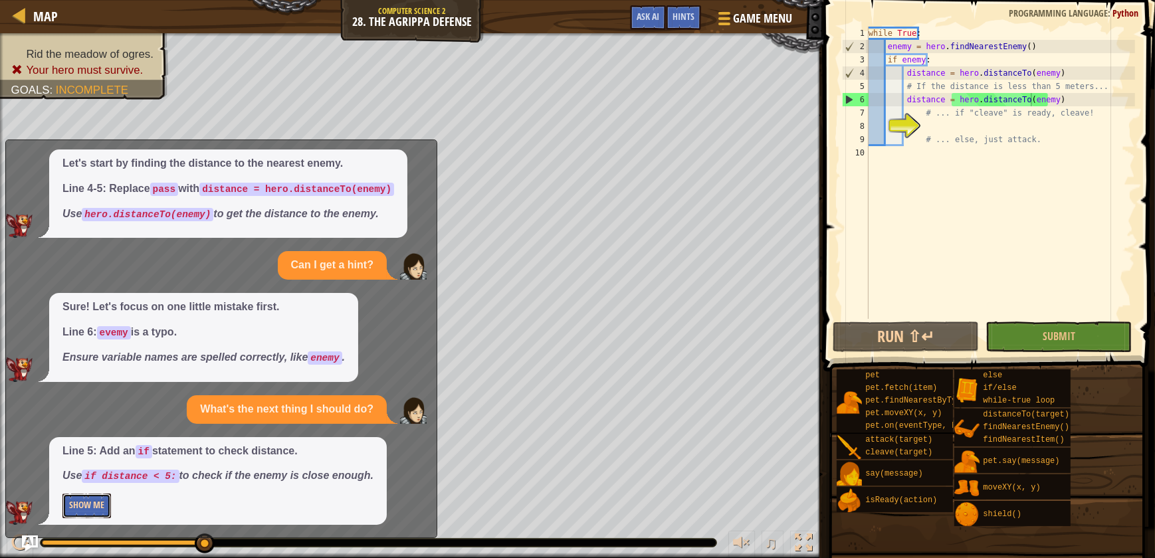
click at [78, 508] on button "Show Me" at bounding box center [86, 506] width 49 height 25
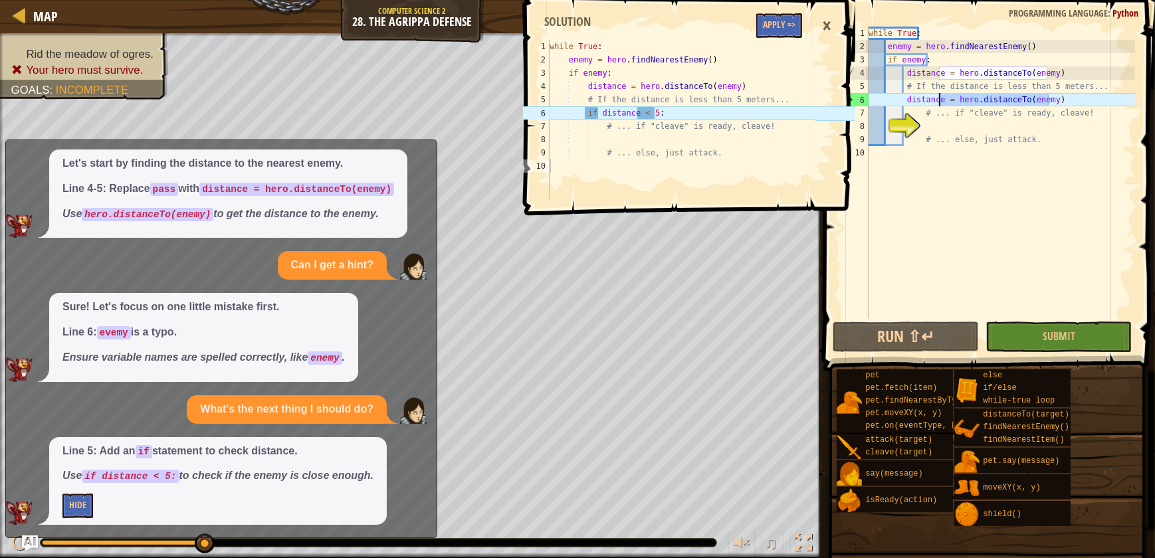
drag, startPoint x: 1047, startPoint y: 96, endPoint x: 941, endPoint y: 104, distance: 106.6
click at [941, 104] on div "while True : enemy = hero . findNearestEnemy ( ) if enemy : distance = hero . d…" at bounding box center [1000, 186] width 269 height 319
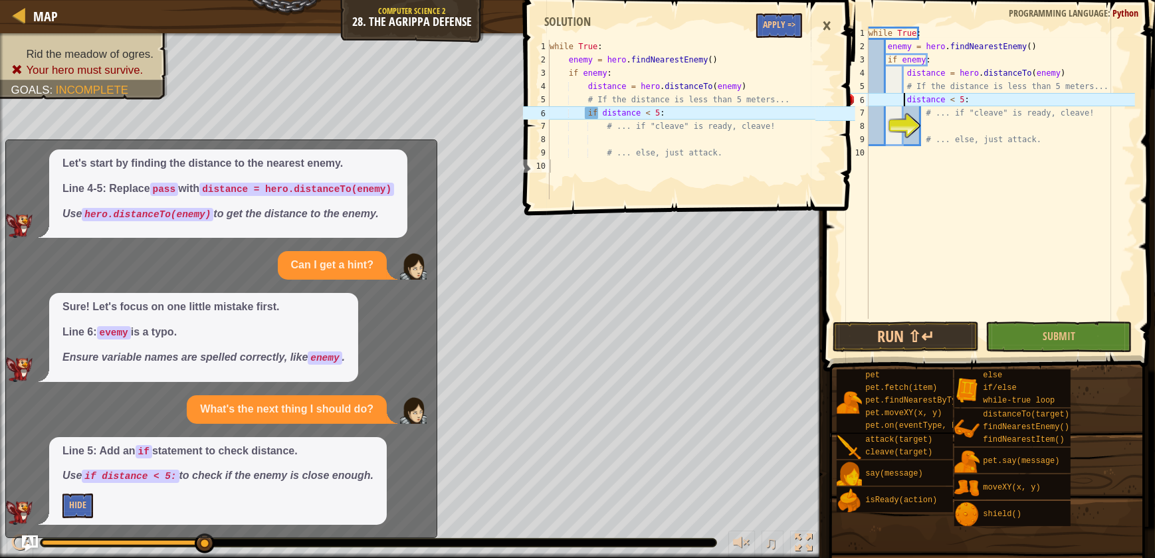
scroll to position [6, 4]
type textarea "if distance < 5:"
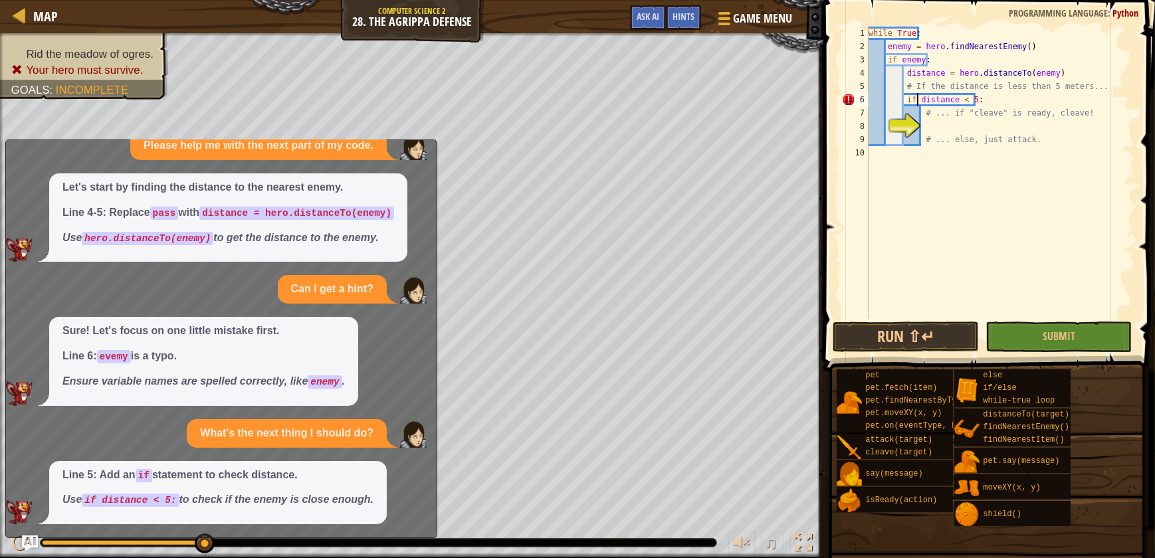
scroll to position [28, 0]
click at [946, 120] on div "while True : enemy = hero . findNearestEnemy ( ) if enemy : distance = hero . d…" at bounding box center [1000, 186] width 269 height 319
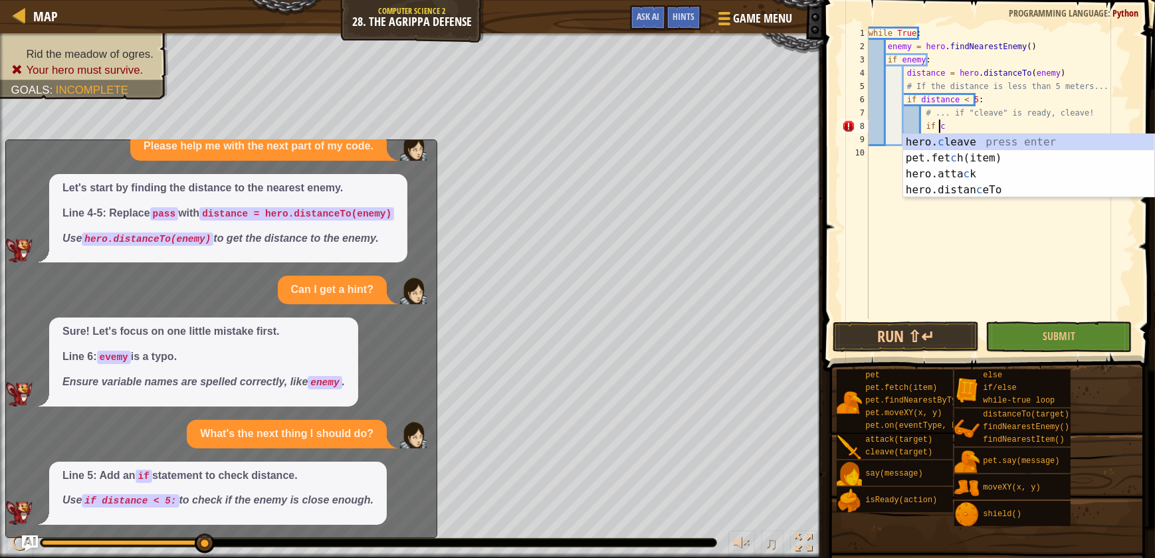
scroll to position [6, 5]
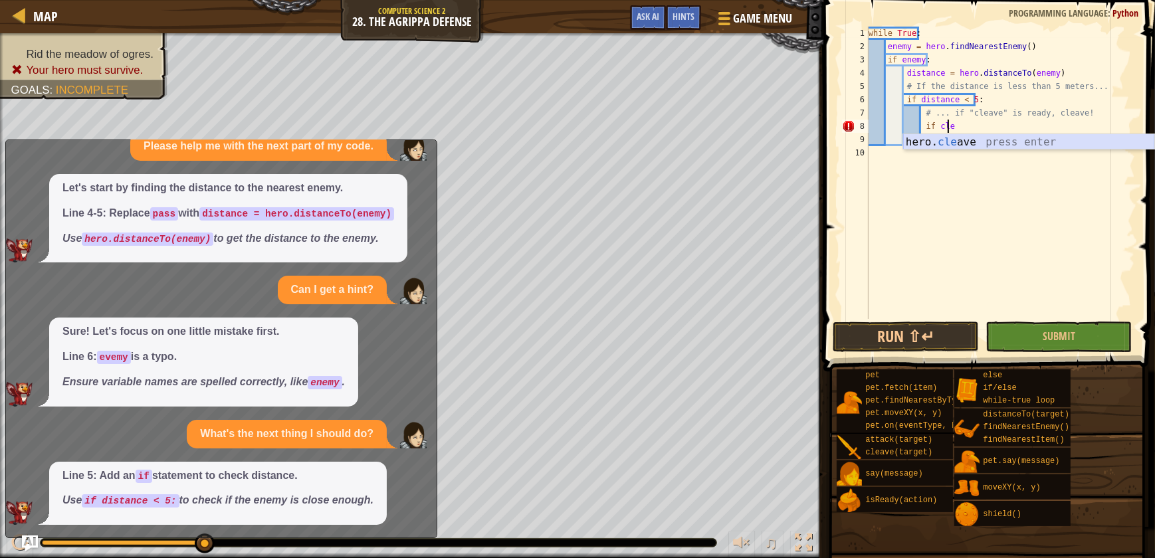
click at [945, 140] on div "hero. cle ave press enter" at bounding box center [1028, 158] width 251 height 48
click at [657, 19] on span "Ask AI" at bounding box center [648, 16] width 23 height 13
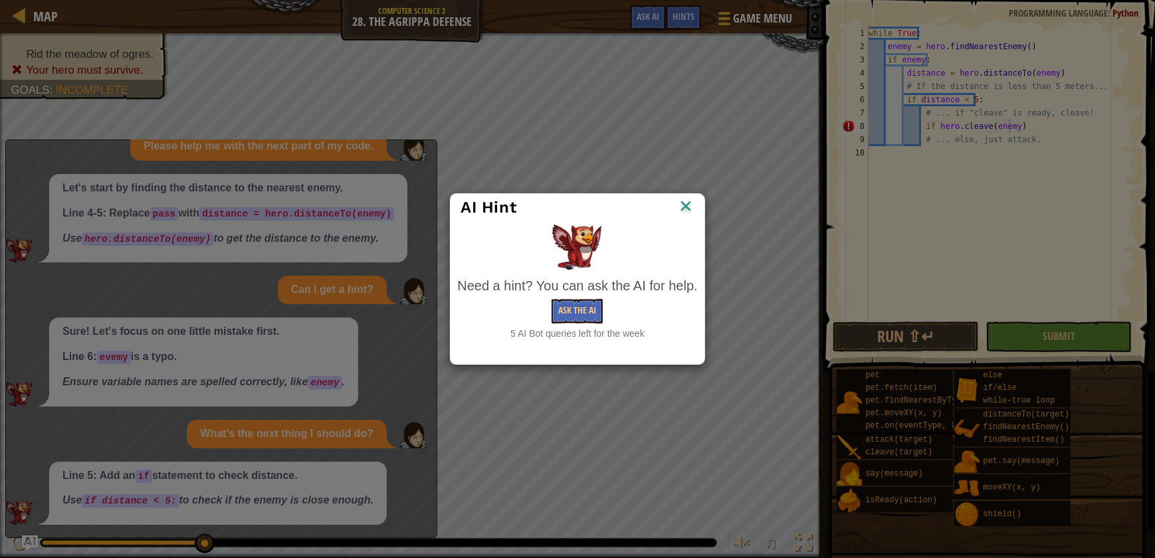
click at [606, 307] on div "Ask the AI" at bounding box center [577, 311] width 240 height 25
click at [597, 309] on button "Ask the AI" at bounding box center [576, 311] width 51 height 25
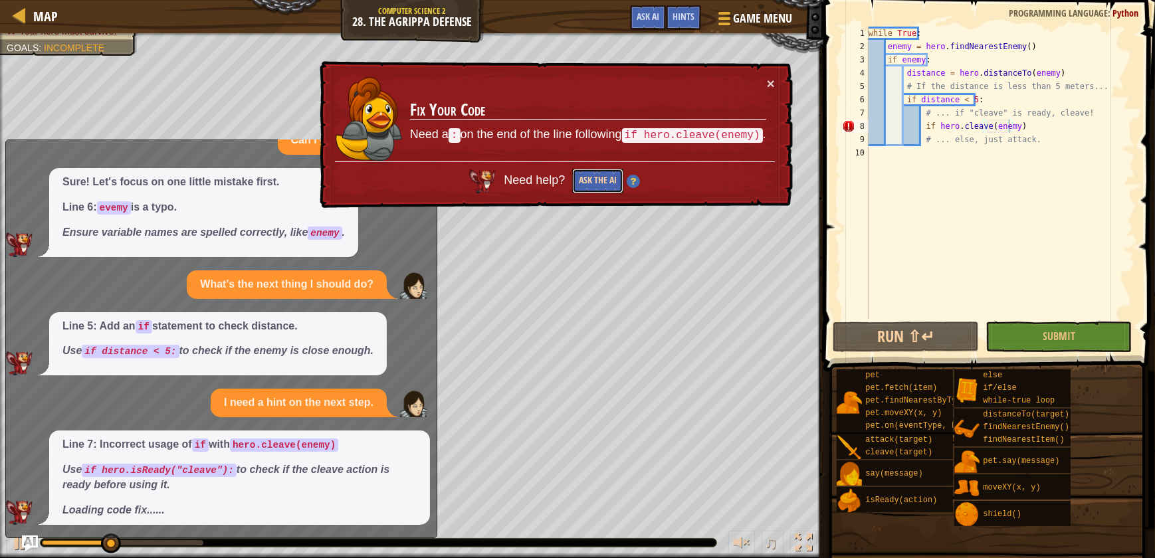
click at [600, 177] on button "Ask the AI" at bounding box center [597, 181] width 51 height 25
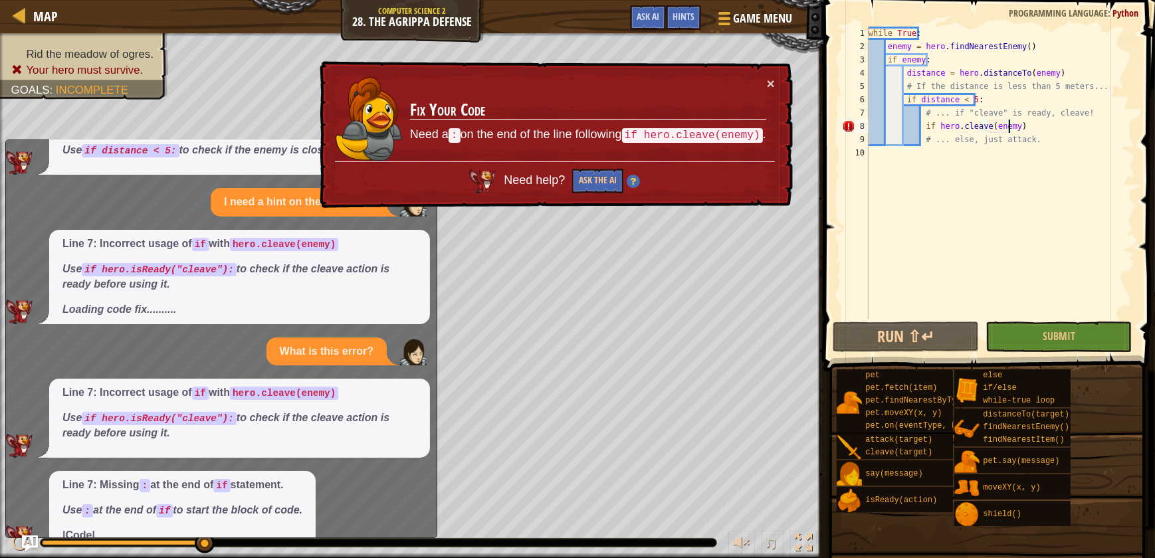
scroll to position [403, 0]
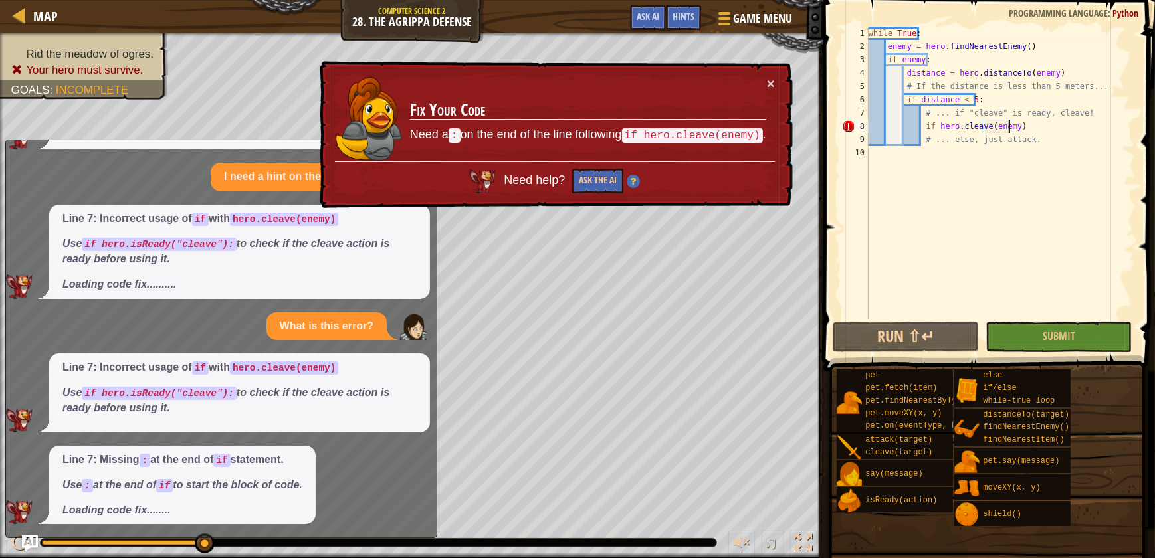
click at [761, 84] on td "Fix Your Code Need a : on the end of the line following if hero.cleave(enemy) ." at bounding box center [587, 119] width 357 height 86
click at [769, 78] on button "×" at bounding box center [771, 83] width 8 height 14
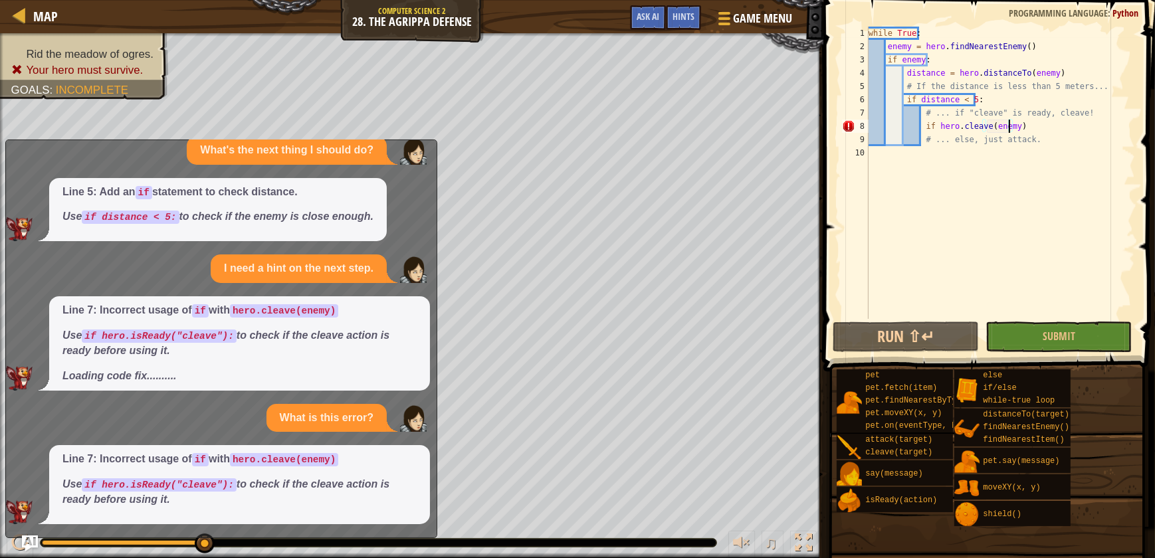
scroll to position [412, 0]
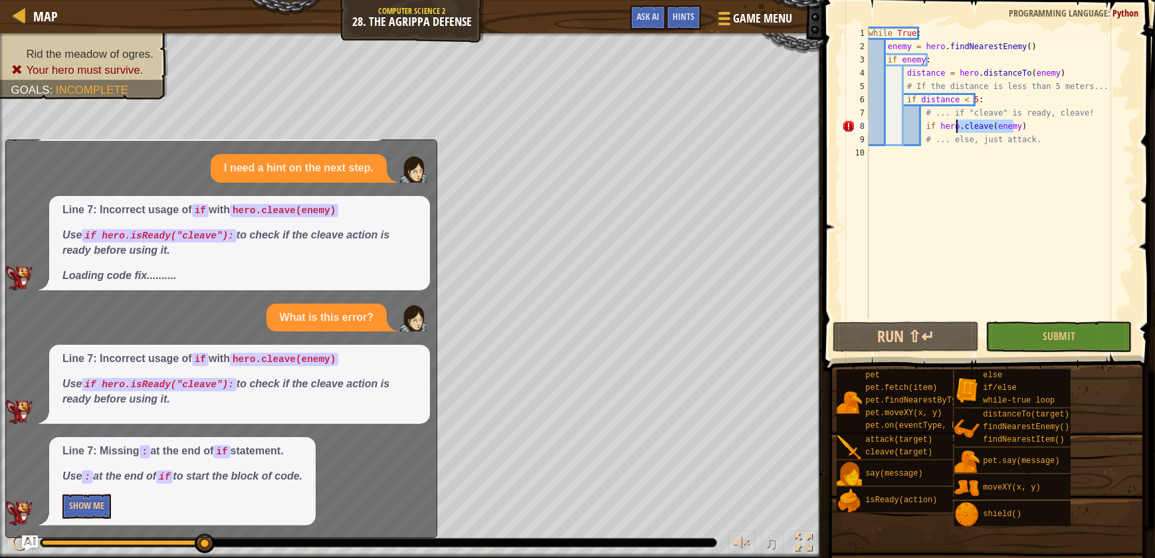
drag, startPoint x: 1019, startPoint y: 126, endPoint x: 958, endPoint y: 128, distance: 60.5
click at [958, 128] on div "while True : enemy = hero . findNearestEnemy ( ) if enemy : distance = hero . d…" at bounding box center [1000, 186] width 269 height 319
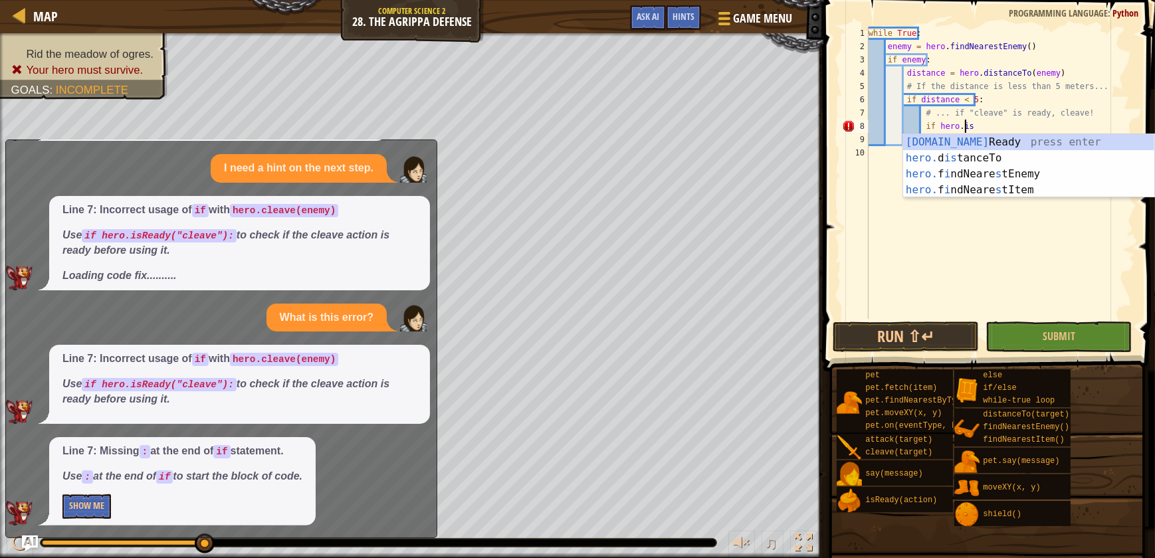
scroll to position [6, 7]
click at [1028, 144] on div "[DOMAIN_NAME] Ready press enter hero. d is tanceTo press enter hero. f i ndNear…" at bounding box center [1028, 182] width 251 height 96
type textarea "if hero.isReady("cleave")"
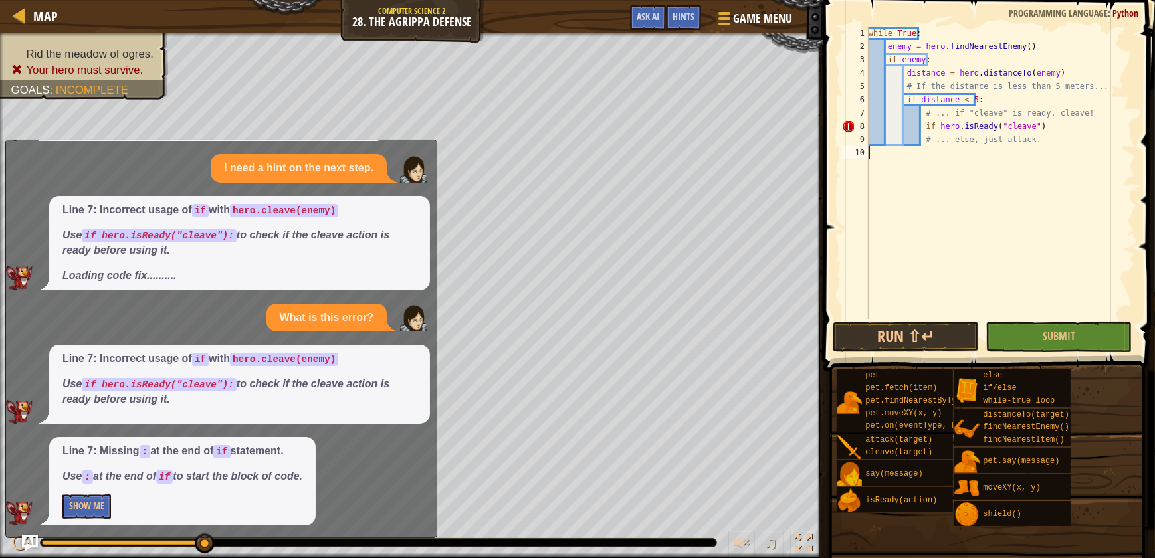
click at [1036, 155] on div "while True : enemy = hero . findNearestEnemy ( ) if enemy : distance = hero . d…" at bounding box center [1000, 186] width 269 height 319
click at [72, 509] on button "Show Me" at bounding box center [86, 506] width 49 height 25
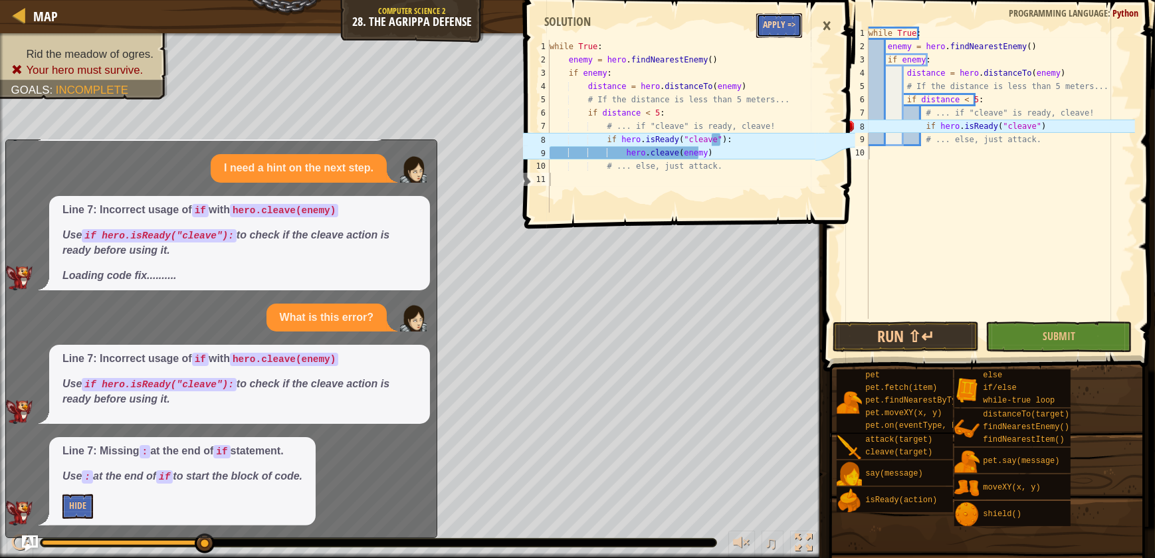
click at [786, 19] on button "Apply =>" at bounding box center [779, 25] width 46 height 25
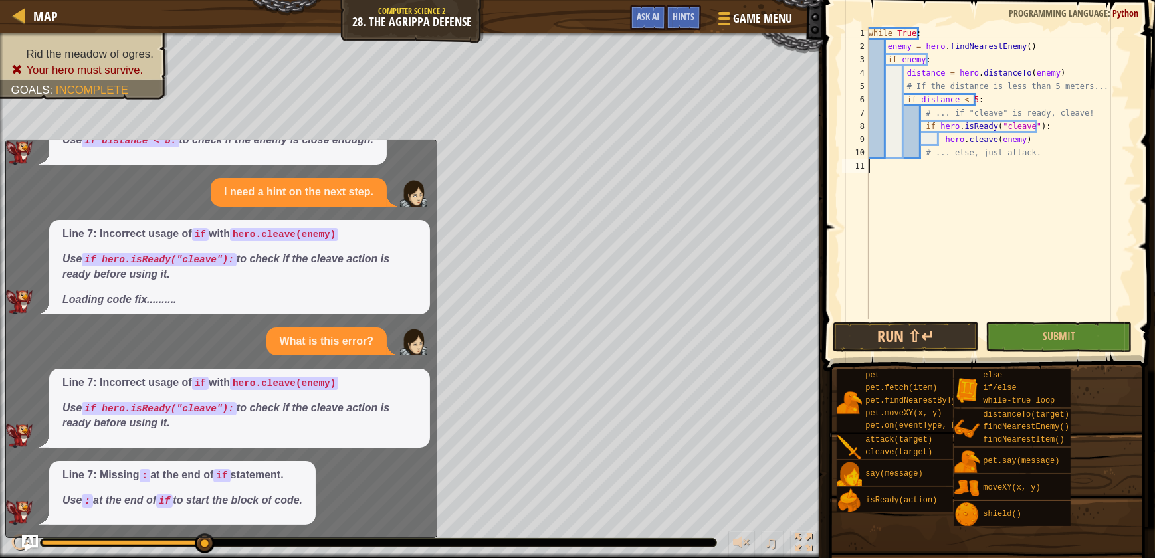
click at [953, 165] on div "while True : enemy = hero . findNearestEnemy ( ) if enemy : distance = hero . d…" at bounding box center [1000, 186] width 269 height 319
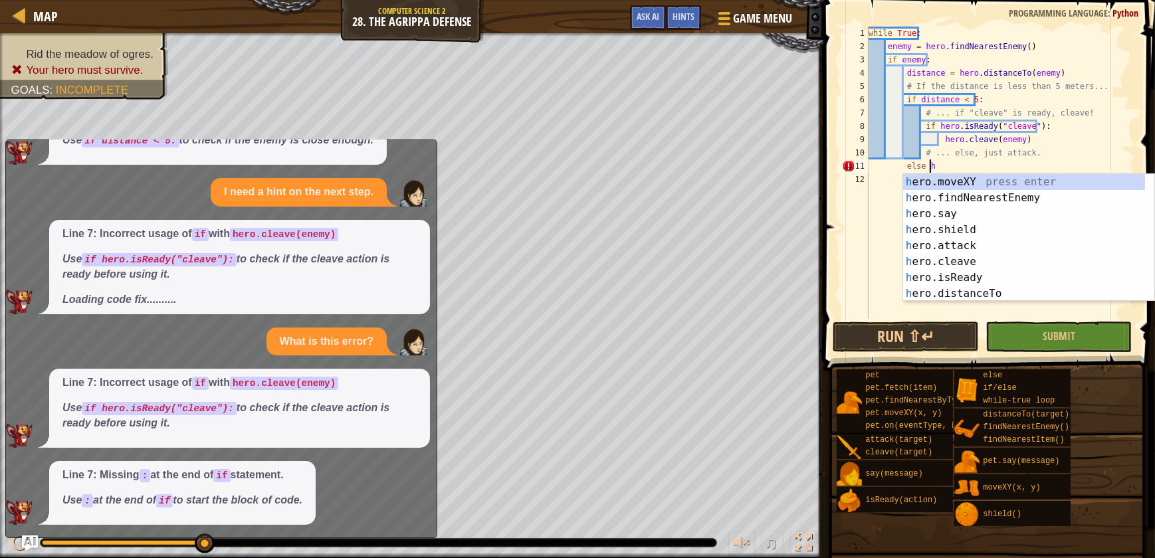
scroll to position [6, 5]
click at [996, 248] on div "hero .moveXY press enter hero .findNearestEnemy press enter hero .say press ent…" at bounding box center [1024, 253] width 242 height 159
type textarea "else hero.attack(enemy)"
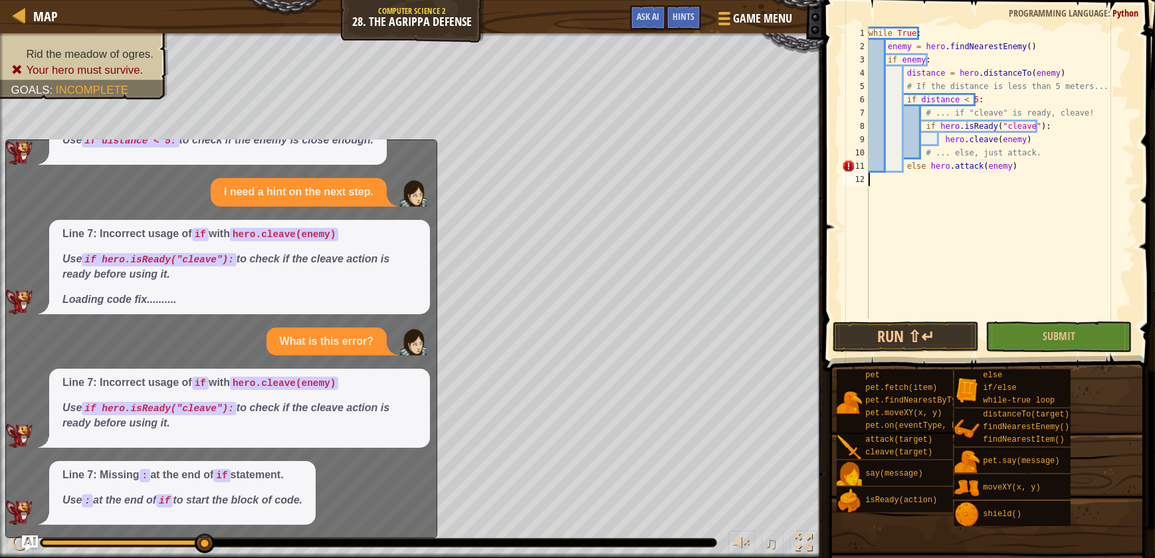
click at [1001, 199] on div "while True : enemy = hero . findNearestEnemy ( ) if enemy : distance = hero . d…" at bounding box center [1000, 186] width 269 height 319
click at [957, 232] on div "while True : enemy = hero . findNearestEnemy ( ) if enemy : distance = hero . d…" at bounding box center [1000, 186] width 269 height 319
click at [944, 340] on button "Run ⇧↵" at bounding box center [906, 337] width 146 height 31
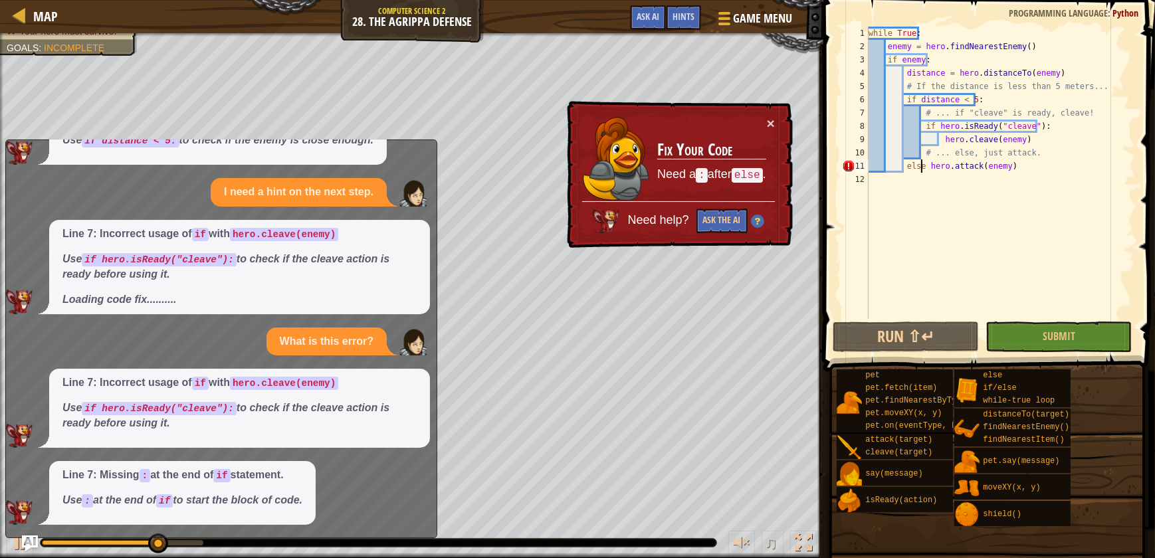
click at [922, 165] on div "while True : enemy = hero . findNearestEnemy ( ) if enemy : distance = hero . d…" at bounding box center [1000, 186] width 269 height 319
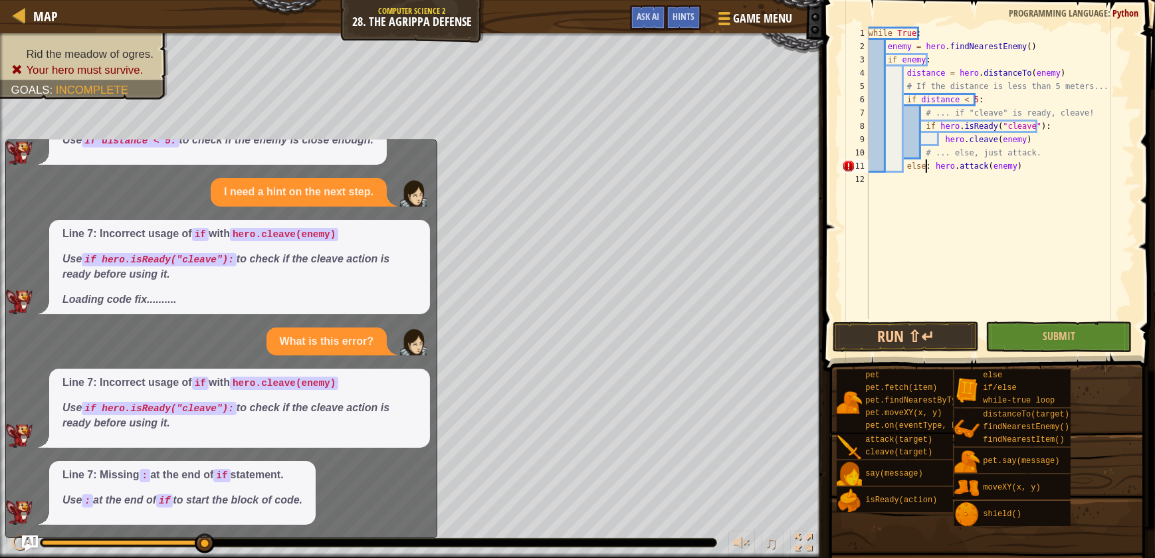
scroll to position [6, 5]
type textarea "else: hero.attack(enemy)"
click at [649, 11] on span "Ask AI" at bounding box center [648, 16] width 23 height 13
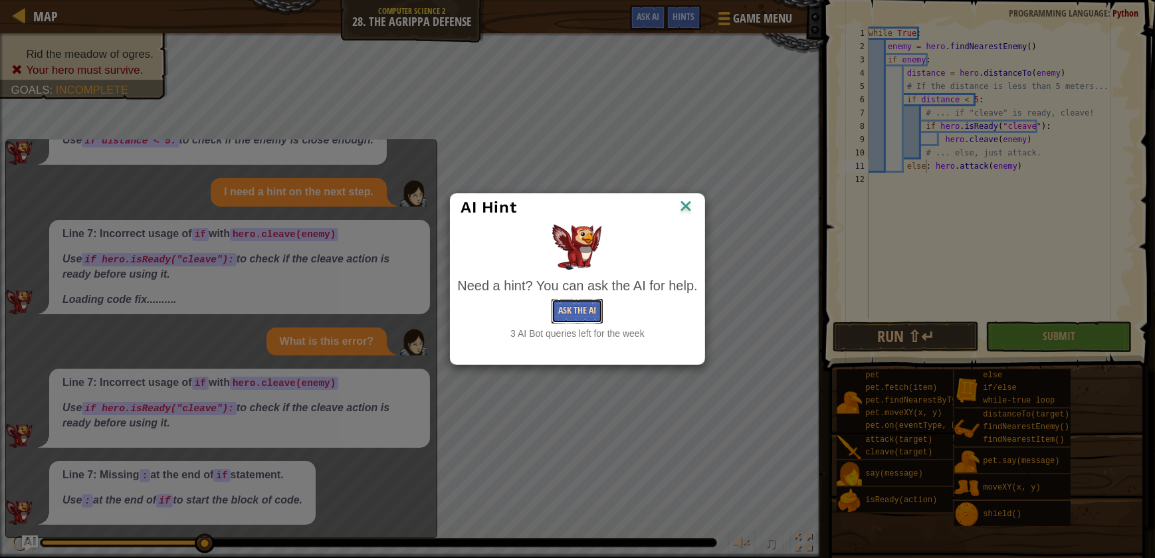
click at [589, 299] on button "Ask the AI" at bounding box center [576, 311] width 51 height 25
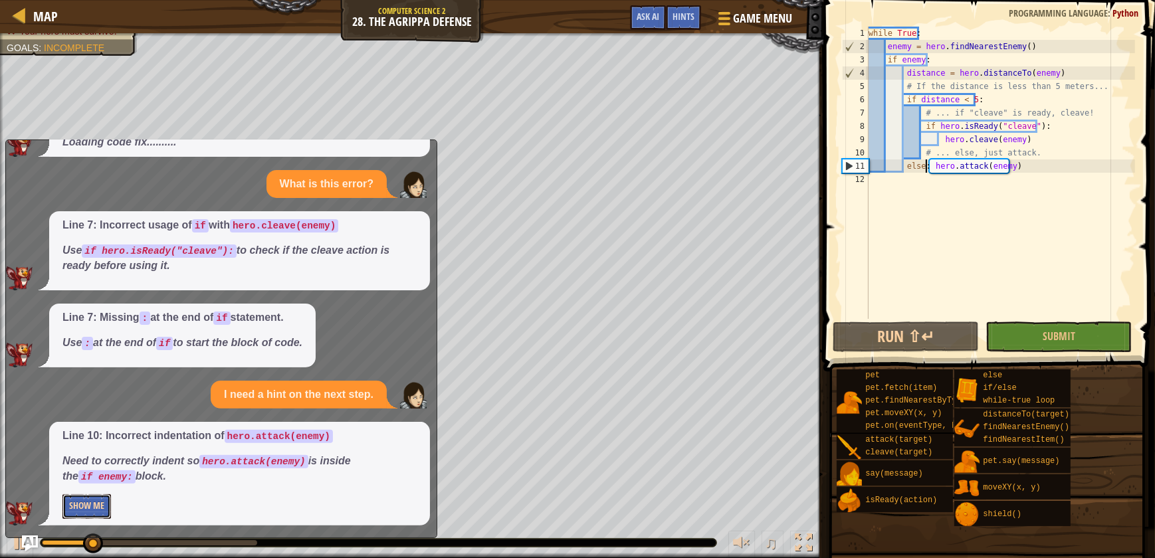
scroll to position [545, 0]
click at [90, 500] on button "Show Me" at bounding box center [86, 507] width 49 height 25
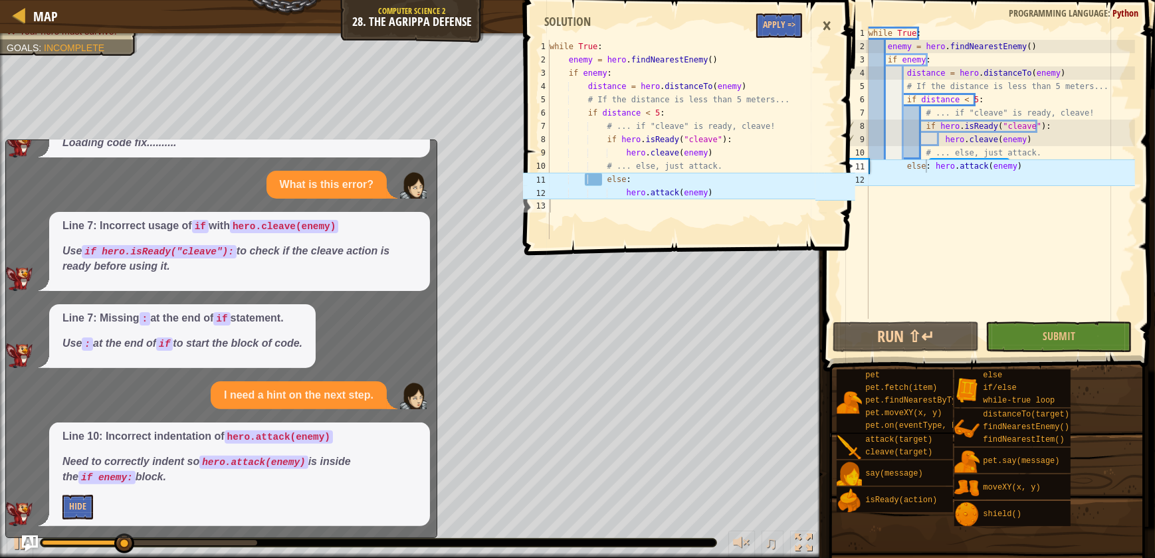
click at [789, 13] on span at bounding box center [691, 108] width 342 height 294
click at [784, 20] on button "Apply =>" at bounding box center [779, 25] width 46 height 25
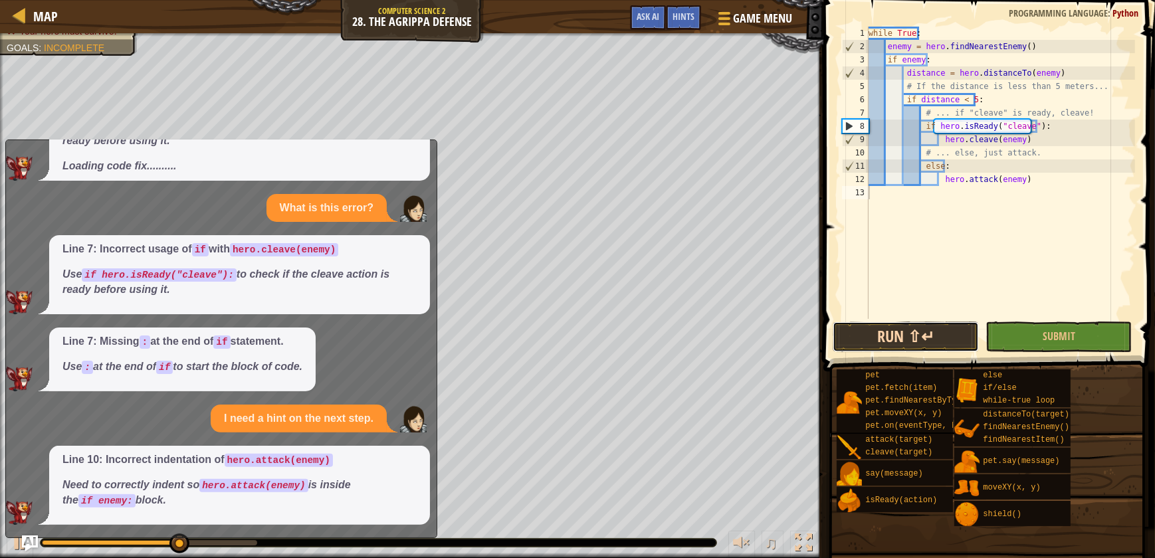
click at [950, 322] on button "Run ⇧↵" at bounding box center [906, 337] width 146 height 31
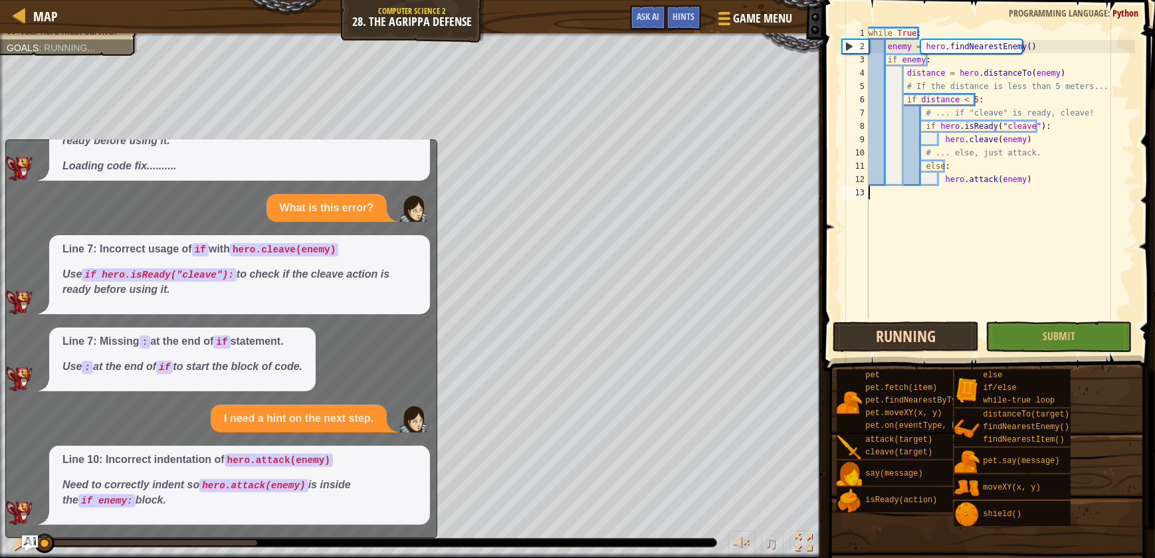
scroll to position [6, 0]
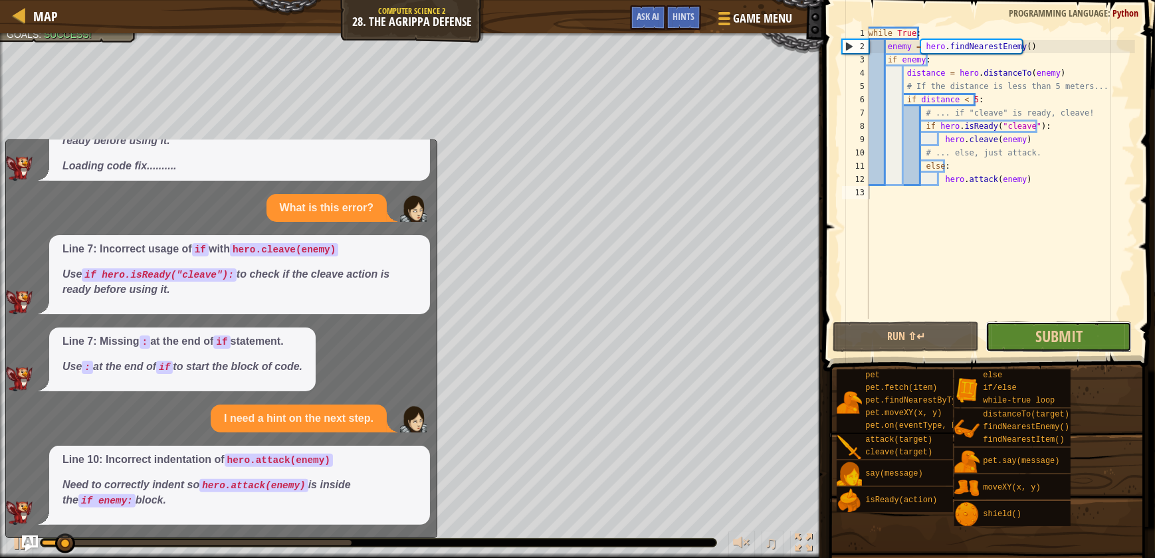
click at [1021, 334] on button "Submit" at bounding box center [1058, 337] width 146 height 31
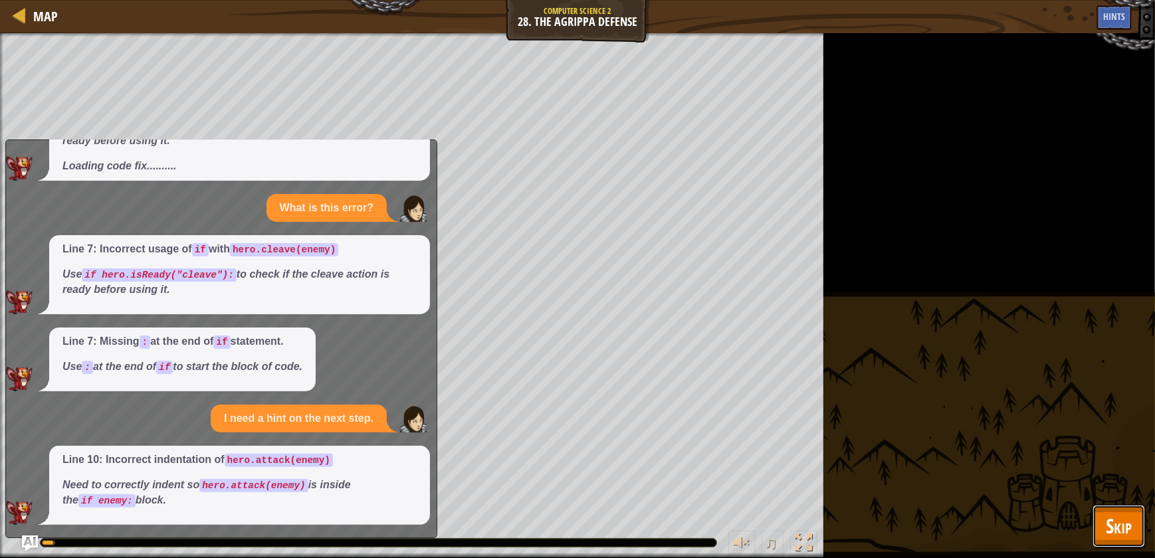
click at [1104, 523] on button "Skip" at bounding box center [1118, 526] width 52 height 43
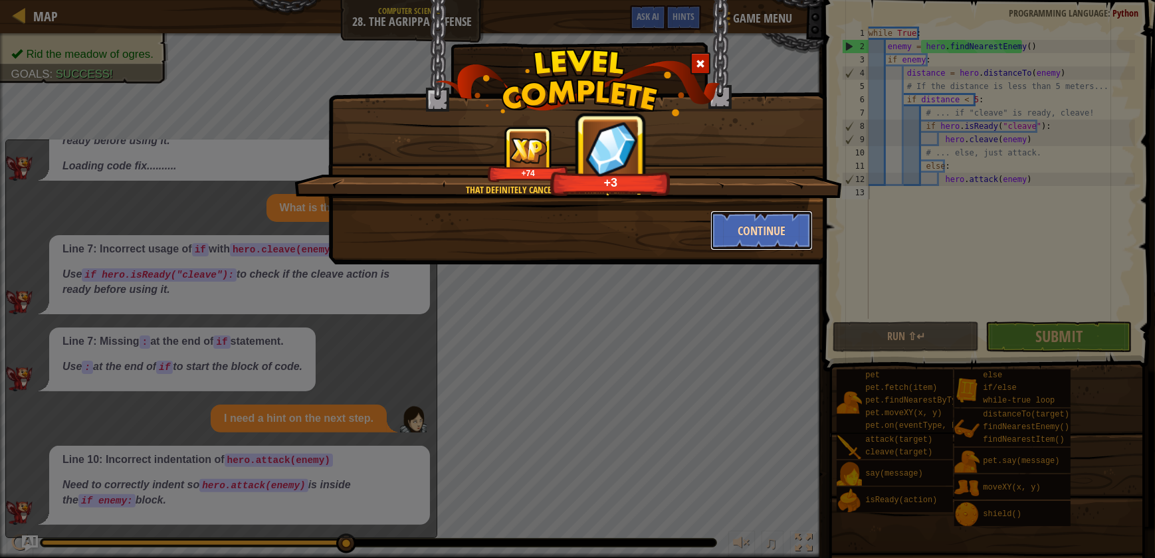
click at [783, 238] on button "Continue" at bounding box center [761, 231] width 103 height 40
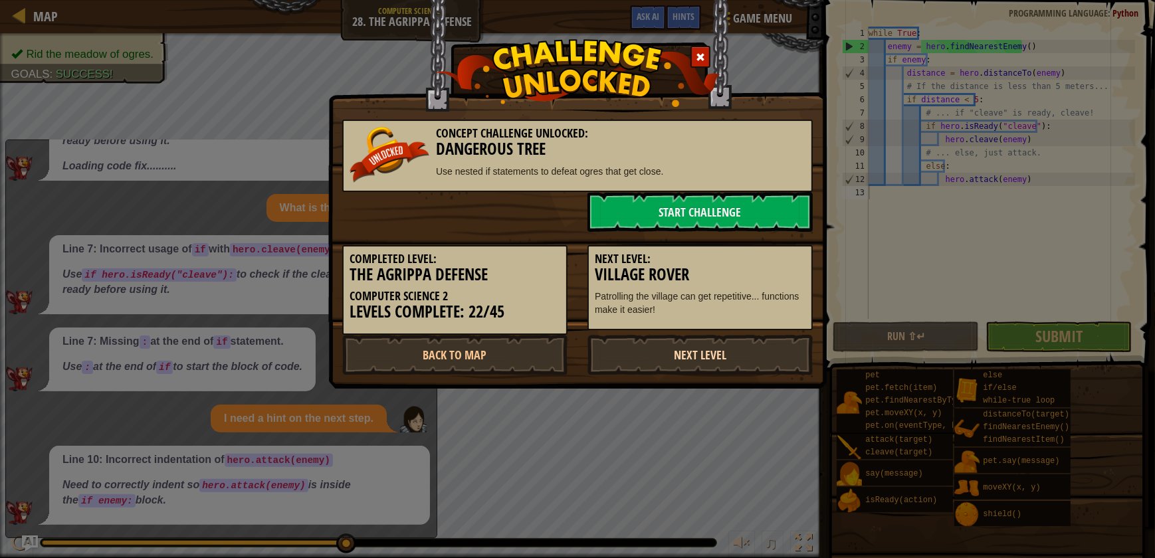
click at [720, 356] on link "Next Level" at bounding box center [699, 355] width 225 height 40
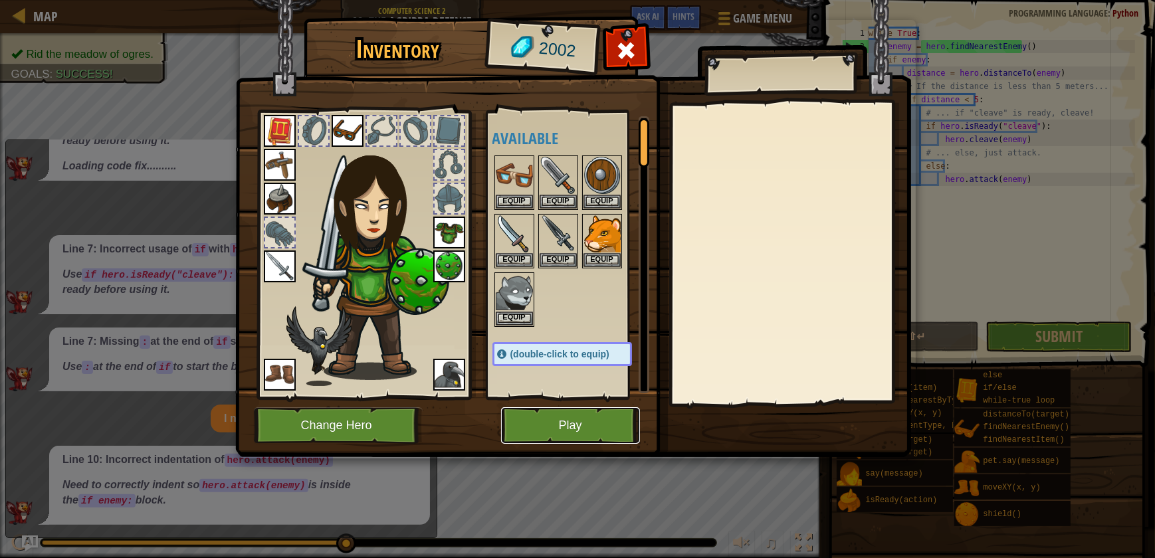
click at [584, 430] on button "Play" at bounding box center [570, 425] width 139 height 37
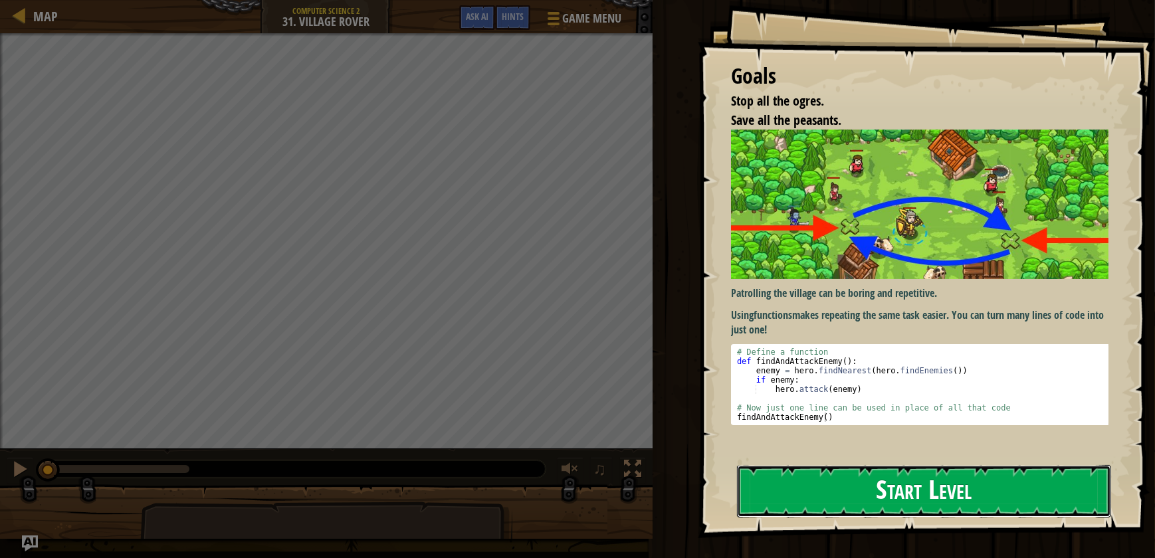
click at [918, 498] on button "Start Level" at bounding box center [924, 491] width 374 height 52
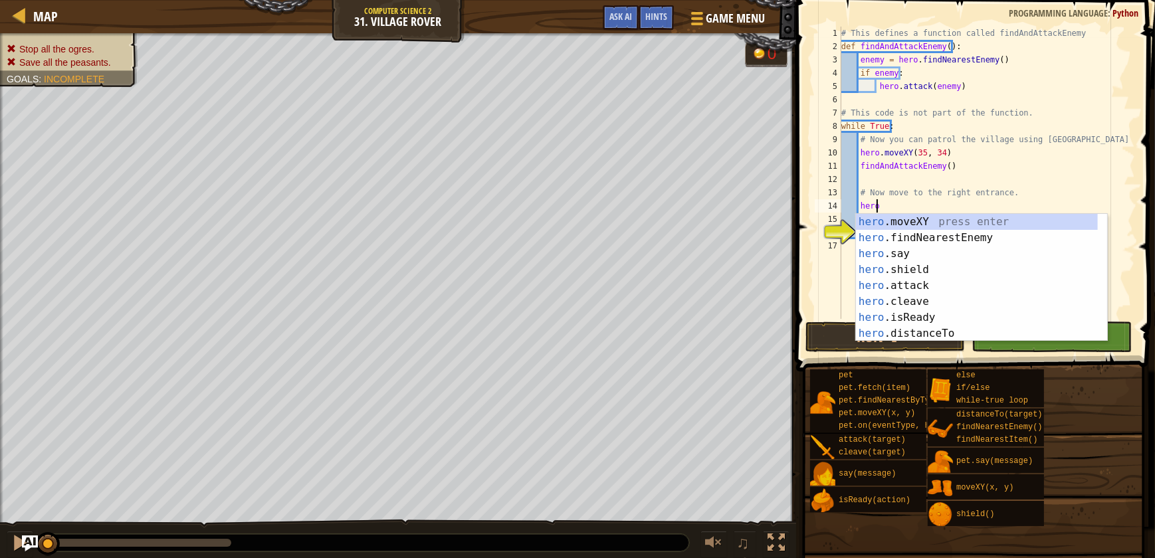
scroll to position [6, 2]
click at [1002, 215] on div "hero. moveXY press enter hero. findNearestEnemy press enter hero. say press ent…" at bounding box center [977, 293] width 242 height 159
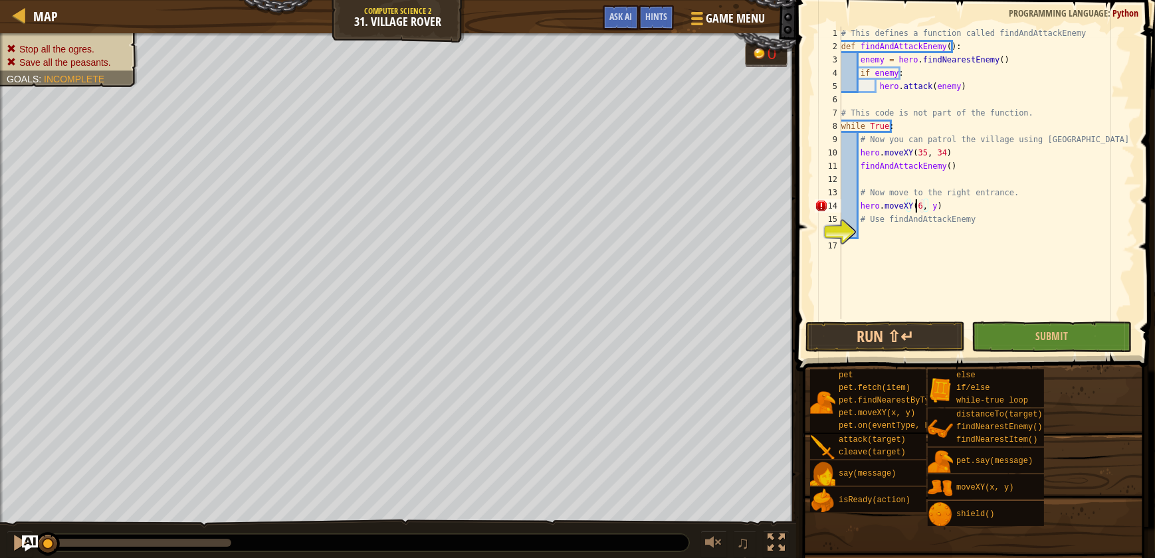
scroll to position [6, 6]
type textarea "hero.moveXY(60, 31)"
click at [895, 236] on div "# This defines a function called findAndAttackEnemy def findAndAttackEnemy ( ) …" at bounding box center [987, 186] width 296 height 319
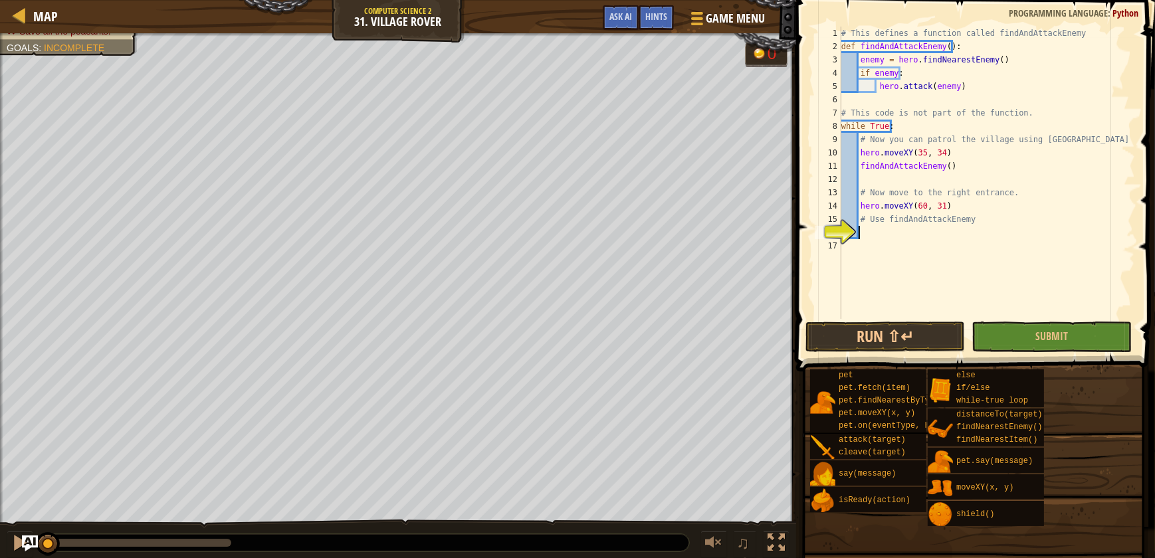
click at [870, 231] on div "# This defines a function called findAndAttackEnemy def findAndAttackEnemy ( ) …" at bounding box center [987, 186] width 296 height 319
drag, startPoint x: 858, startPoint y: 165, endPoint x: 950, endPoint y: 167, distance: 91.7
click at [950, 167] on div "# This defines a function called findAndAttackEnemy def findAndAttackEnemy ( ) …" at bounding box center [987, 186] width 296 height 319
type textarea "findAndAttackEnemy()"
click at [890, 239] on div "# This defines a function called findAndAttackEnemy def findAndAttackEnemy ( ) …" at bounding box center [987, 186] width 296 height 319
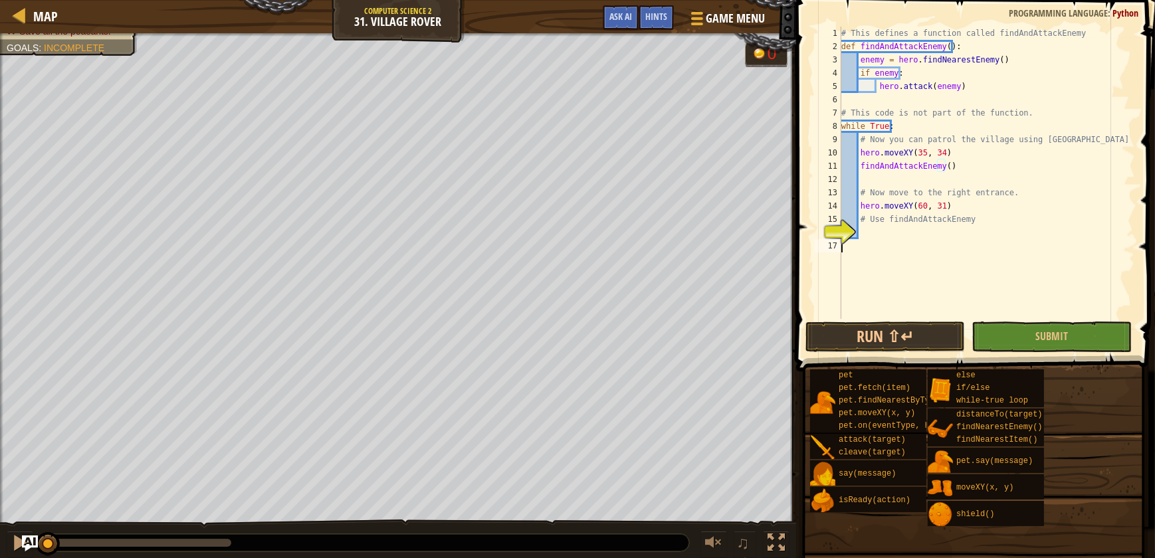
scroll to position [6, 0]
click at [890, 227] on div "# This defines a function called findAndAttackEnemy def findAndAttackEnemy ( ) …" at bounding box center [987, 186] width 296 height 319
paste textarea "findAndAttackEnemy()"
type textarea "findAndAttackEnemy()"
click at [1040, 336] on span "Submit" at bounding box center [1051, 336] width 33 height 15
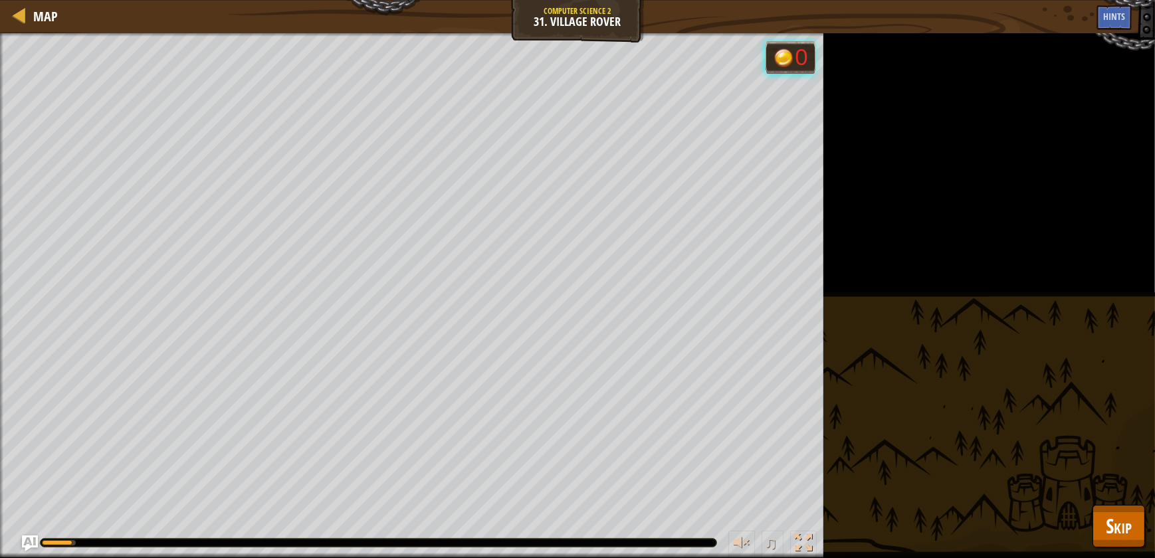
click at [1146, 522] on div "Stop all the ogres. Save all the peasants. Goals : Running... 0 ♫ Illia 169 x: …" at bounding box center [577, 295] width 1155 height 525
click at [1135, 525] on button "Skip" at bounding box center [1118, 526] width 52 height 43
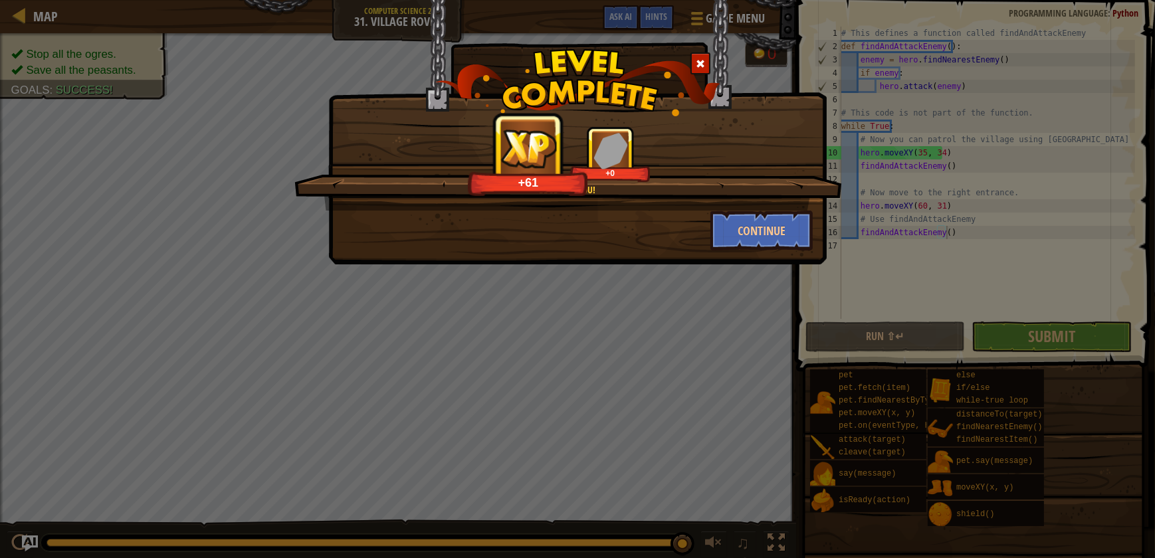
click at [710, 209] on div "Be seeing you! +61 +0" at bounding box center [568, 168] width 548 height 84
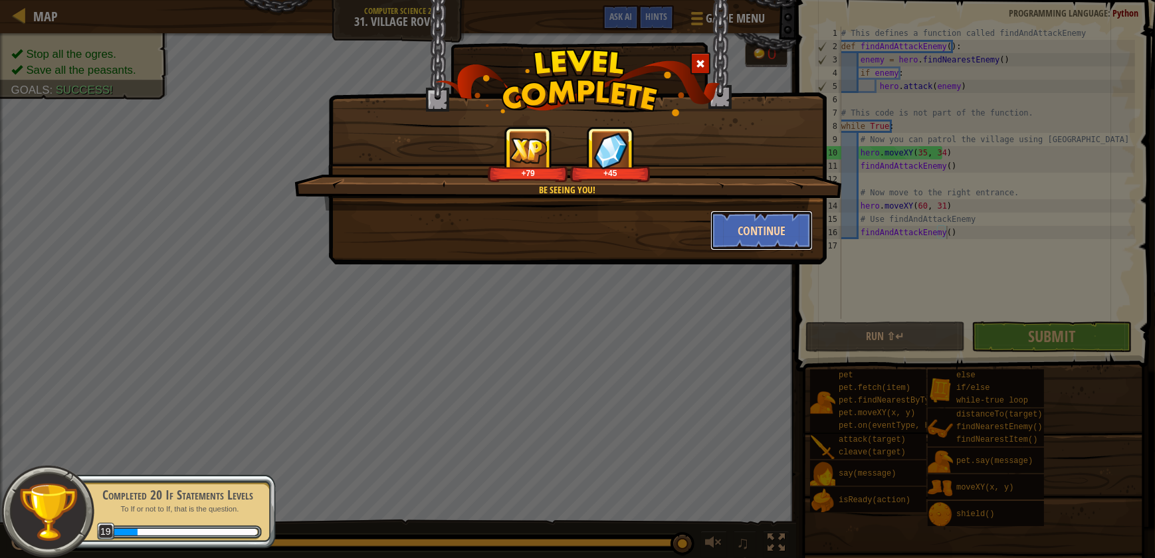
click at [758, 221] on button "Continue" at bounding box center [761, 231] width 103 height 40
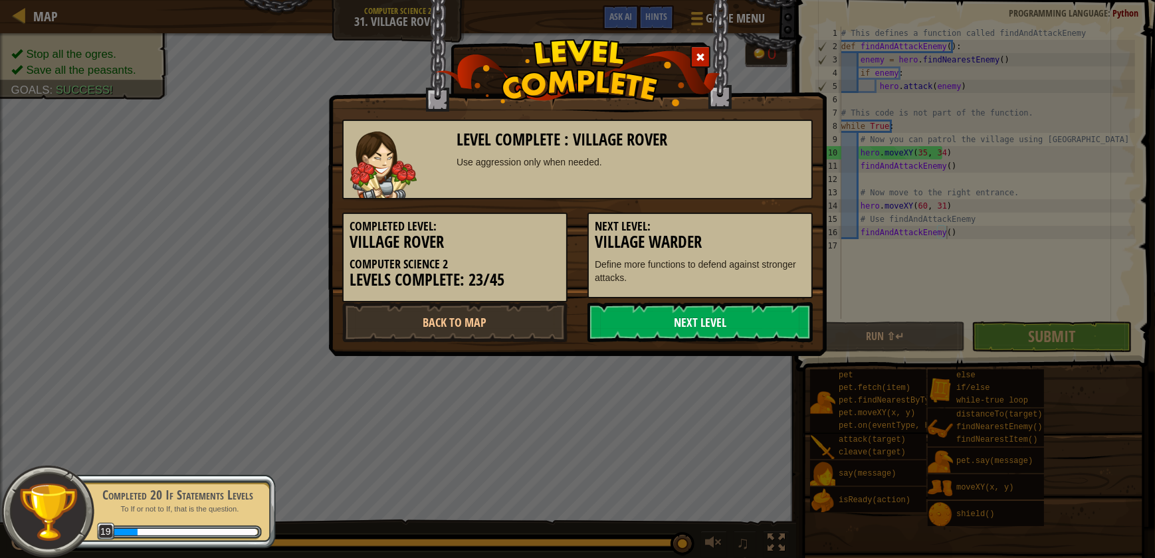
click at [728, 307] on link "Next Level" at bounding box center [699, 322] width 225 height 40
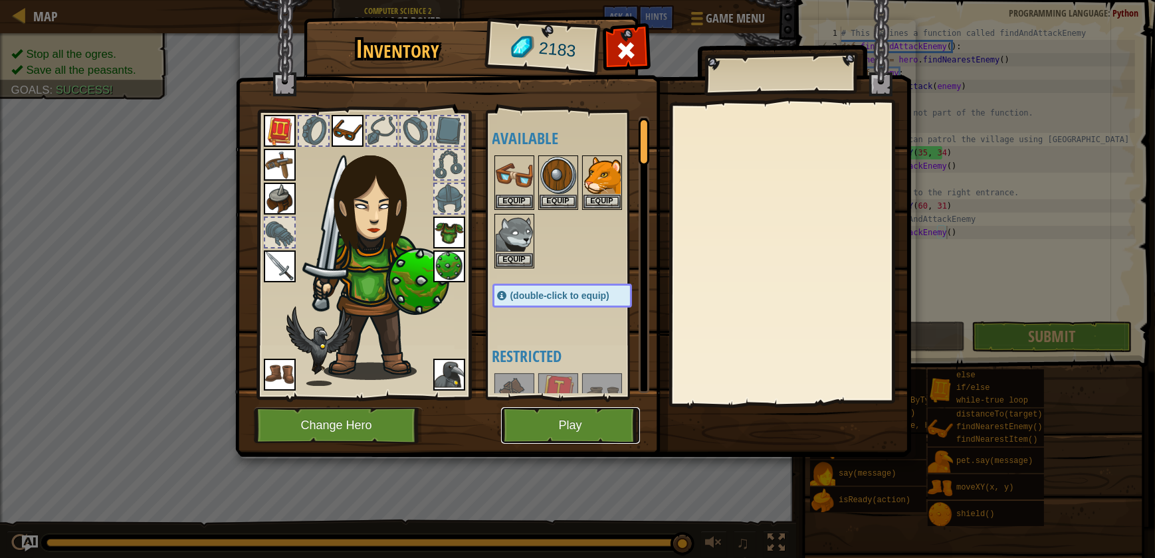
drag, startPoint x: 554, startPoint y: 427, endPoint x: 559, endPoint y: 412, distance: 15.3
click at [559, 412] on button "Play" at bounding box center [570, 425] width 139 height 37
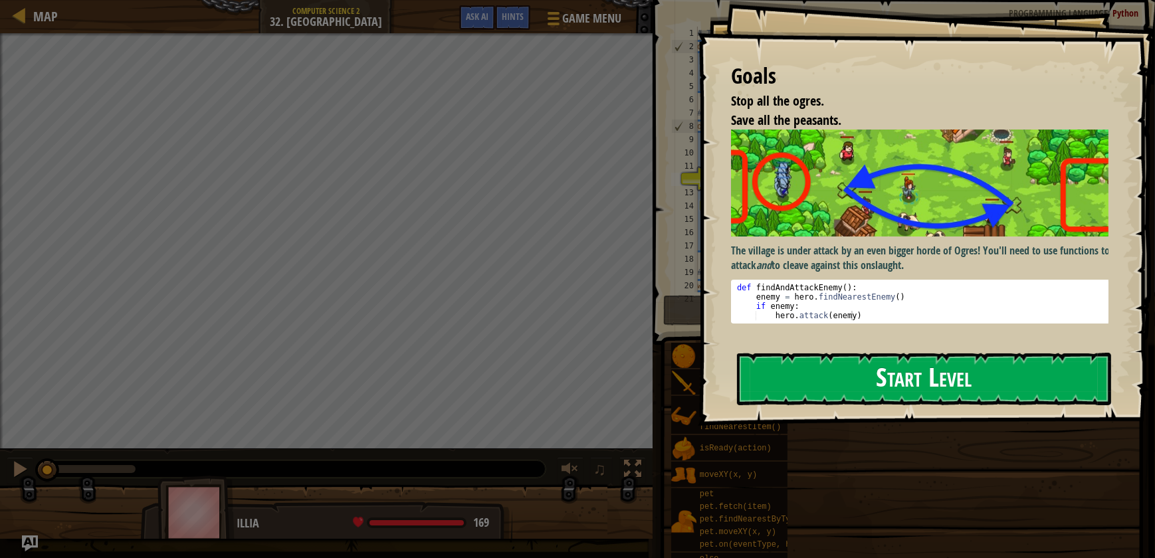
click at [874, 365] on button "Start Level" at bounding box center [924, 379] width 374 height 52
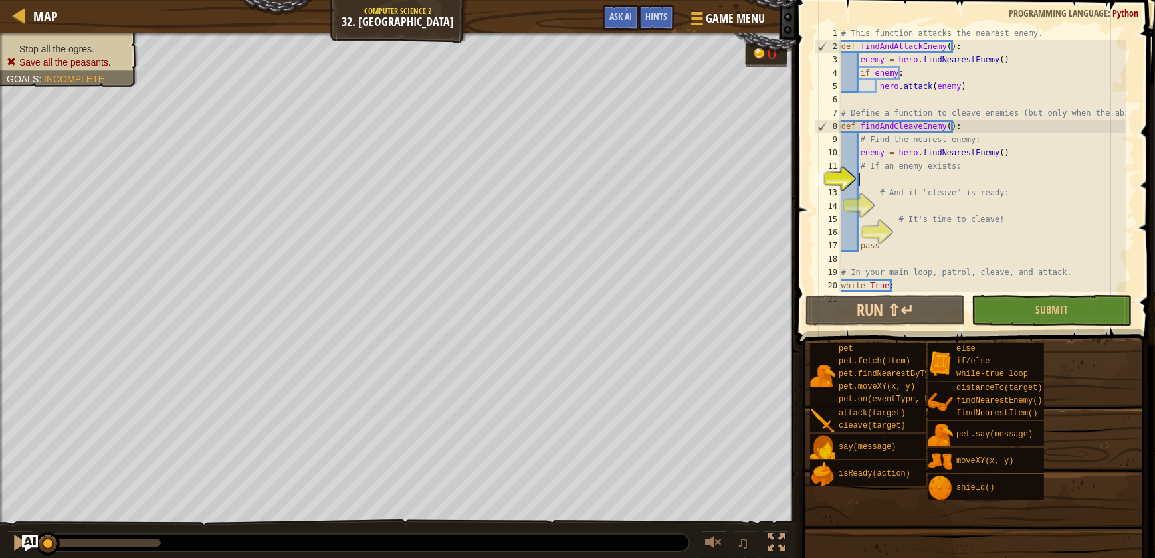
scroll to position [27, 0]
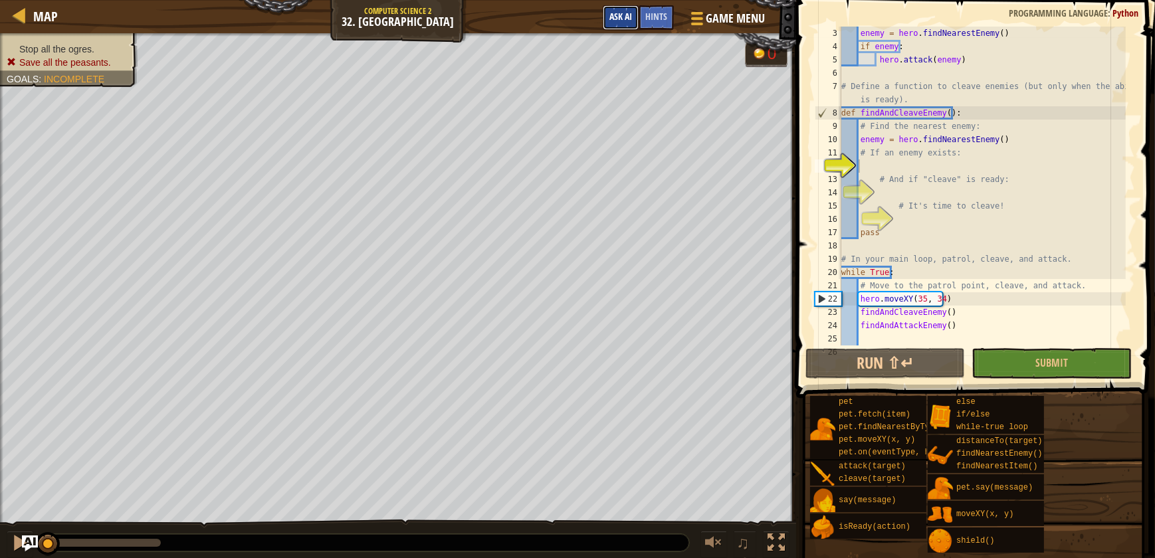
click at [614, 8] on button "Ask AI" at bounding box center [621, 17] width 36 height 25
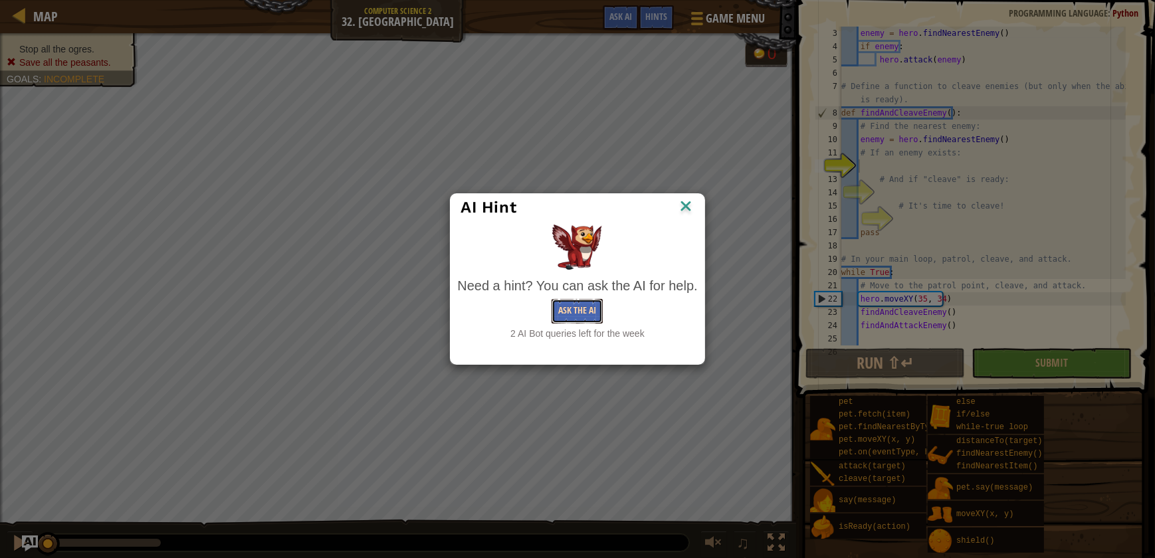
click at [581, 301] on button "Ask the AI" at bounding box center [576, 311] width 51 height 25
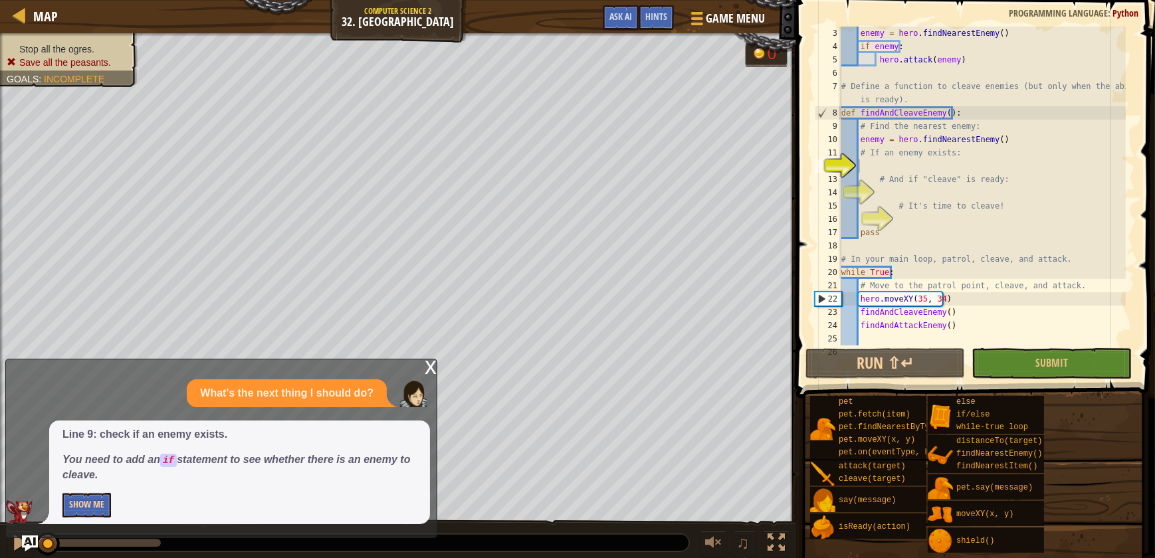
click at [110, 493] on div "Line 9: check if an enemy exists. You need to add an if statement to see whethe…" at bounding box center [239, 473] width 381 height 104
click at [97, 498] on button "Show Me" at bounding box center [86, 505] width 49 height 25
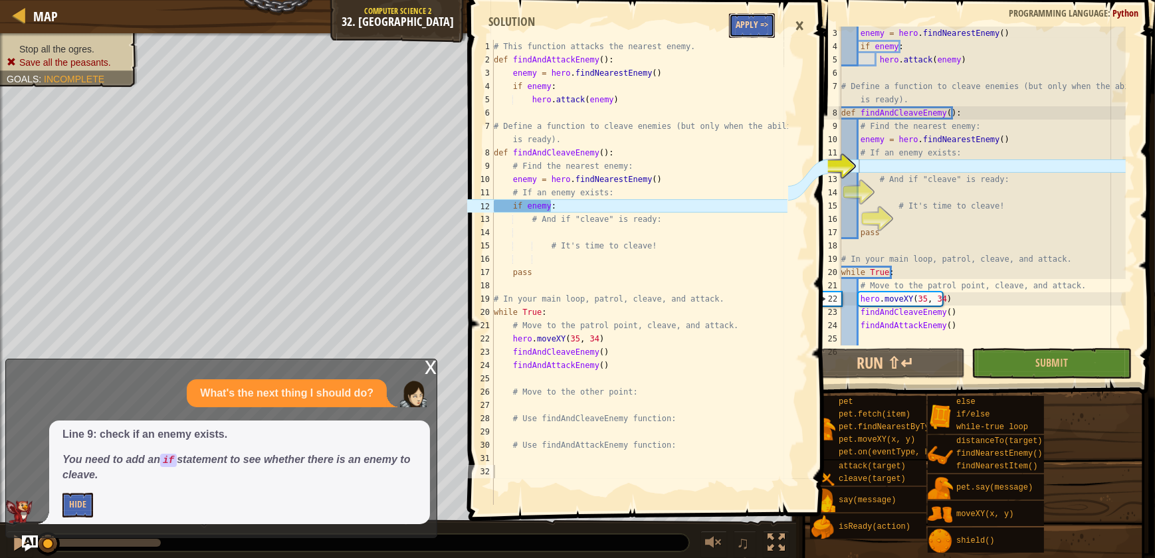
click at [756, 33] on button "Apply =>" at bounding box center [752, 25] width 46 height 25
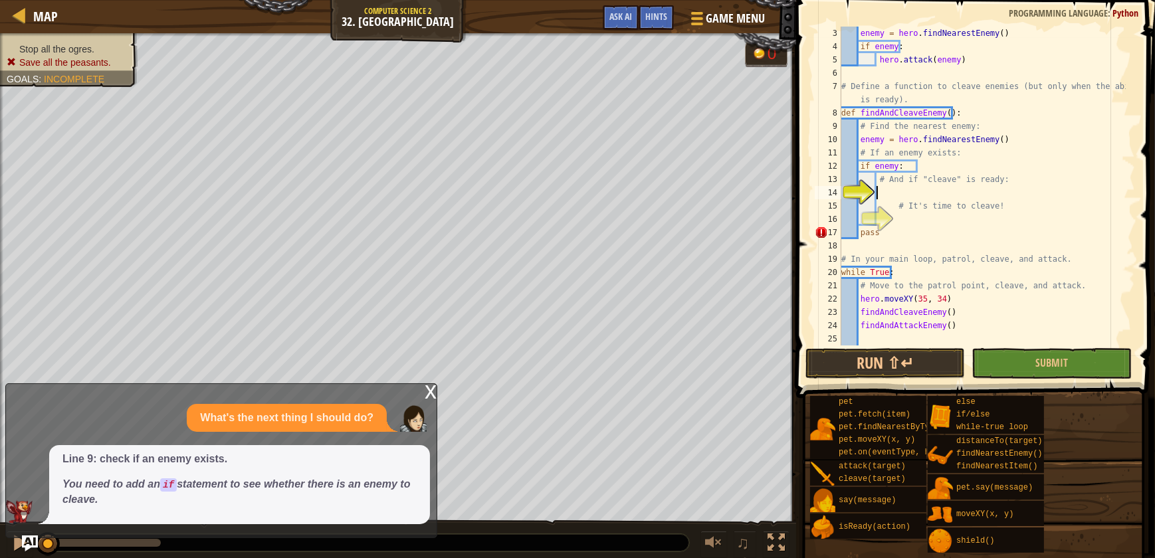
click at [977, 189] on div "enemy = hero . findNearestEnemy ( ) if enemy : hero . attack ( enemy ) # Define…" at bounding box center [982, 200] width 287 height 346
